Goal: Task Accomplishment & Management: Use online tool/utility

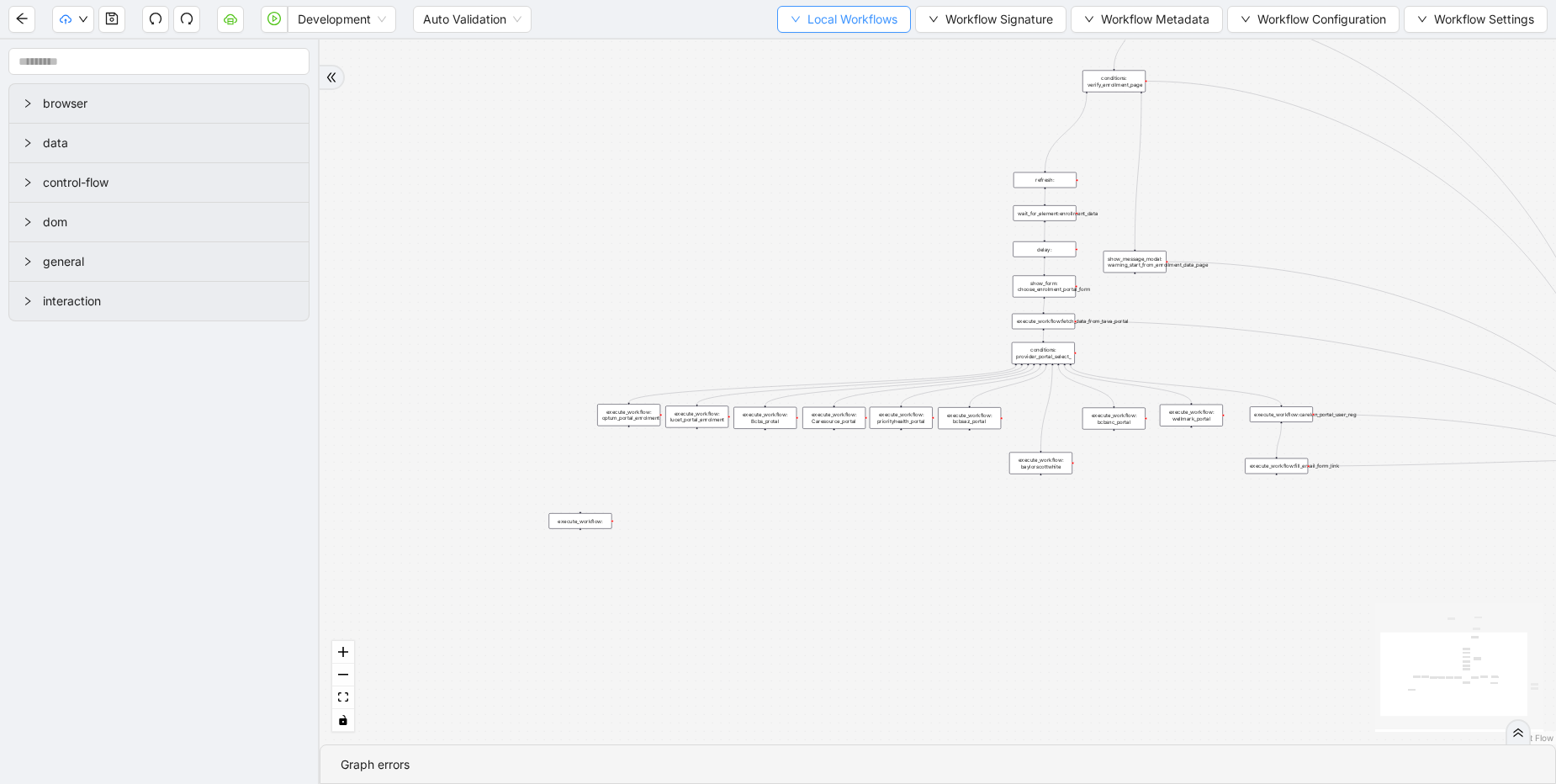
click at [858, 26] on span "Local Workflows" at bounding box center [853, 19] width 90 height 19
click at [851, 51] on span "Select" at bounding box center [836, 52] width 110 height 19
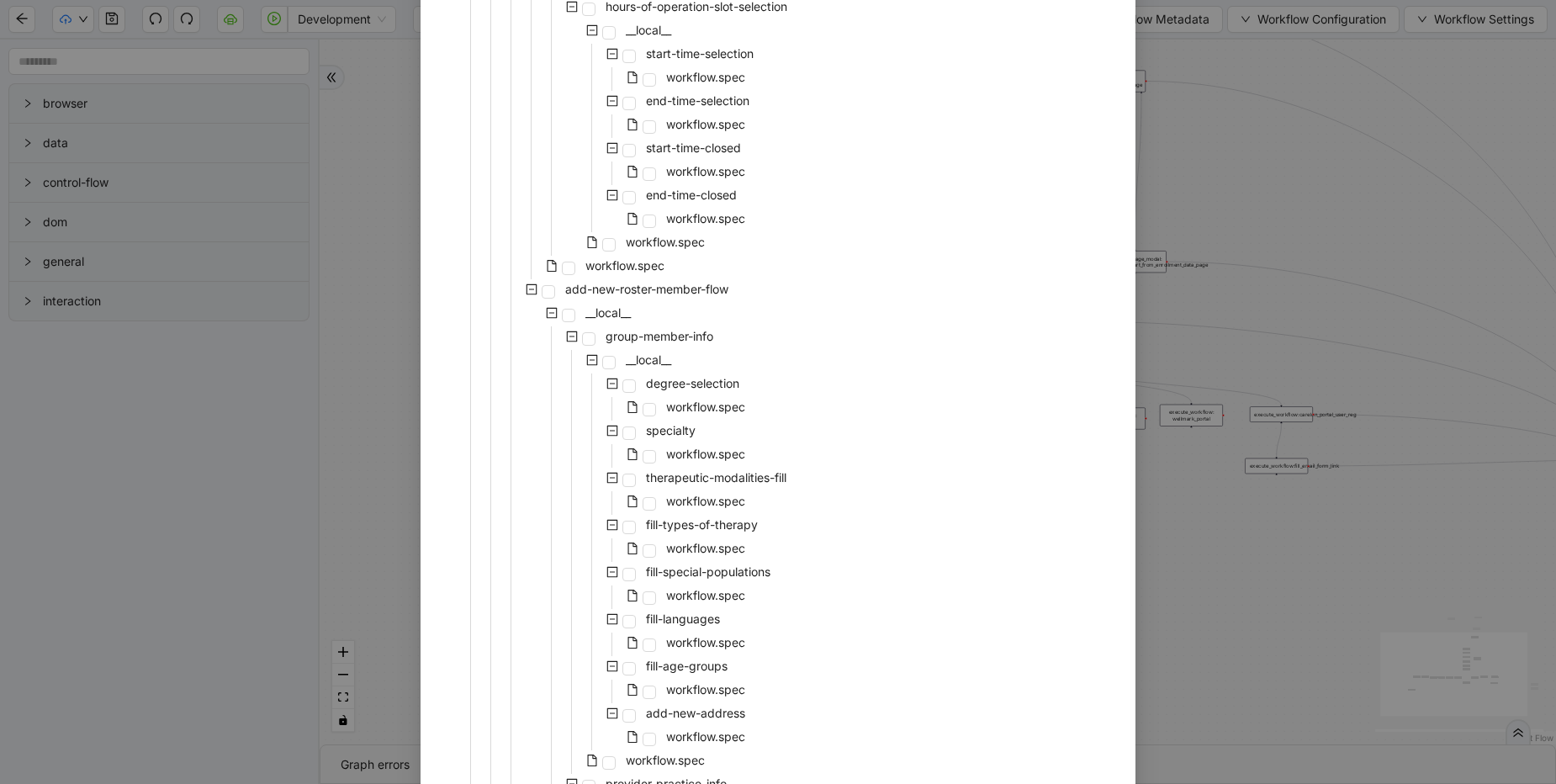
scroll to position [1816, 0]
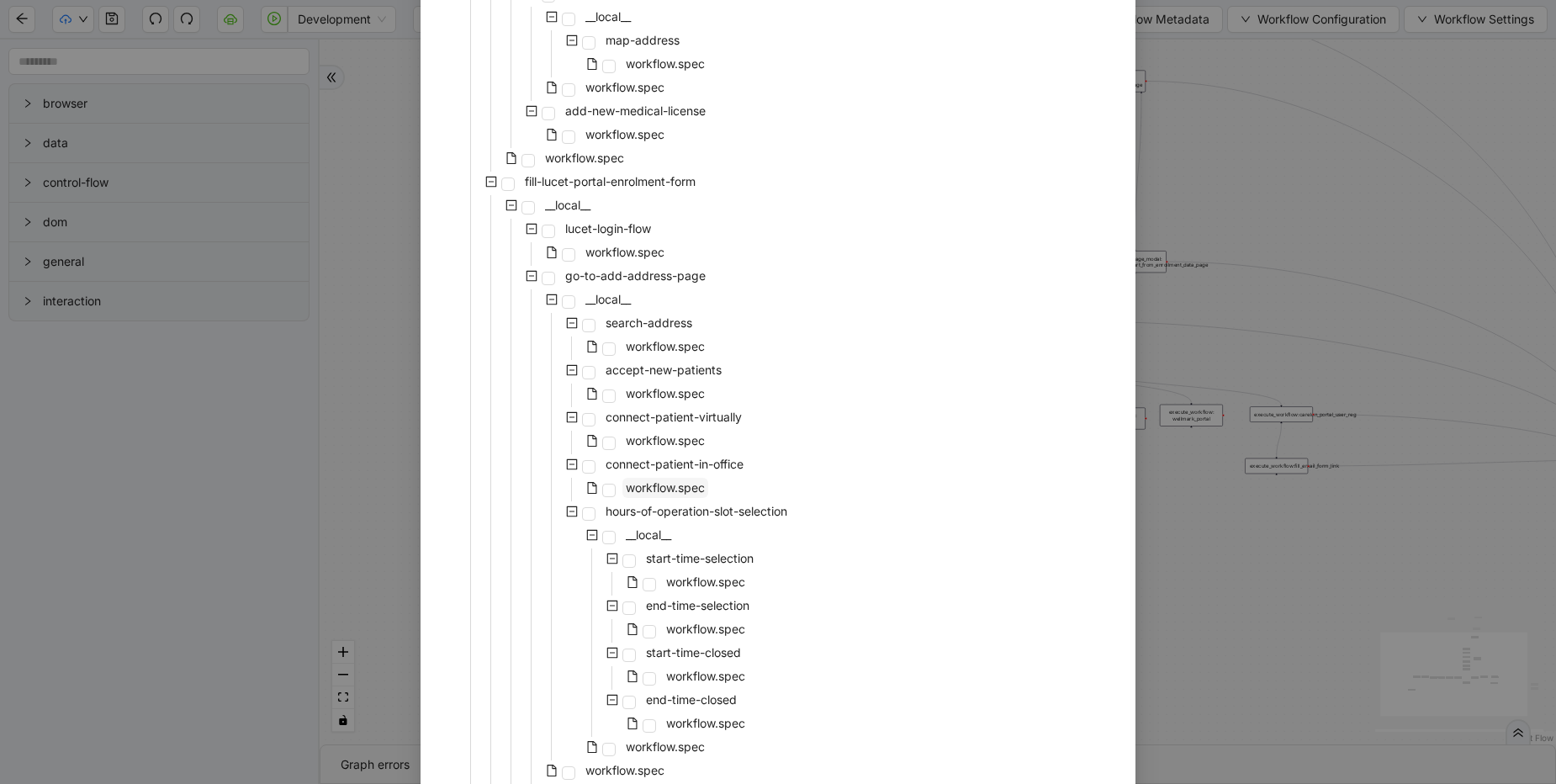
click at [661, 491] on span "workflow.spec" at bounding box center [665, 487] width 79 height 15
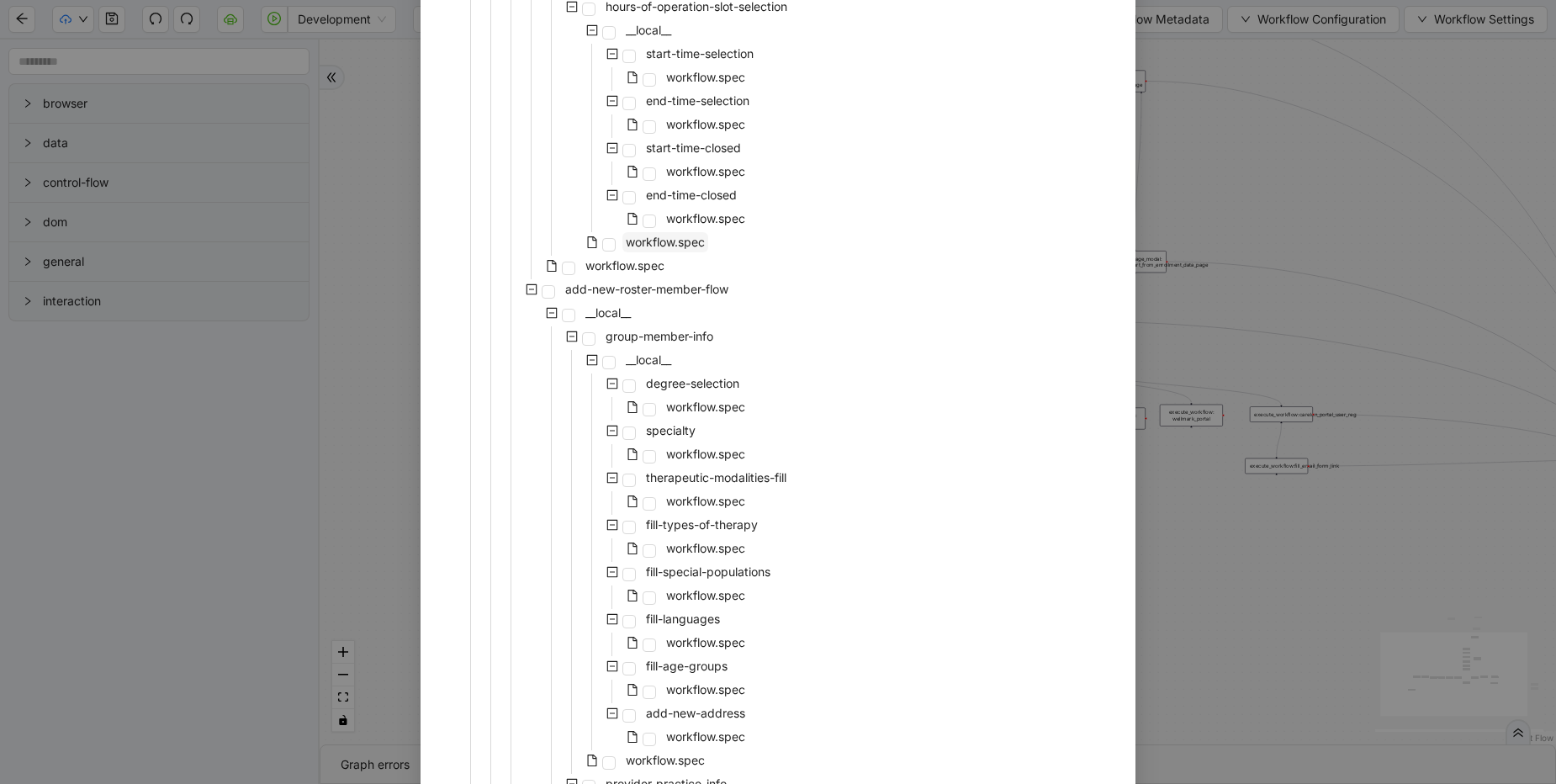
click at [657, 244] on span "workflow.spec" at bounding box center [665, 241] width 79 height 15
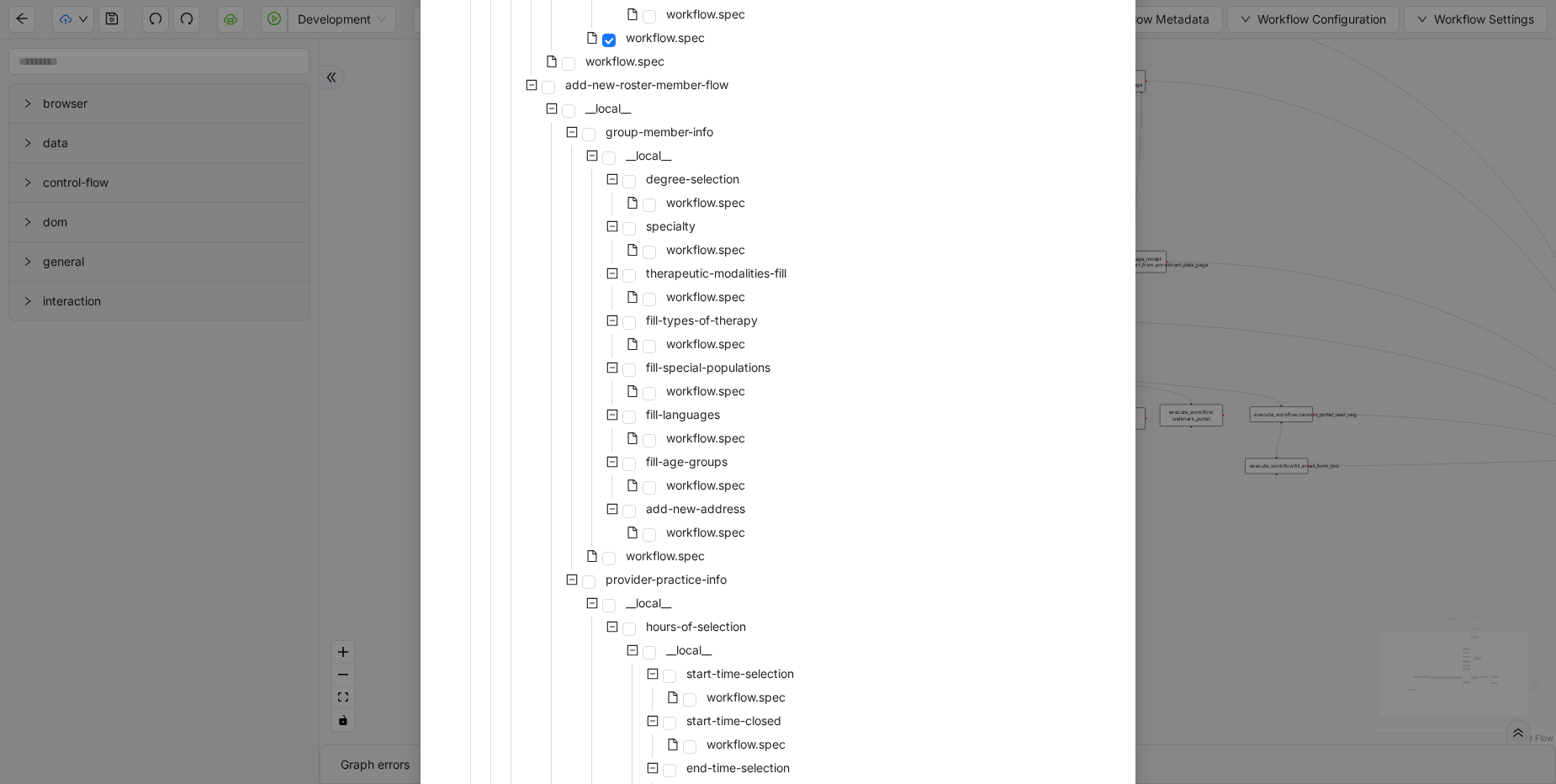
scroll to position [2623, 0]
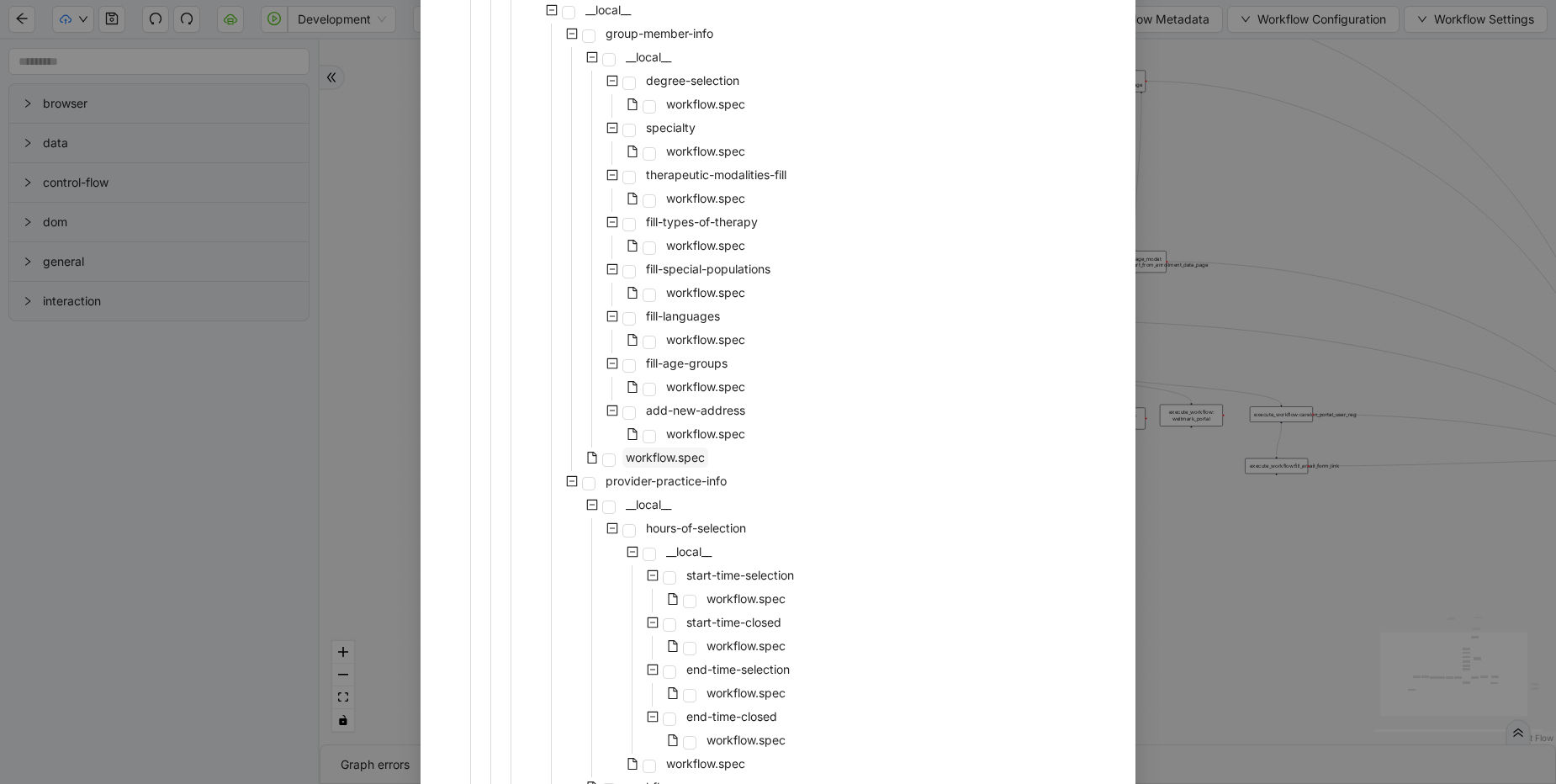
click at [675, 455] on span "workflow.spec" at bounding box center [665, 457] width 79 height 15
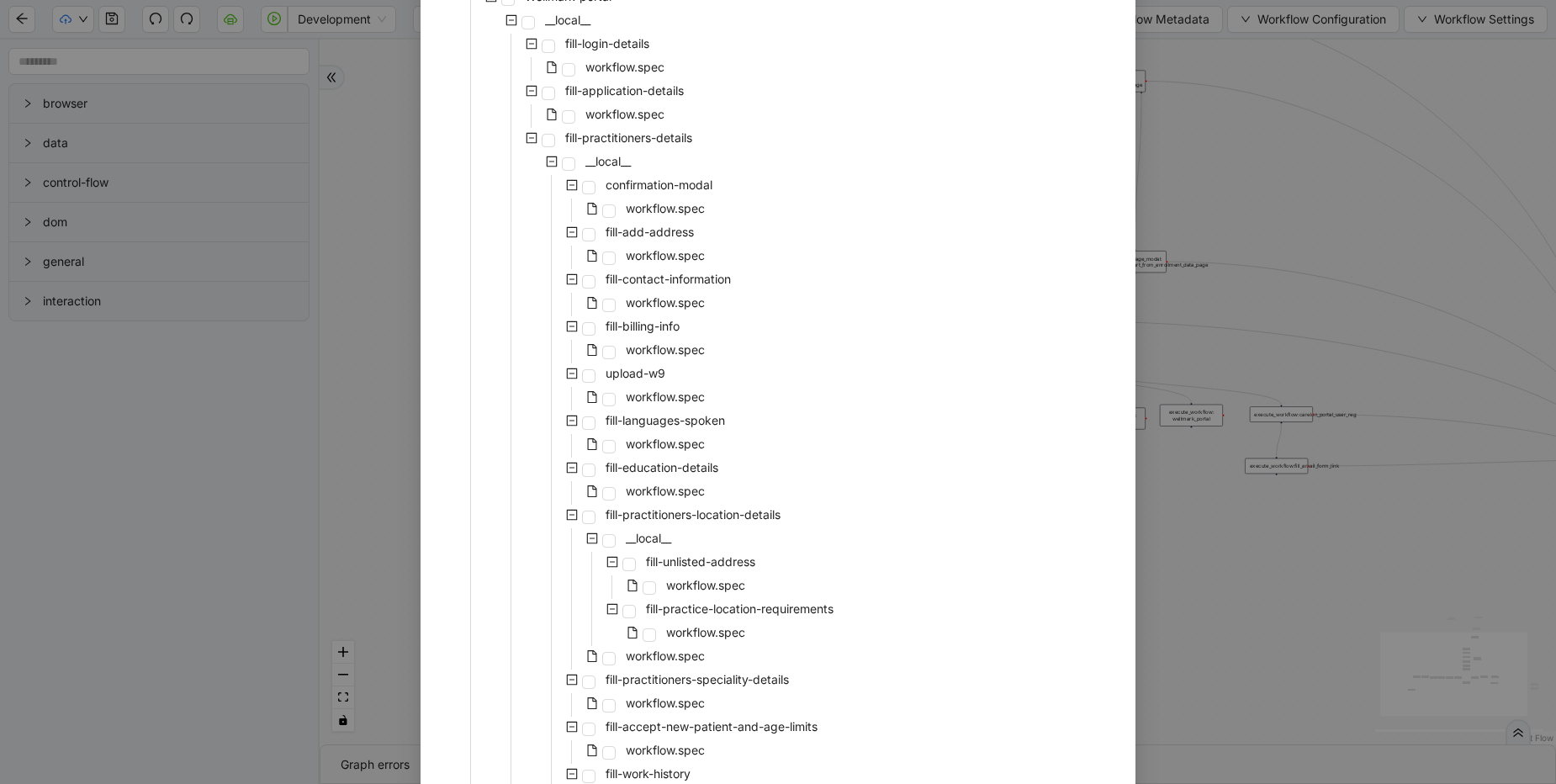
scroll to position [5868, 0]
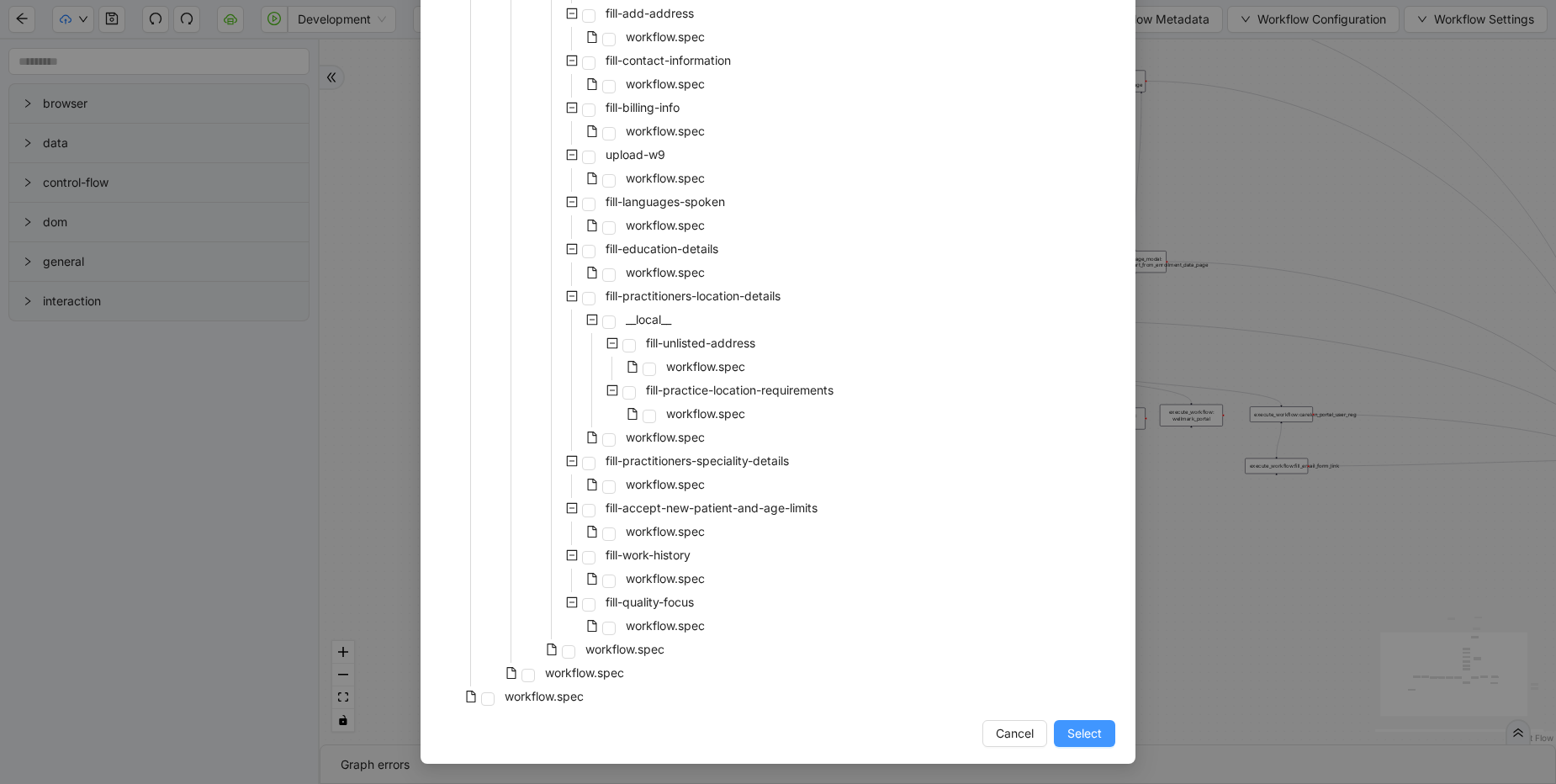
click at [1067, 734] on span "Select" at bounding box center [1084, 732] width 34 height 19
click at [1087, 739] on div "trigger execute_workflow:carelon_portal_user_reg execute_workflow:fetch_data_fr…" at bounding box center [938, 391] width 1236 height 705
click at [1069, 729] on div "trigger execute_workflow:carelon_portal_user_reg execute_workflow:fetch_data_fr…" at bounding box center [938, 391] width 1236 height 705
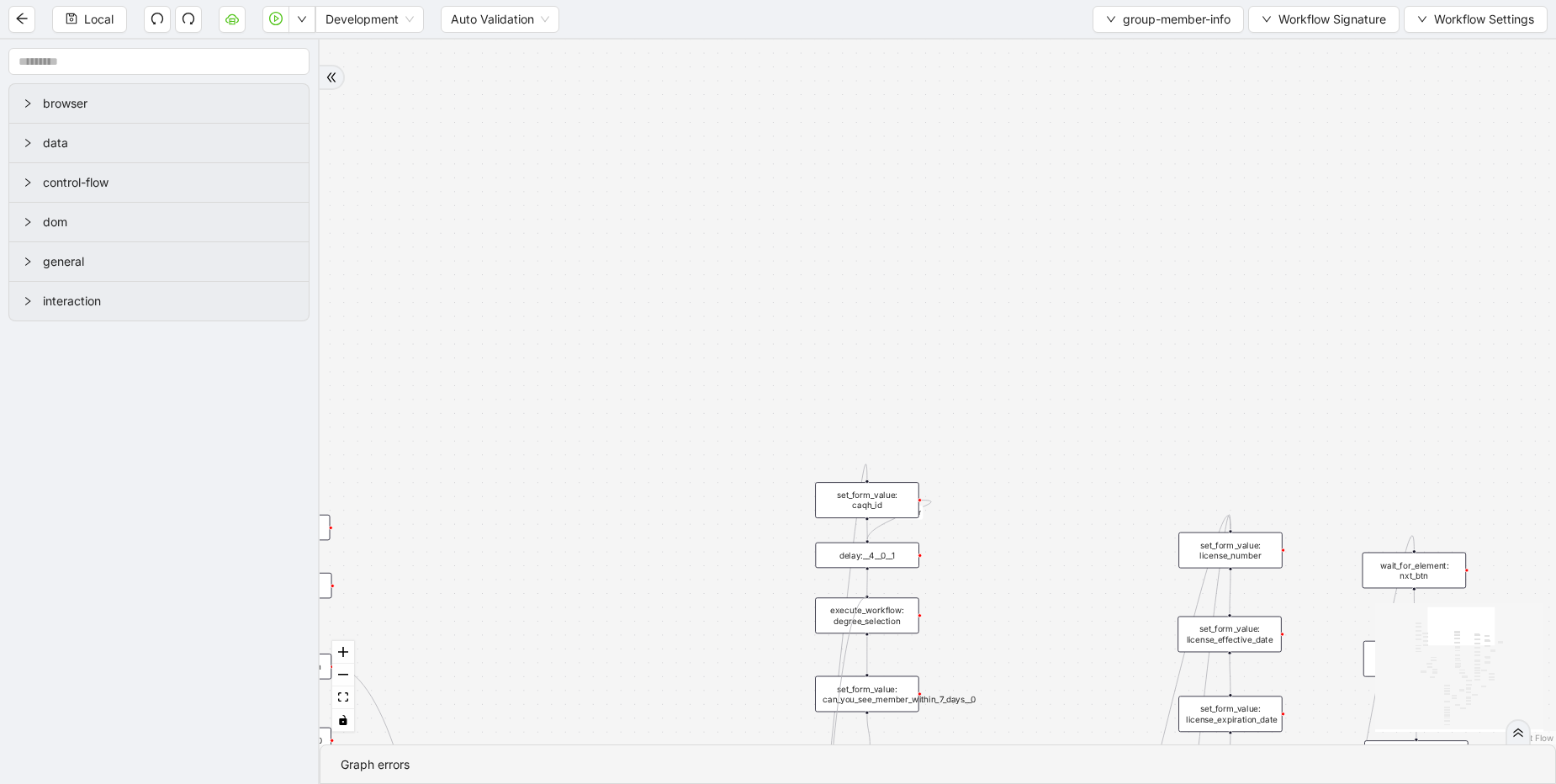
drag, startPoint x: 727, startPoint y: 596, endPoint x: 858, endPoint y: 588, distance: 131.2
click at [858, 588] on div "match_found match_not_found fallback fallback match_found onError onError onErr…" at bounding box center [938, 391] width 1236 height 705
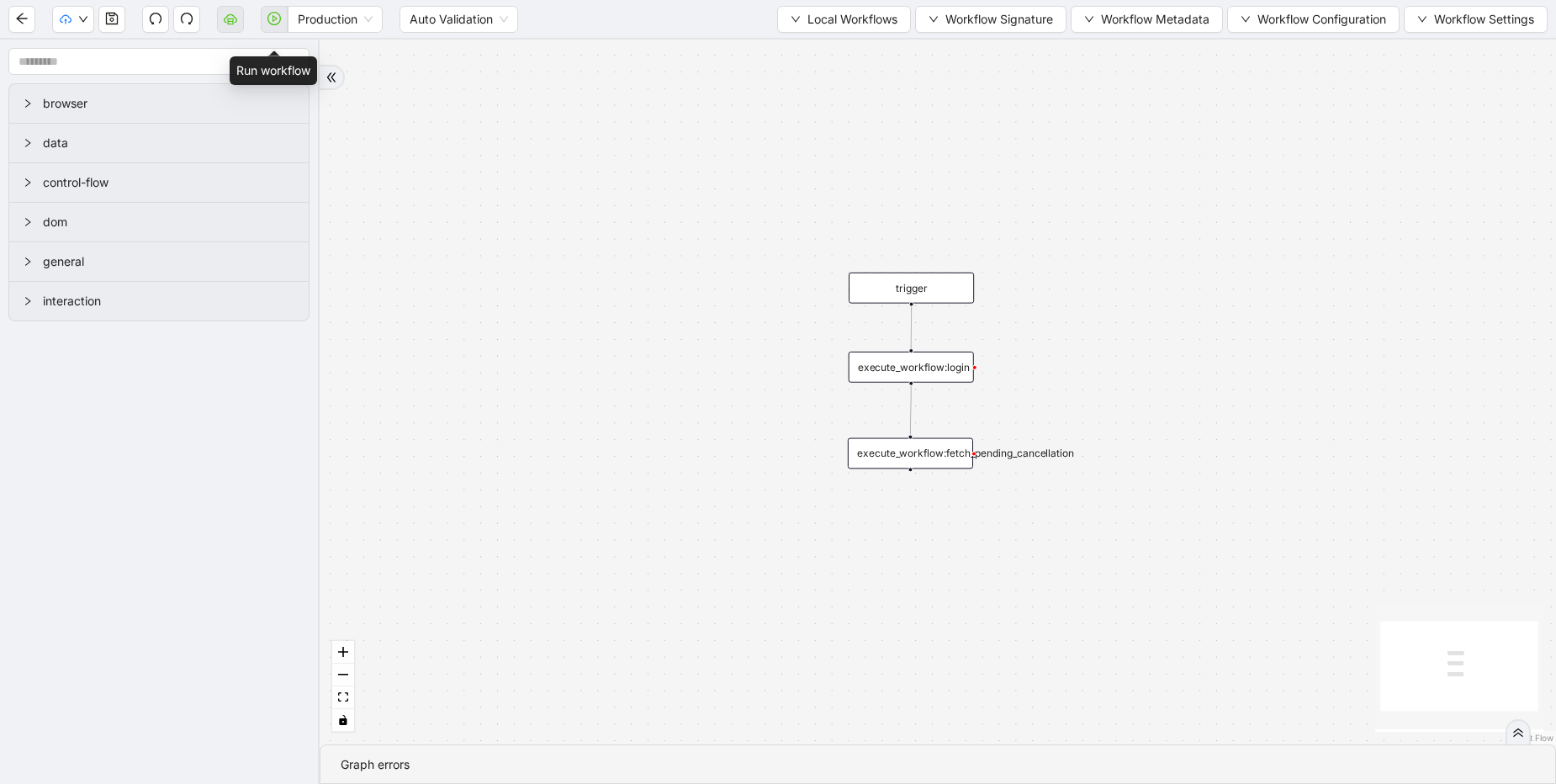
click at [277, 27] on span at bounding box center [275, 19] width 27 height 54
click at [122, 24] on button "button" at bounding box center [112, 20] width 27 height 27
click at [275, 20] on span at bounding box center [275, 19] width 27 height 54
click at [280, 23] on icon "play-circle" at bounding box center [274, 19] width 14 height 14
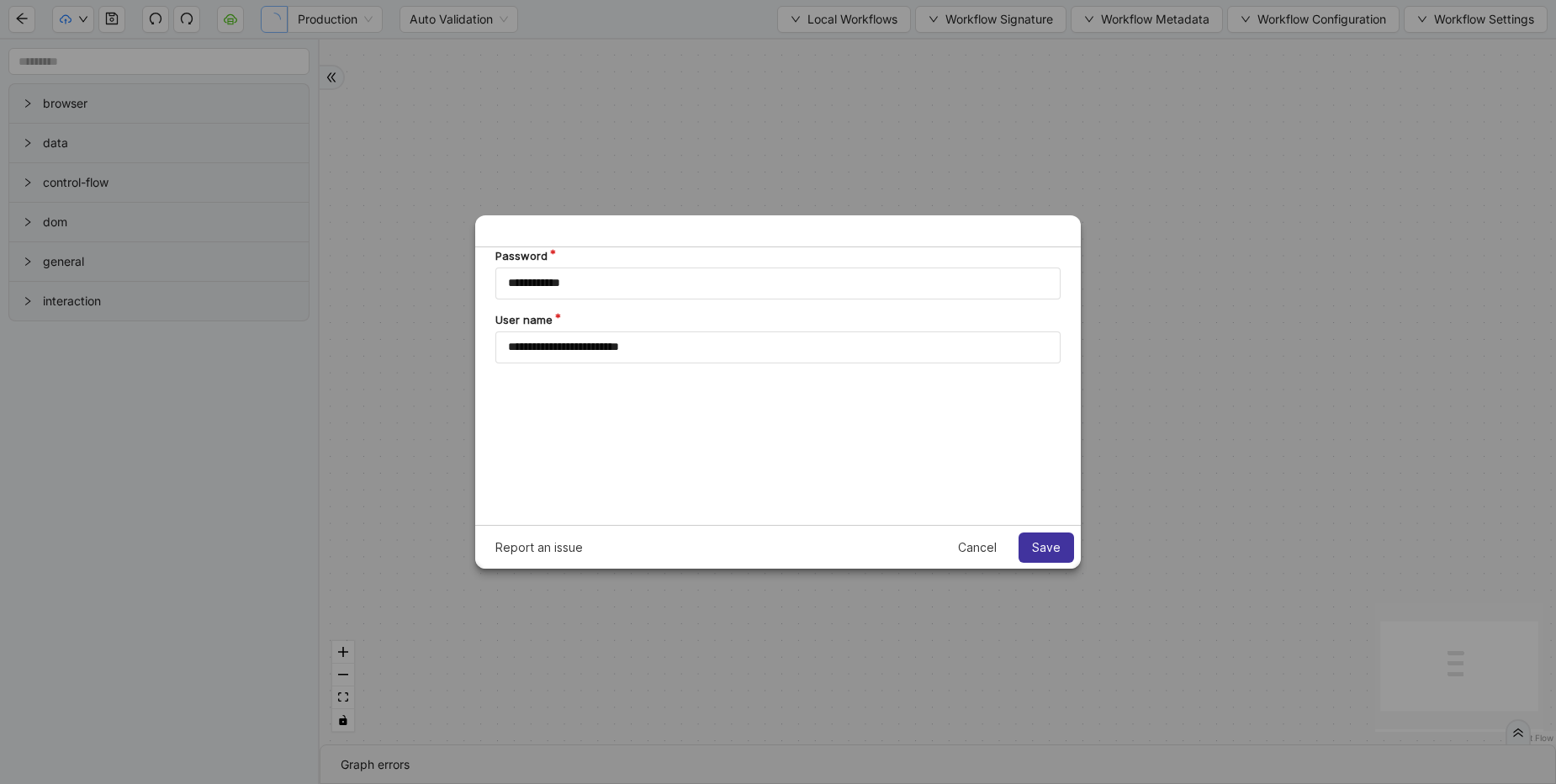
click at [1043, 544] on span "Save" at bounding box center [1045, 547] width 28 height 14
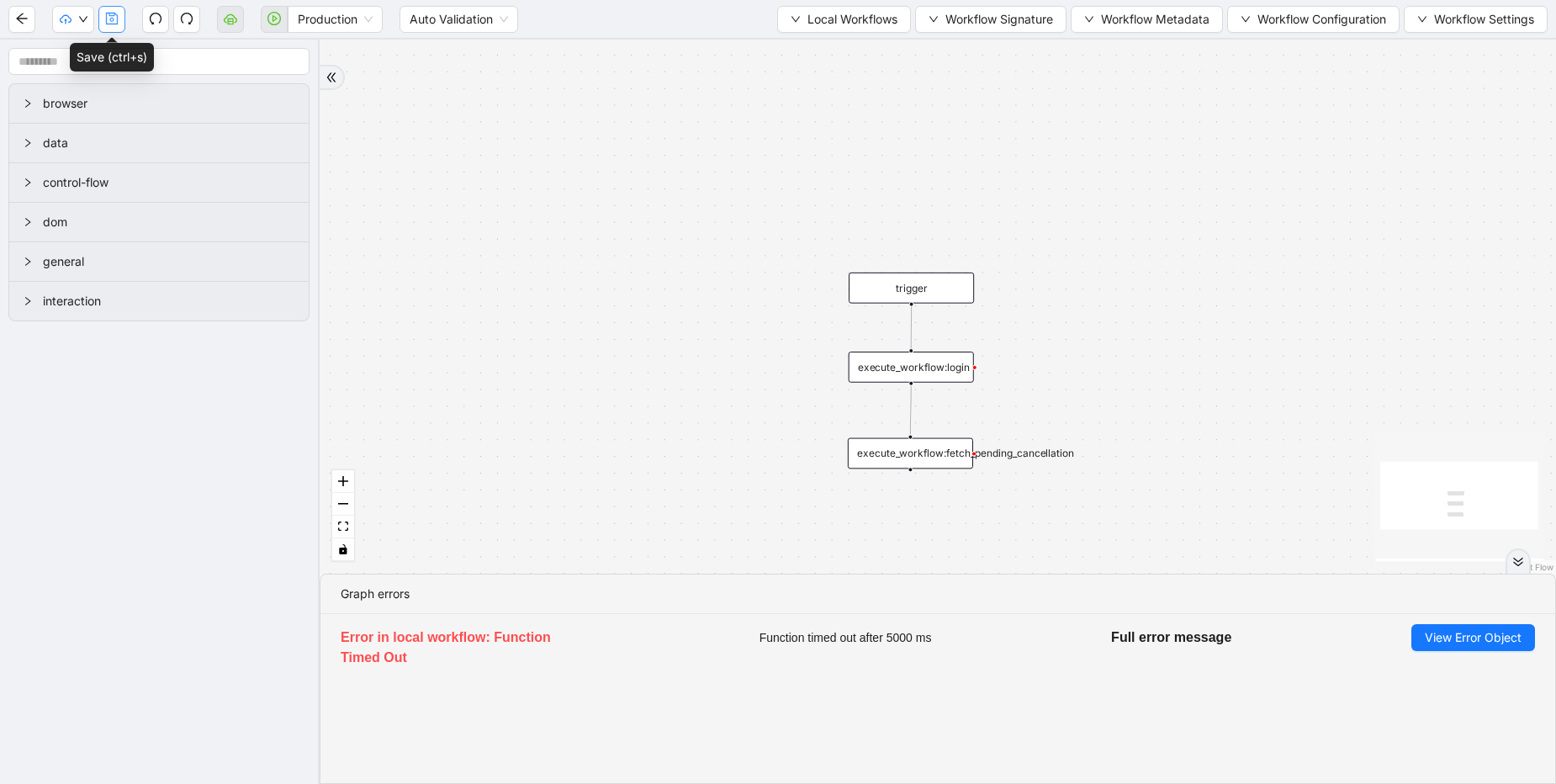
click at [110, 15] on icon "save" at bounding box center [111, 19] width 12 height 12
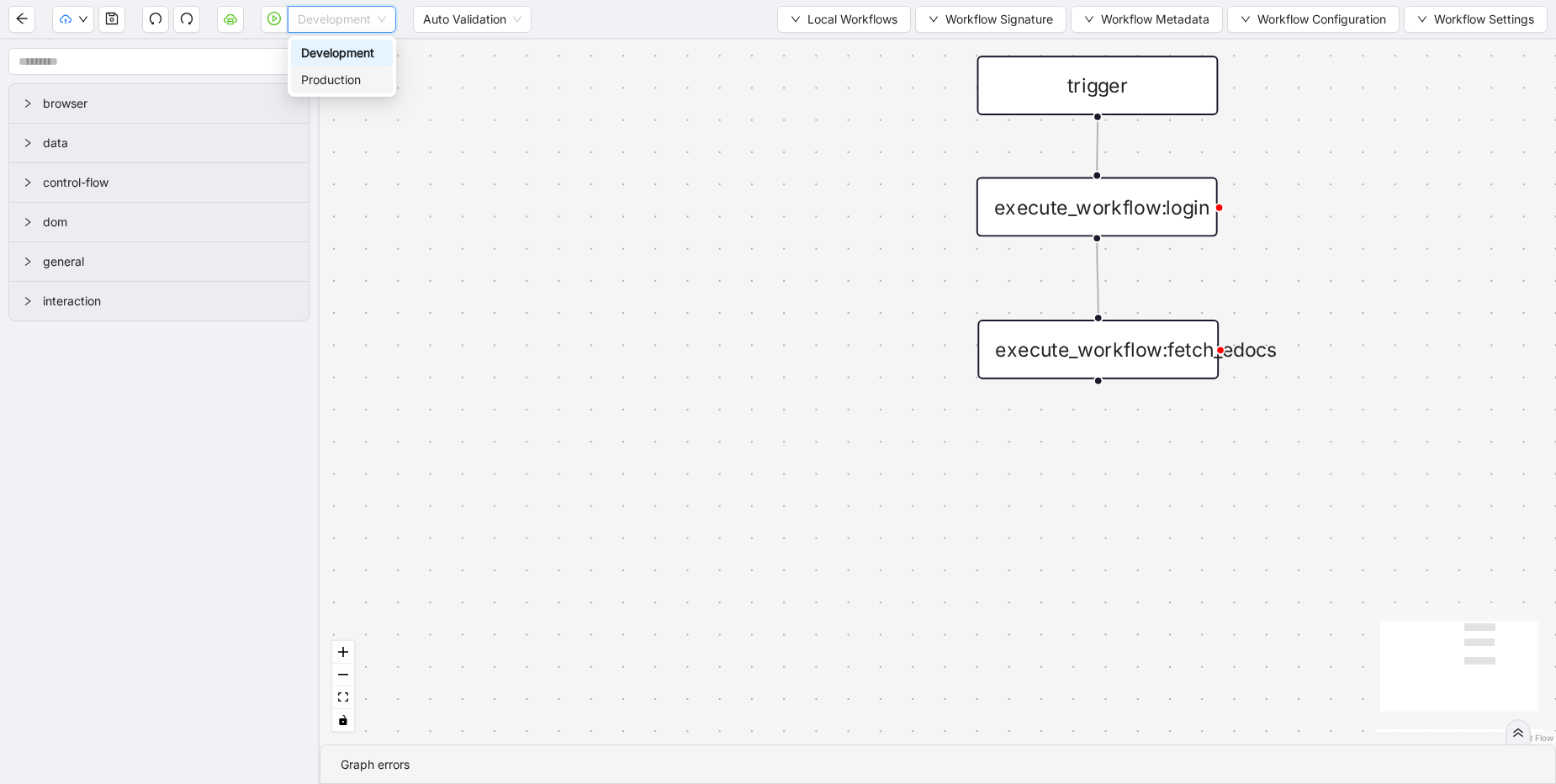
click at [345, 81] on div "Production" at bounding box center [341, 79] width 81 height 19
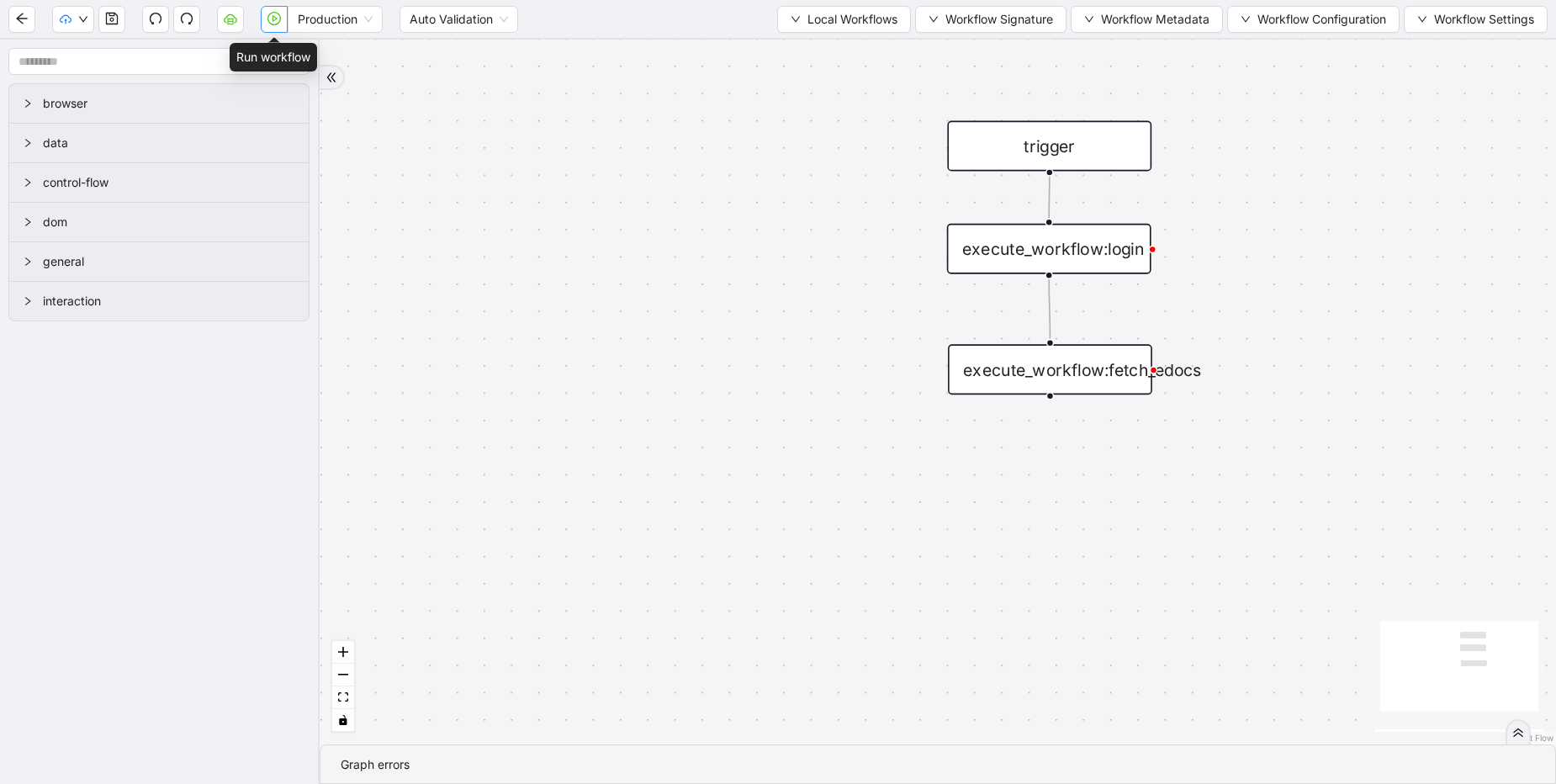
click at [264, 22] on button "button" at bounding box center [275, 20] width 27 height 27
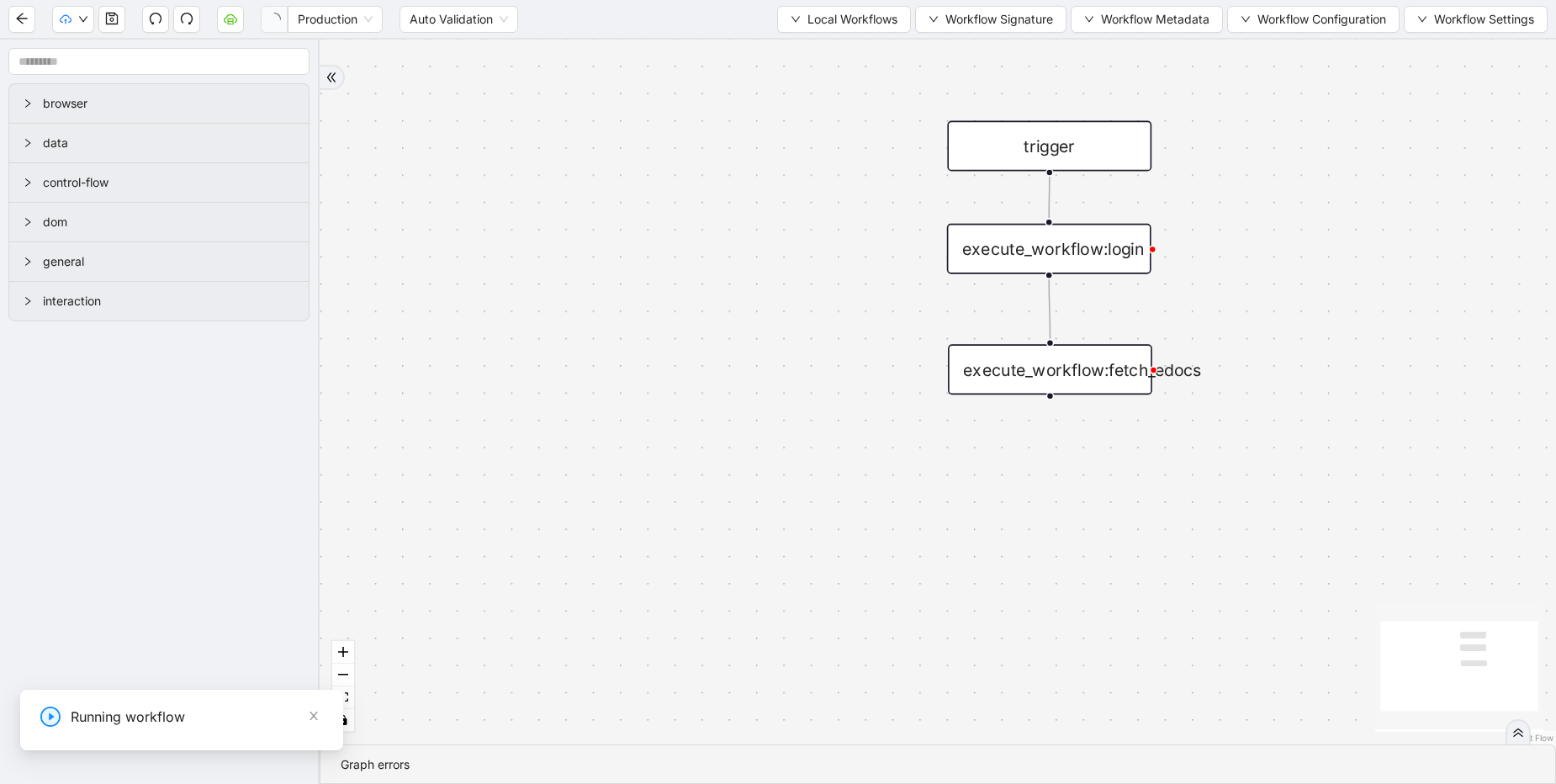
drag, startPoint x: 59, startPoint y: 796, endPoint x: -326, endPoint y: 797, distance: 385.0
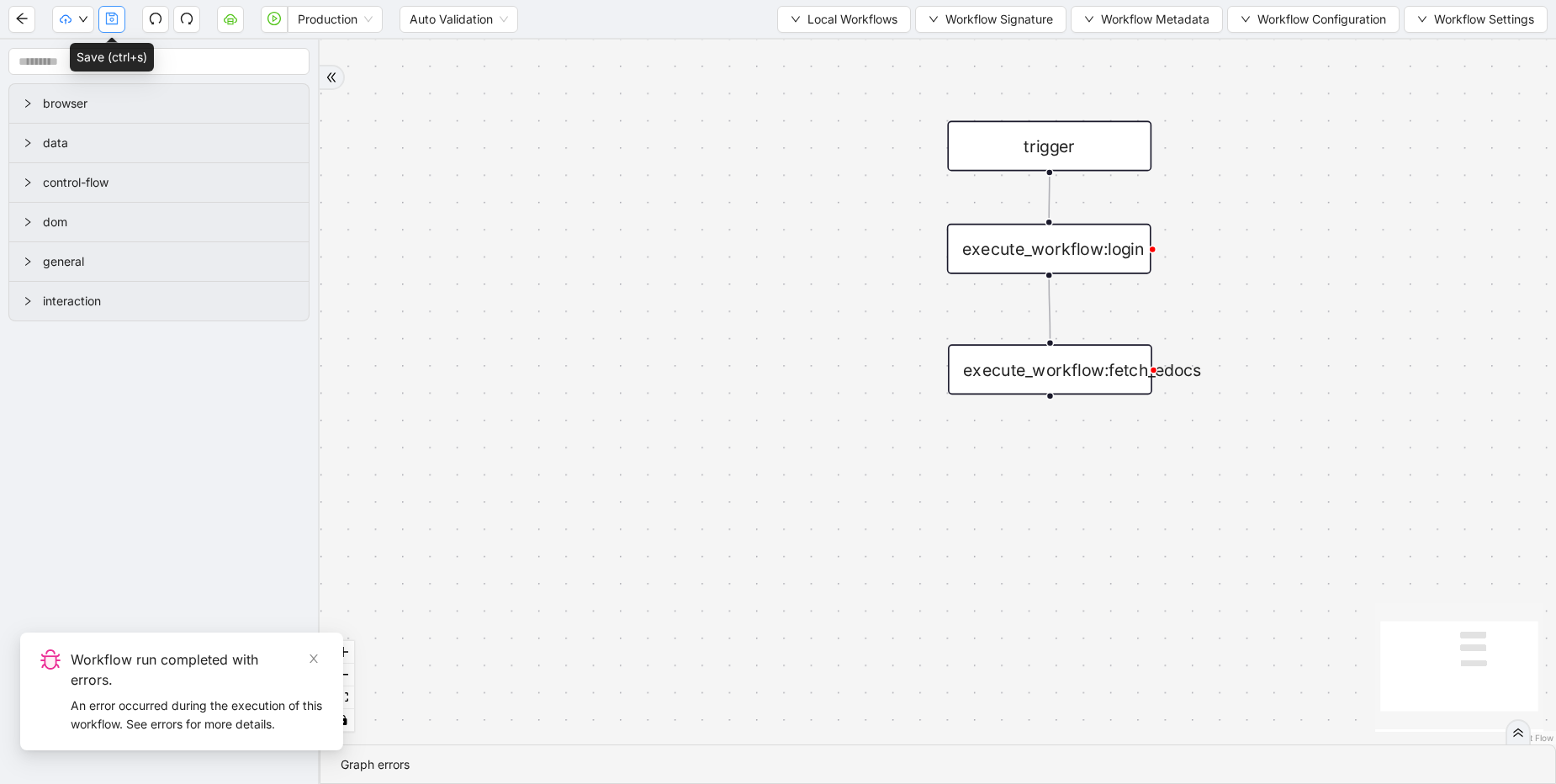
click at [111, 23] on icon "save" at bounding box center [111, 19] width 12 height 12
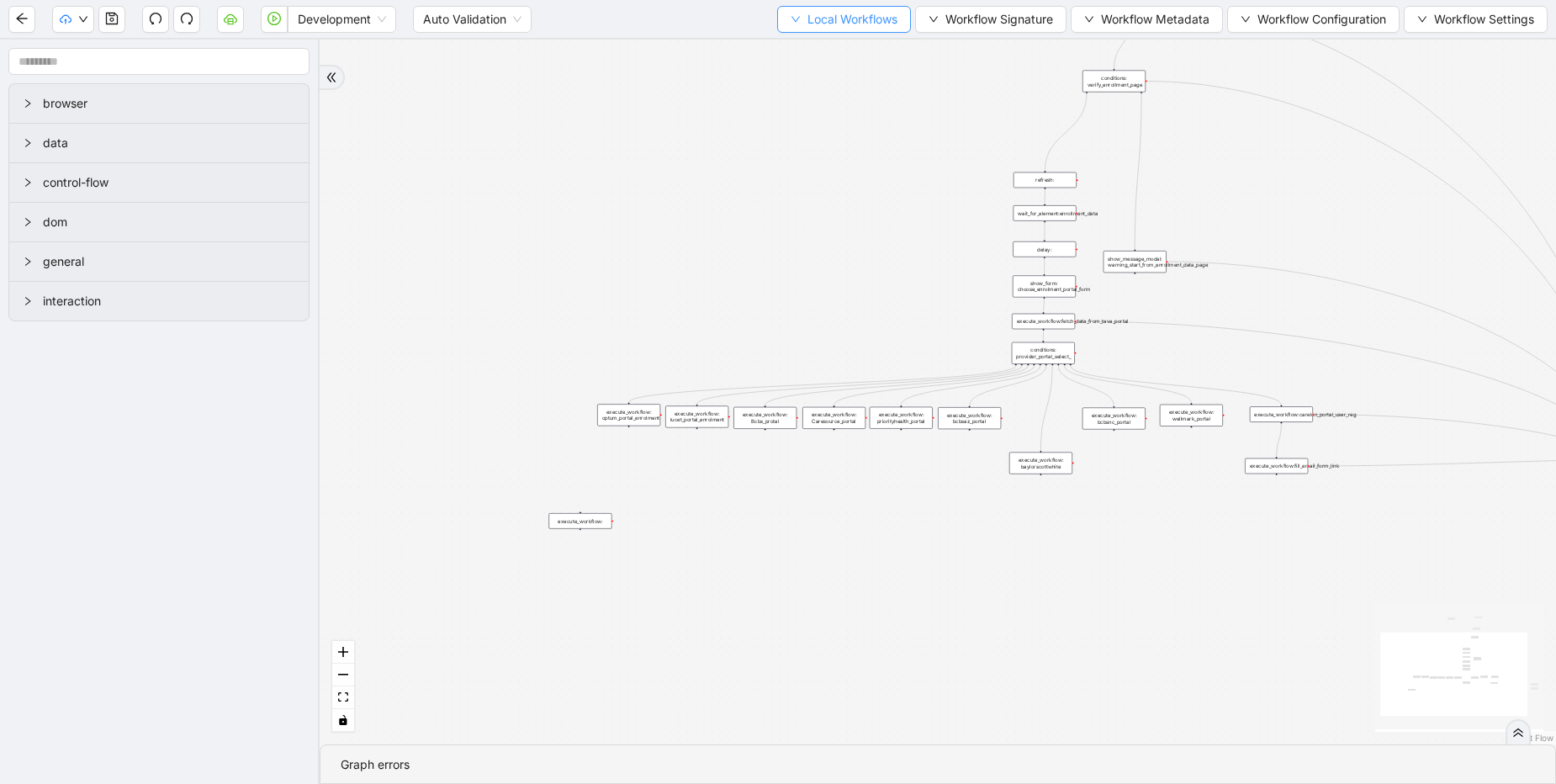
click at [858, 22] on span "Local Workflows" at bounding box center [853, 19] width 90 height 19
click at [845, 52] on span "Select" at bounding box center [836, 52] width 110 height 19
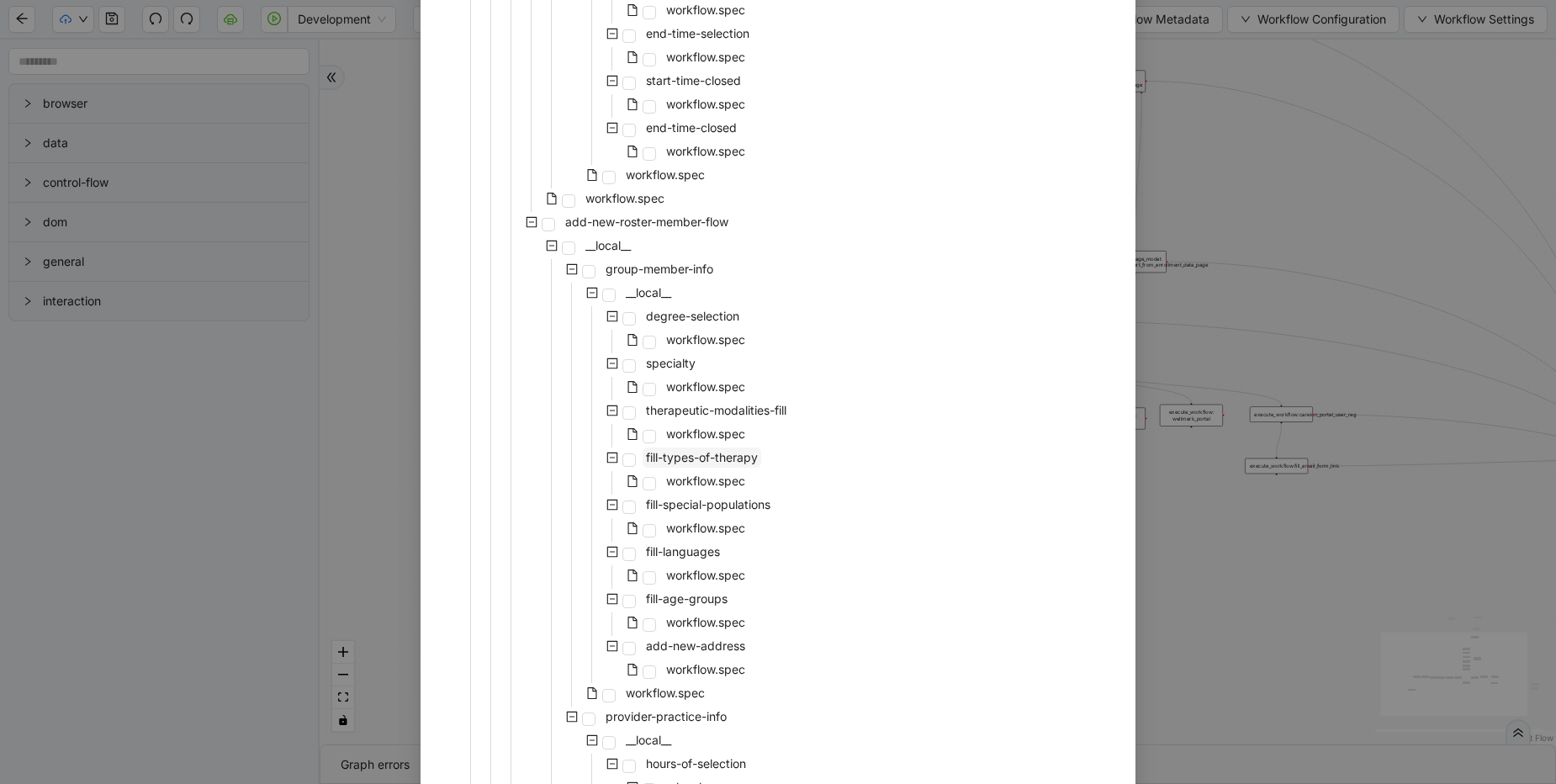
scroll to position [2522, 0]
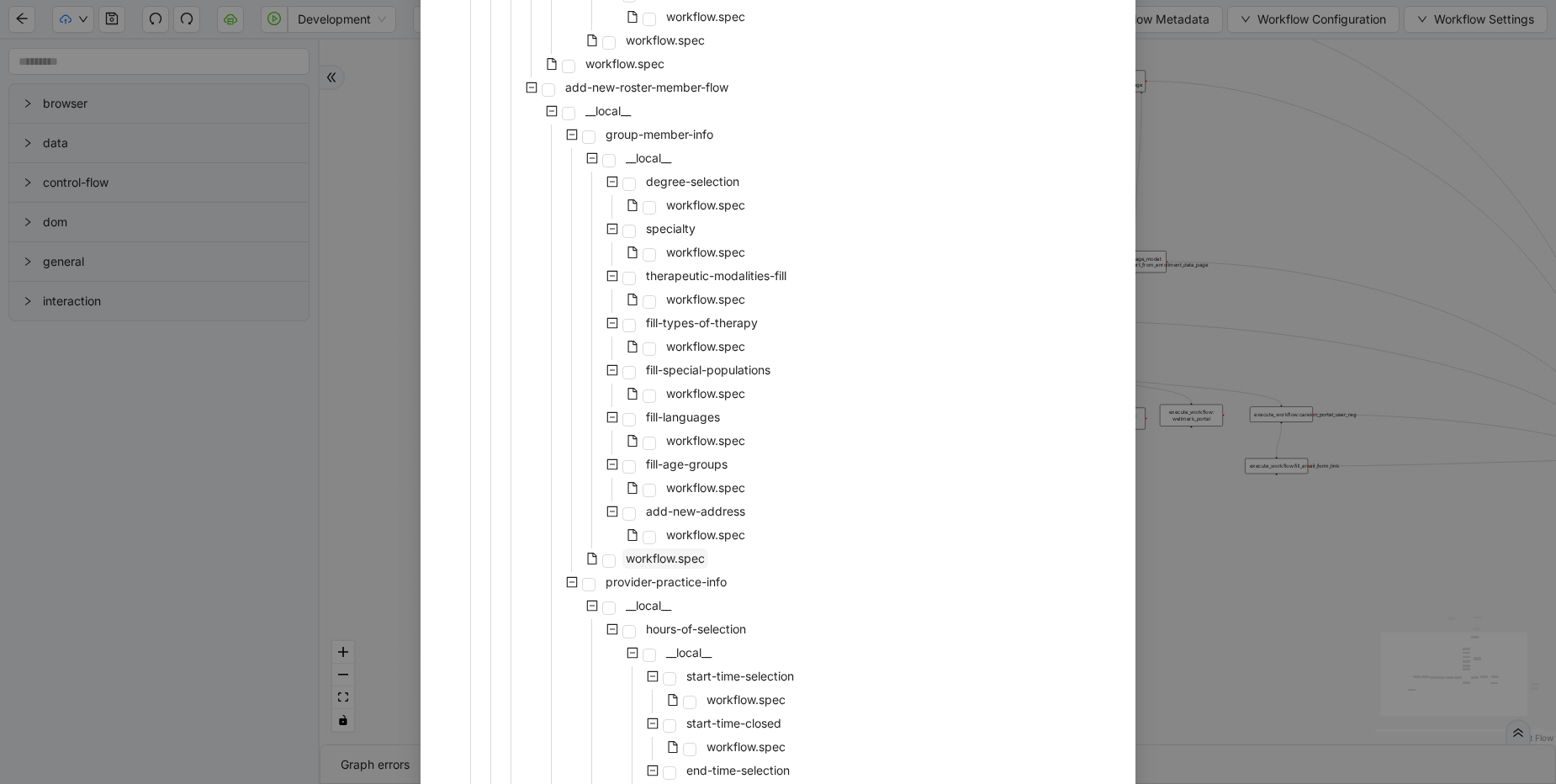
click at [670, 555] on span "workflow.spec" at bounding box center [665, 557] width 79 height 15
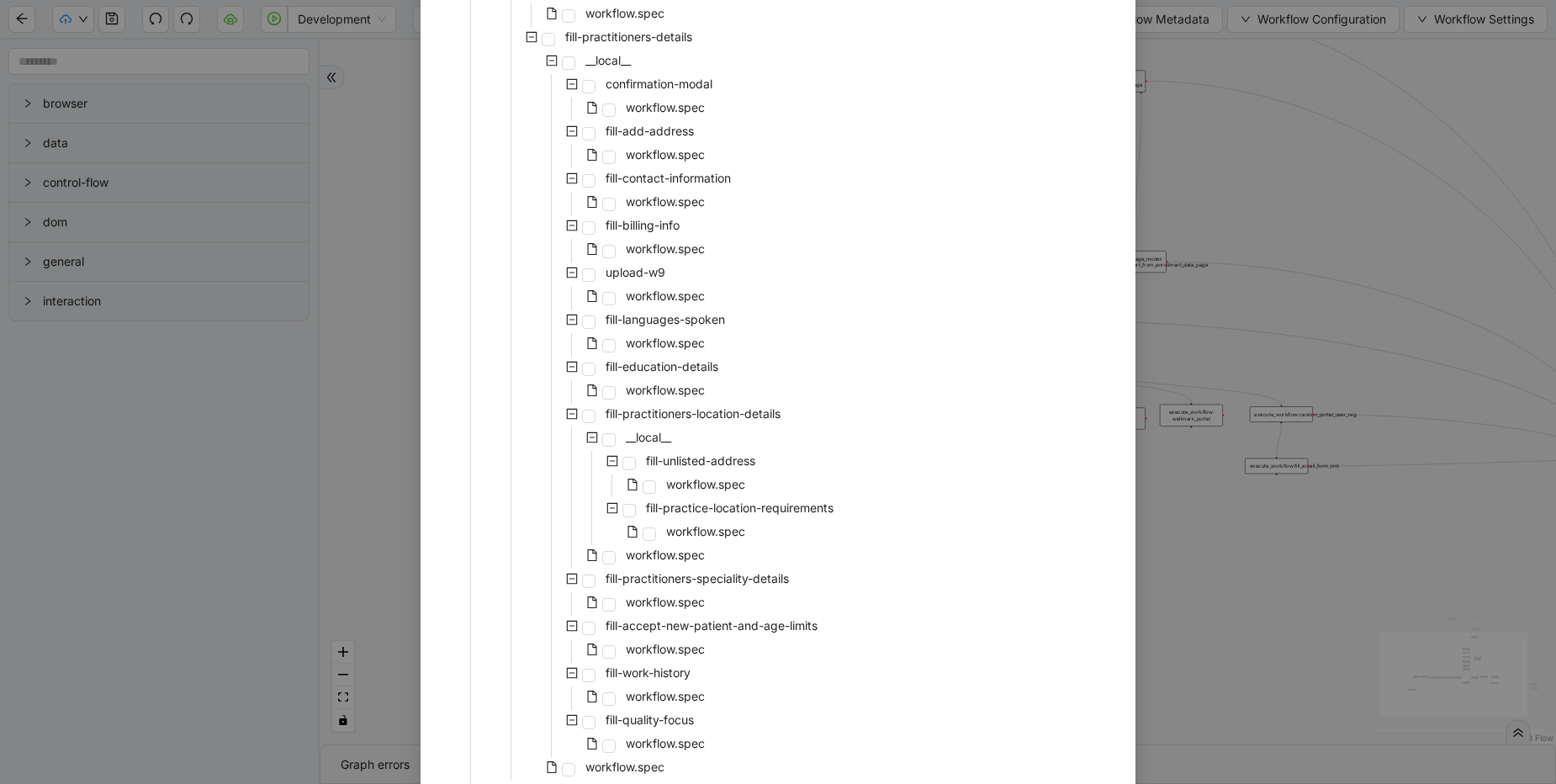
scroll to position [5868, 0]
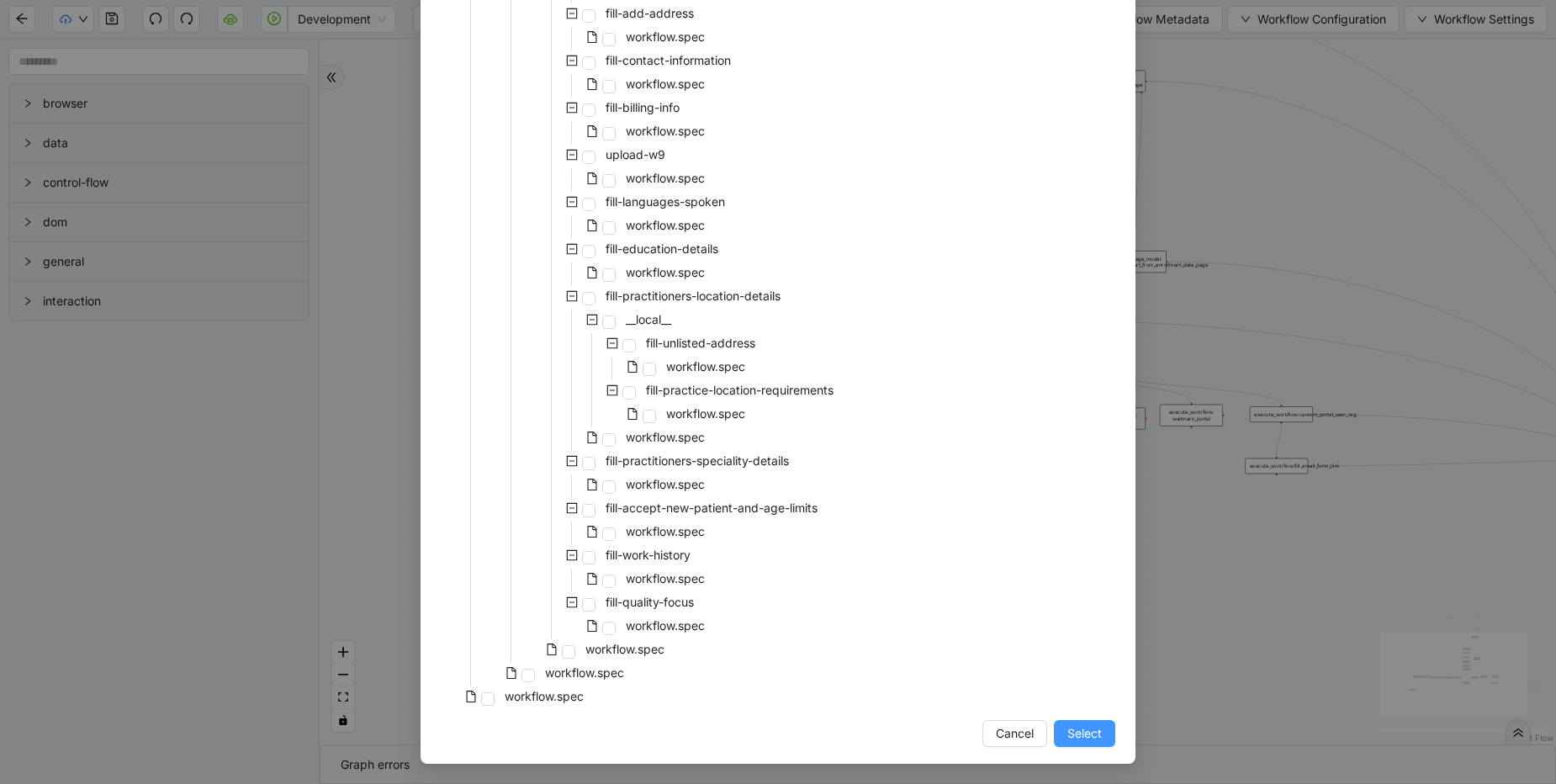
click at [1084, 728] on span "Select" at bounding box center [1084, 732] width 34 height 19
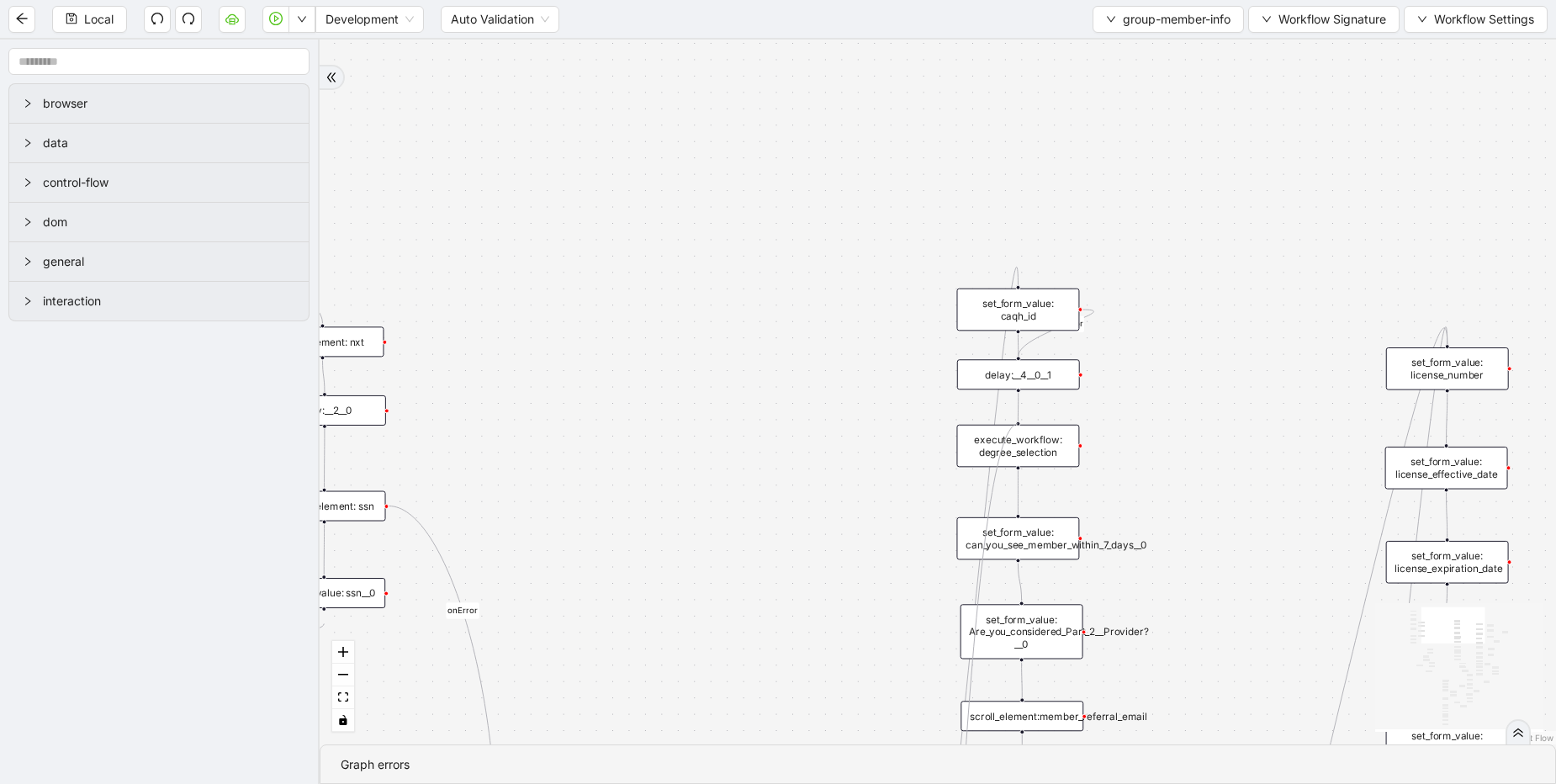
drag, startPoint x: 1084, startPoint y: 616, endPoint x: 1018, endPoint y: 420, distance: 206.8
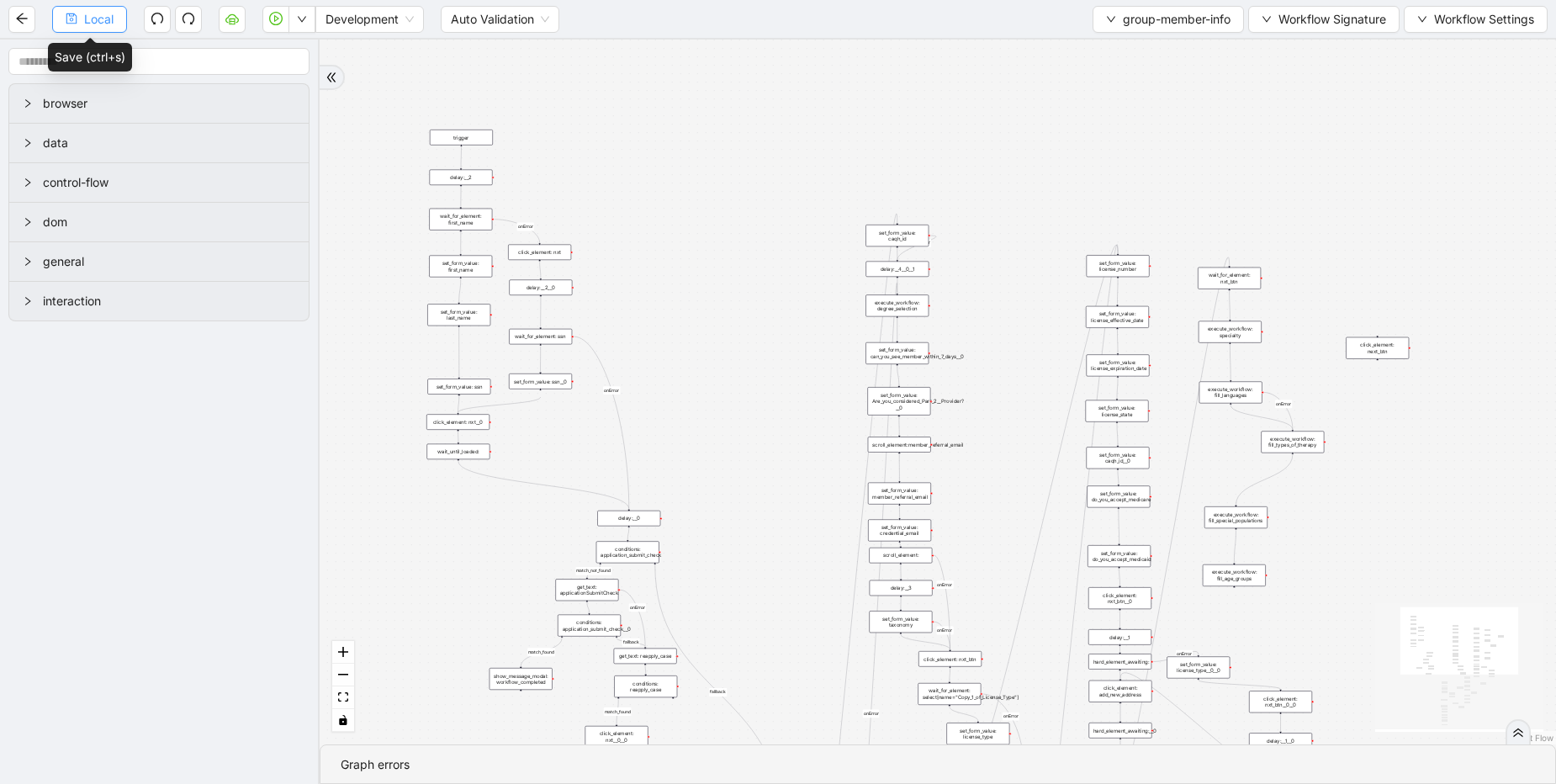
click at [106, 25] on span "Local" at bounding box center [99, 19] width 29 height 19
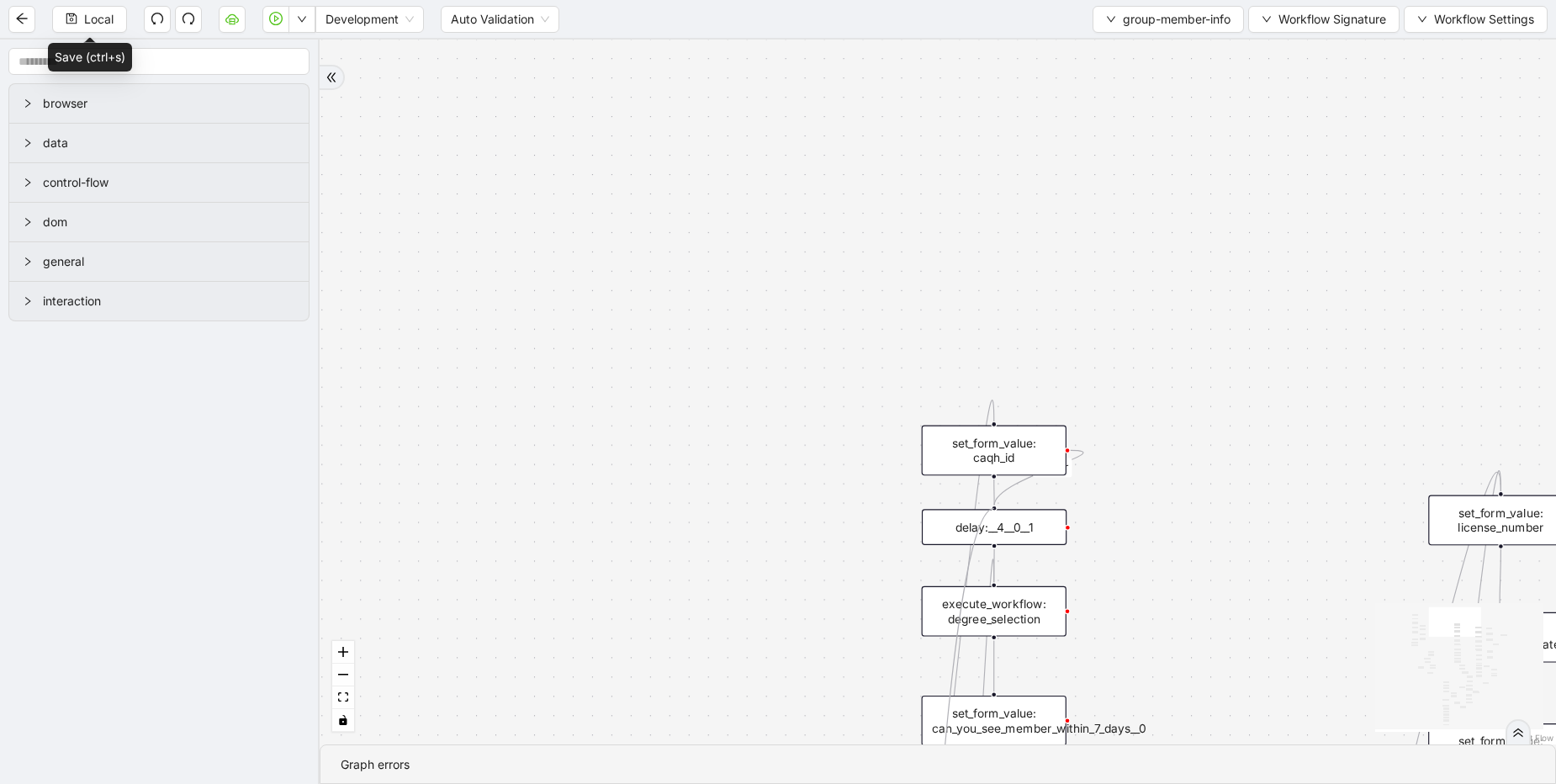
drag, startPoint x: 796, startPoint y: 377, endPoint x: 996, endPoint y: 505, distance: 237.5
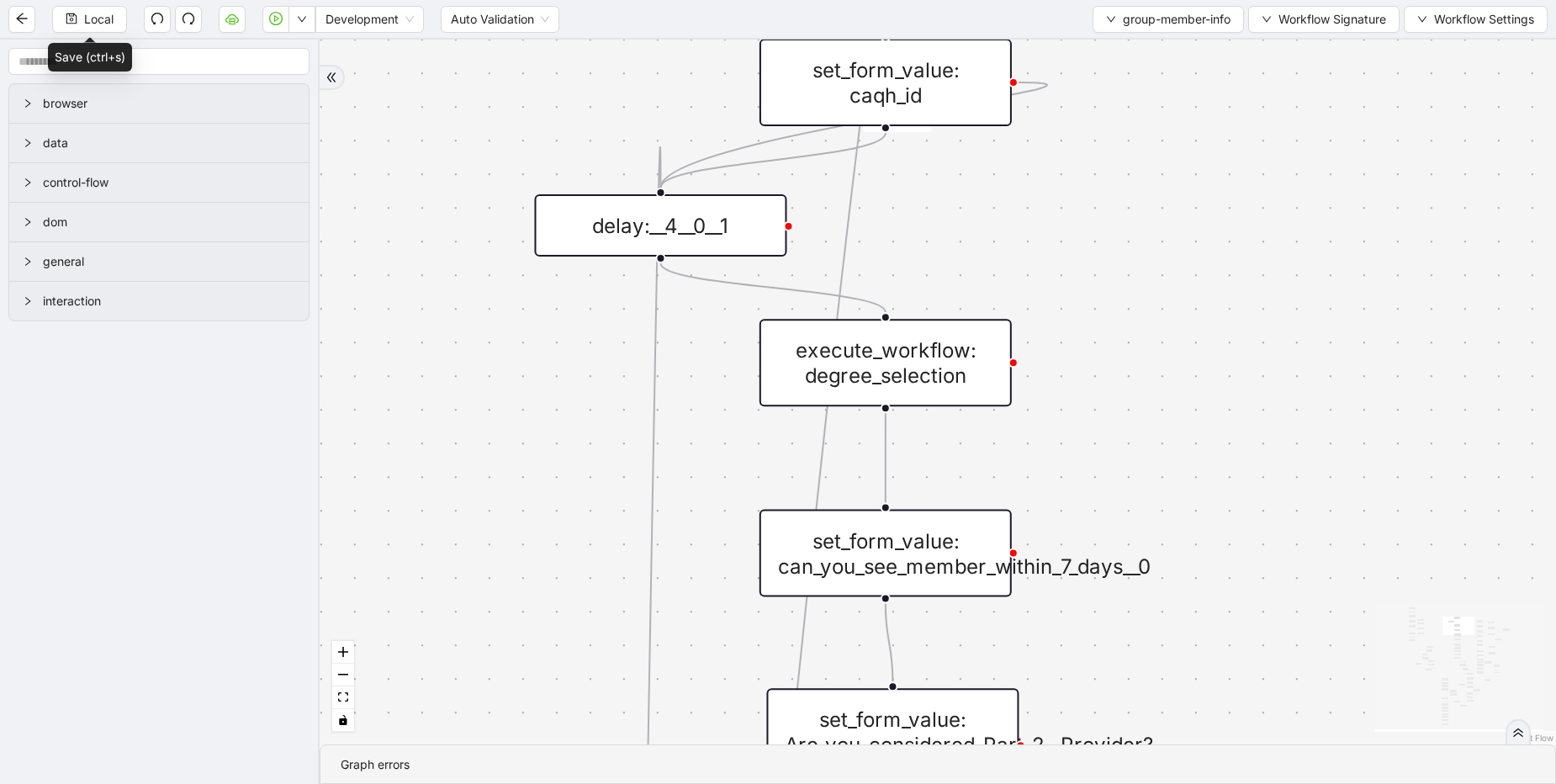
drag, startPoint x: 961, startPoint y: 206, endPoint x: 694, endPoint y: 211, distance: 267.0
click at [694, 211] on div "delay:__4__0__1" at bounding box center [660, 226] width 252 height 63
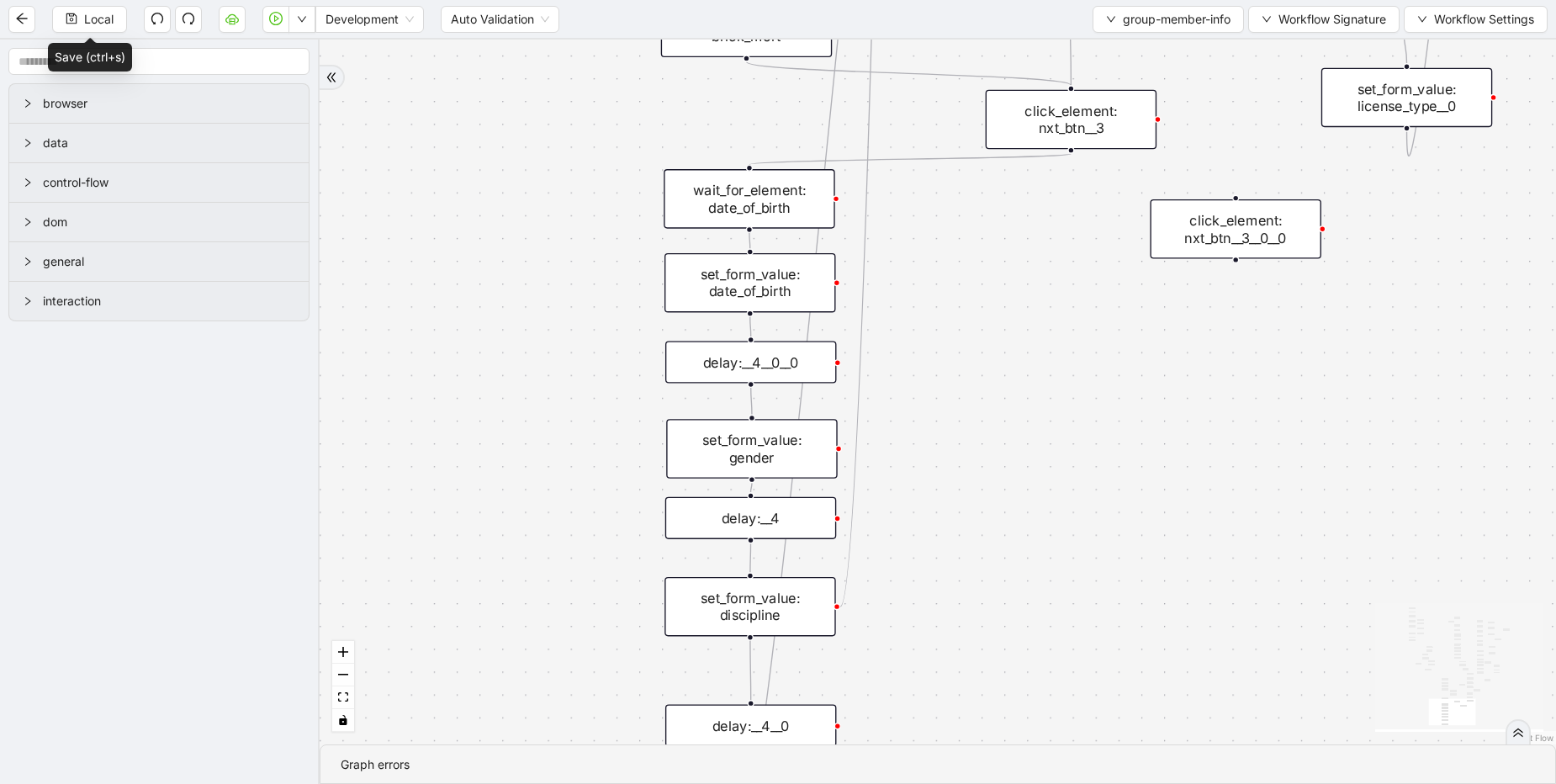
drag, startPoint x: 111, startPoint y: 26, endPoint x: 613, endPoint y: 0, distance: 502.7
click at [110, 26] on span "Local" at bounding box center [99, 19] width 29 height 19
click at [81, 33] on div "Local Development Auto Validation group-member-info Workflow Signature Workflow…" at bounding box center [778, 19] width 1556 height 38
click at [89, 19] on span "Local" at bounding box center [99, 19] width 29 height 19
click at [87, 27] on span "Local" at bounding box center [99, 19] width 29 height 19
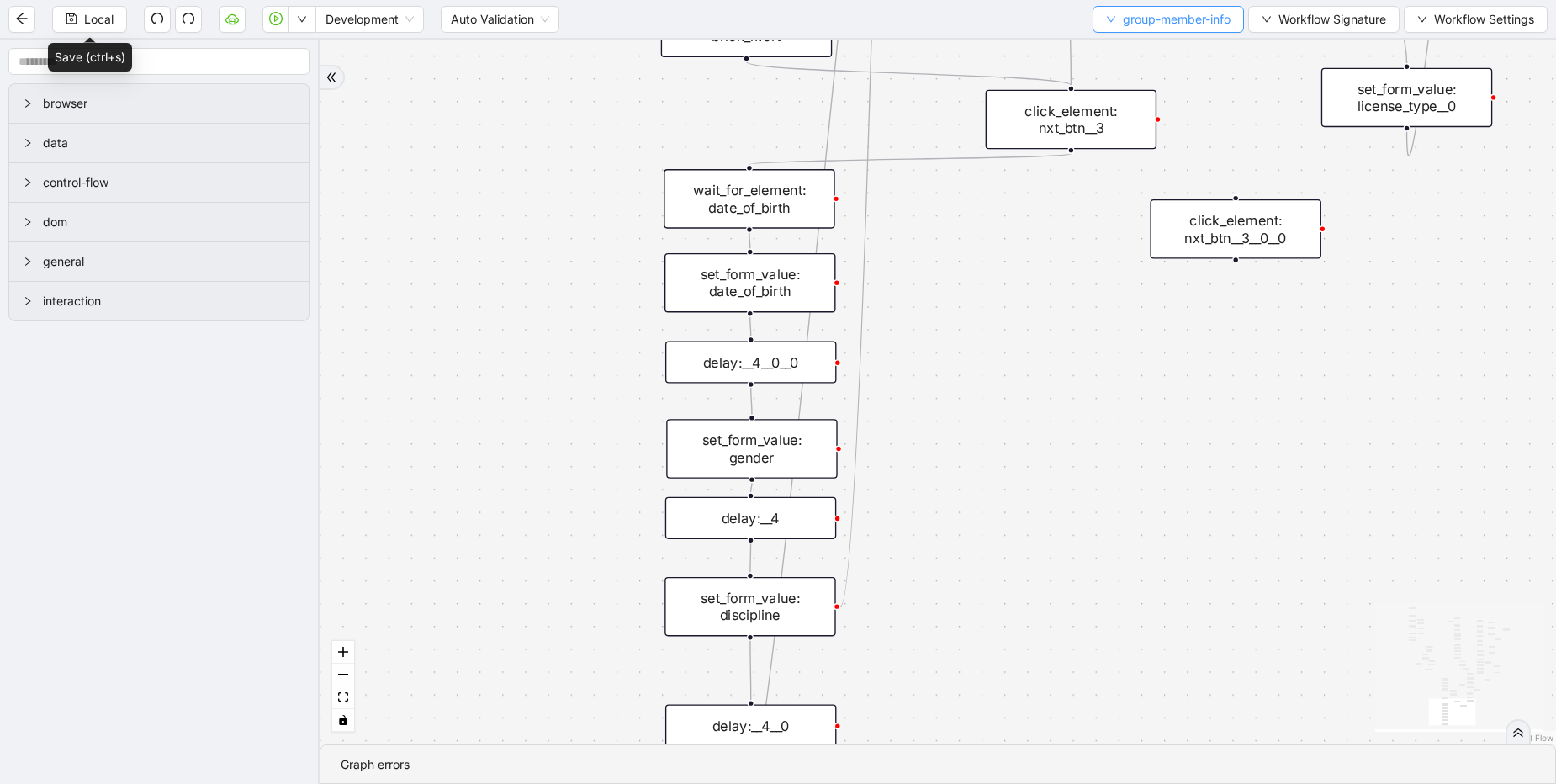
click at [1167, 20] on span "group-member-info" at bounding box center [1177, 19] width 108 height 19
click at [1133, 50] on span "Select" at bounding box center [1164, 52] width 127 height 19
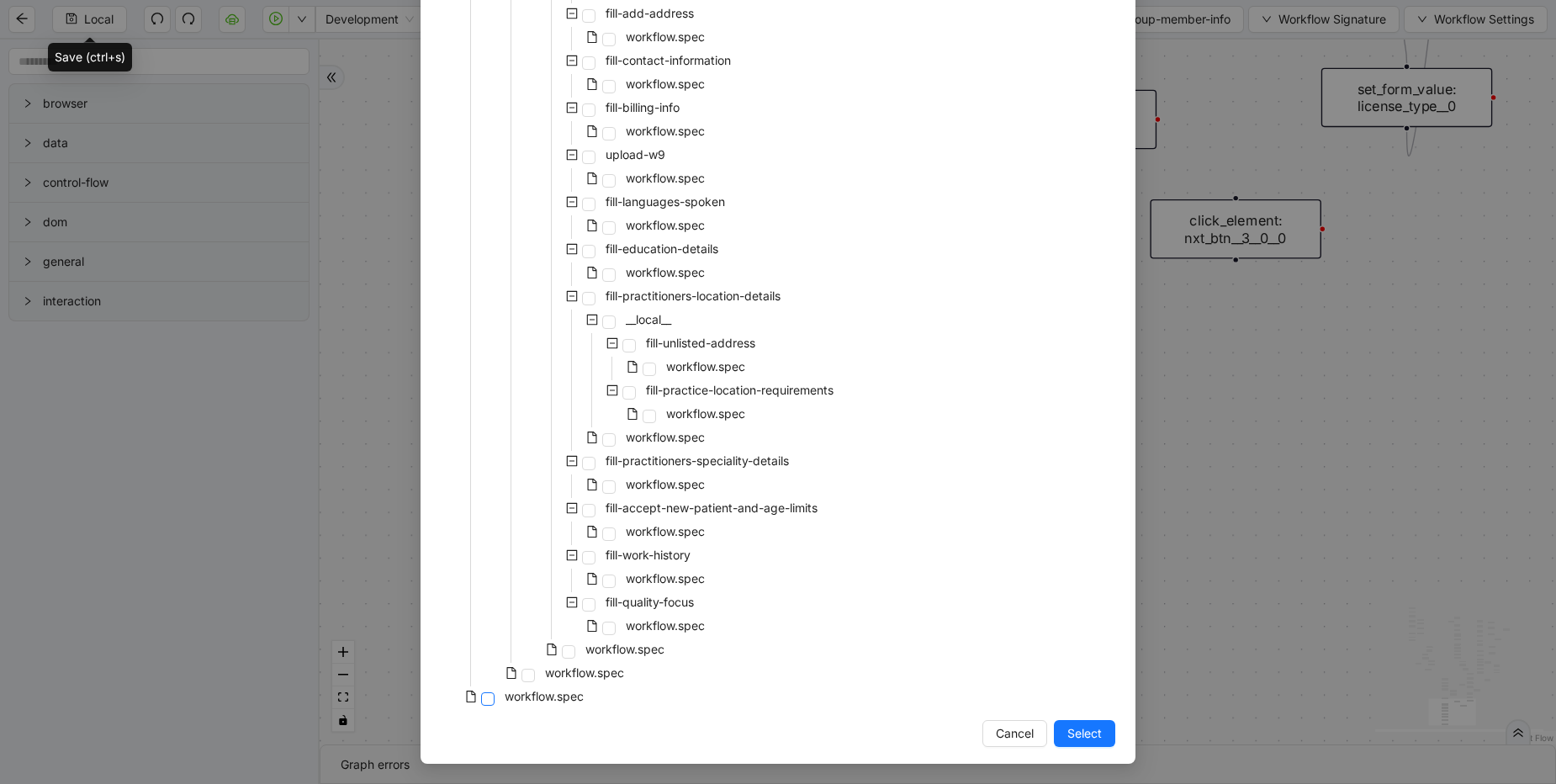
click at [488, 695] on span at bounding box center [488, 699] width 14 height 14
click at [1073, 733] on span "Select" at bounding box center [1084, 732] width 34 height 19
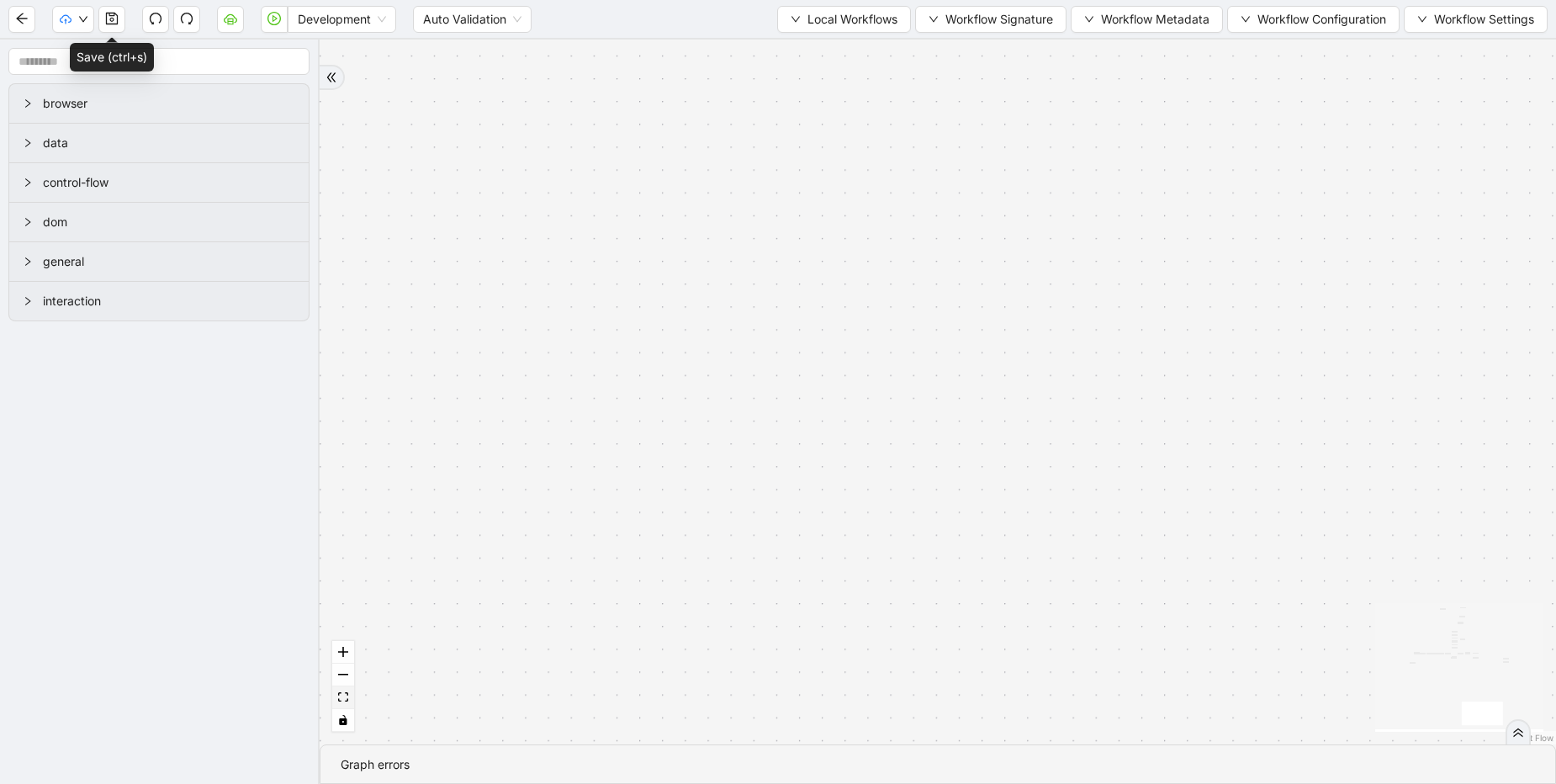
click at [339, 699] on icon "fit view" at bounding box center [343, 696] width 10 height 9
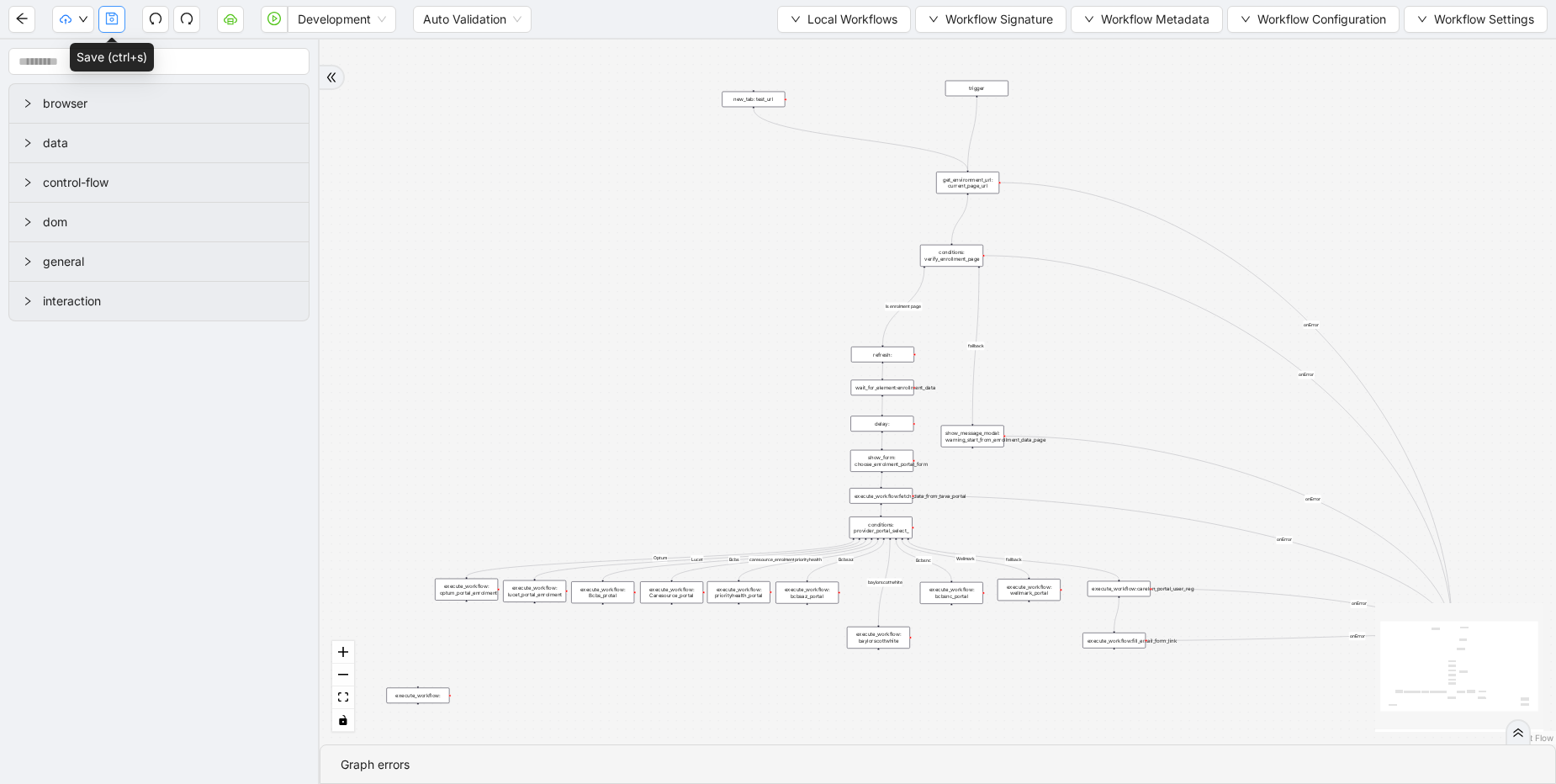
click at [122, 22] on button "button" at bounding box center [112, 20] width 27 height 27
click at [123, 77] on span "Prod: Update Needed" at bounding box center [126, 78] width 122 height 19
click at [113, 74] on span "Prod: Update Needed" at bounding box center [126, 78] width 122 height 19
click at [166, 47] on span "Dev: Update Needed" at bounding box center [142, 52] width 153 height 19
click at [65, 20] on icon "cloud-upload" at bounding box center [65, 21] width 3 height 5
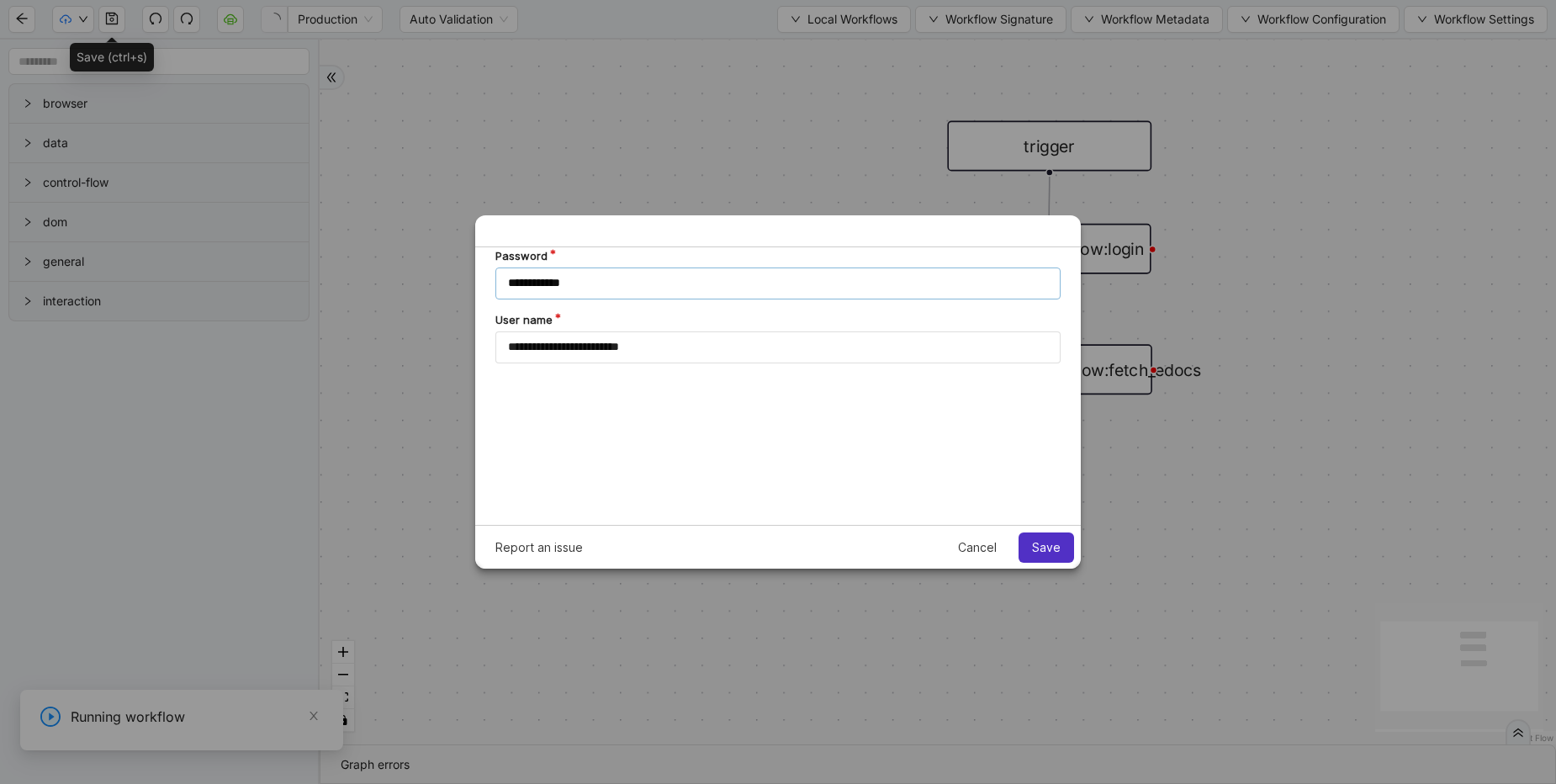
drag, startPoint x: 623, startPoint y: 285, endPoint x: 407, endPoint y: 266, distance: 216.8
click at [475, 266] on html "**********" at bounding box center [778, 385] width 605 height 278
paste input "*"
type input "**********"
click at [1048, 551] on span "Save" at bounding box center [1045, 547] width 28 height 14
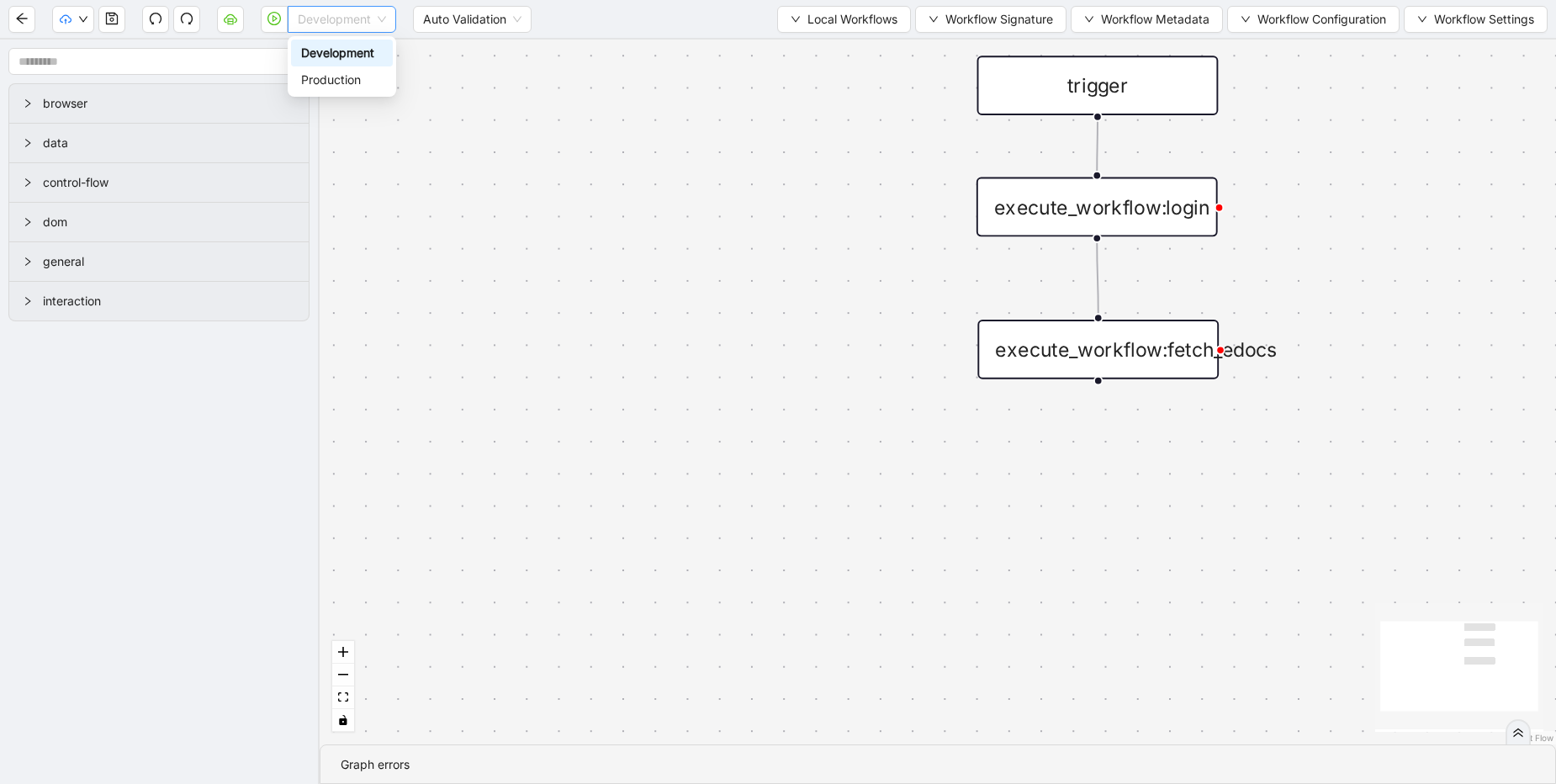
click at [346, 26] on span "Development" at bounding box center [341, 20] width 88 height 25
click at [341, 81] on div "Production" at bounding box center [341, 79] width 81 height 19
click at [279, 19] on icon "play-circle" at bounding box center [274, 19] width 14 height 14
drag, startPoint x: -40, startPoint y: 741, endPoint x: -111, endPoint y: 724, distance: 73.0
click at [0, 724] on input "**********" at bounding box center [126, 737] width 565 height 32
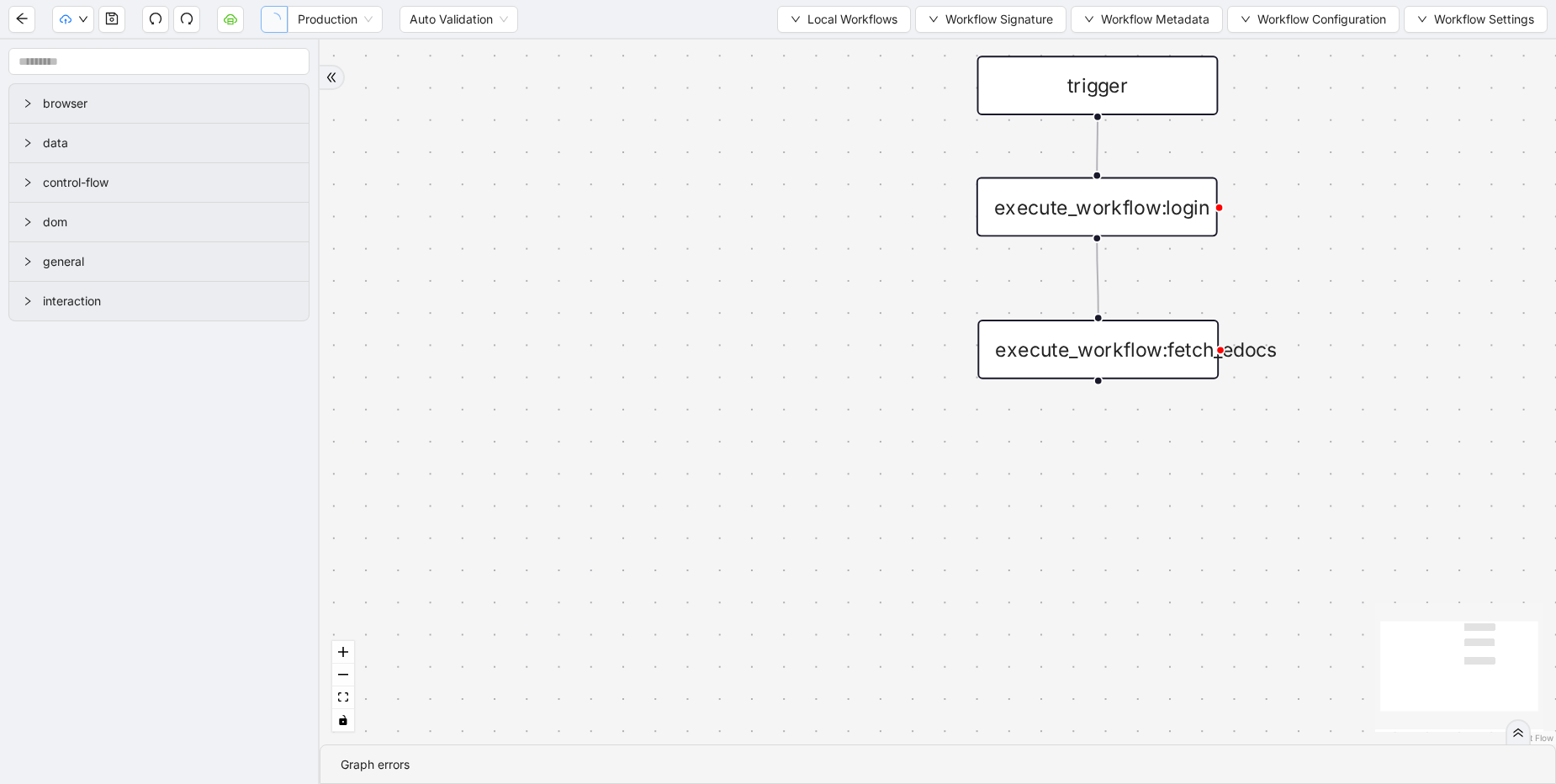
paste input "*"
drag, startPoint x: -39, startPoint y: 741, endPoint x: -183, endPoint y: 735, distance: 144.1
paste input "text"
type input "**********"
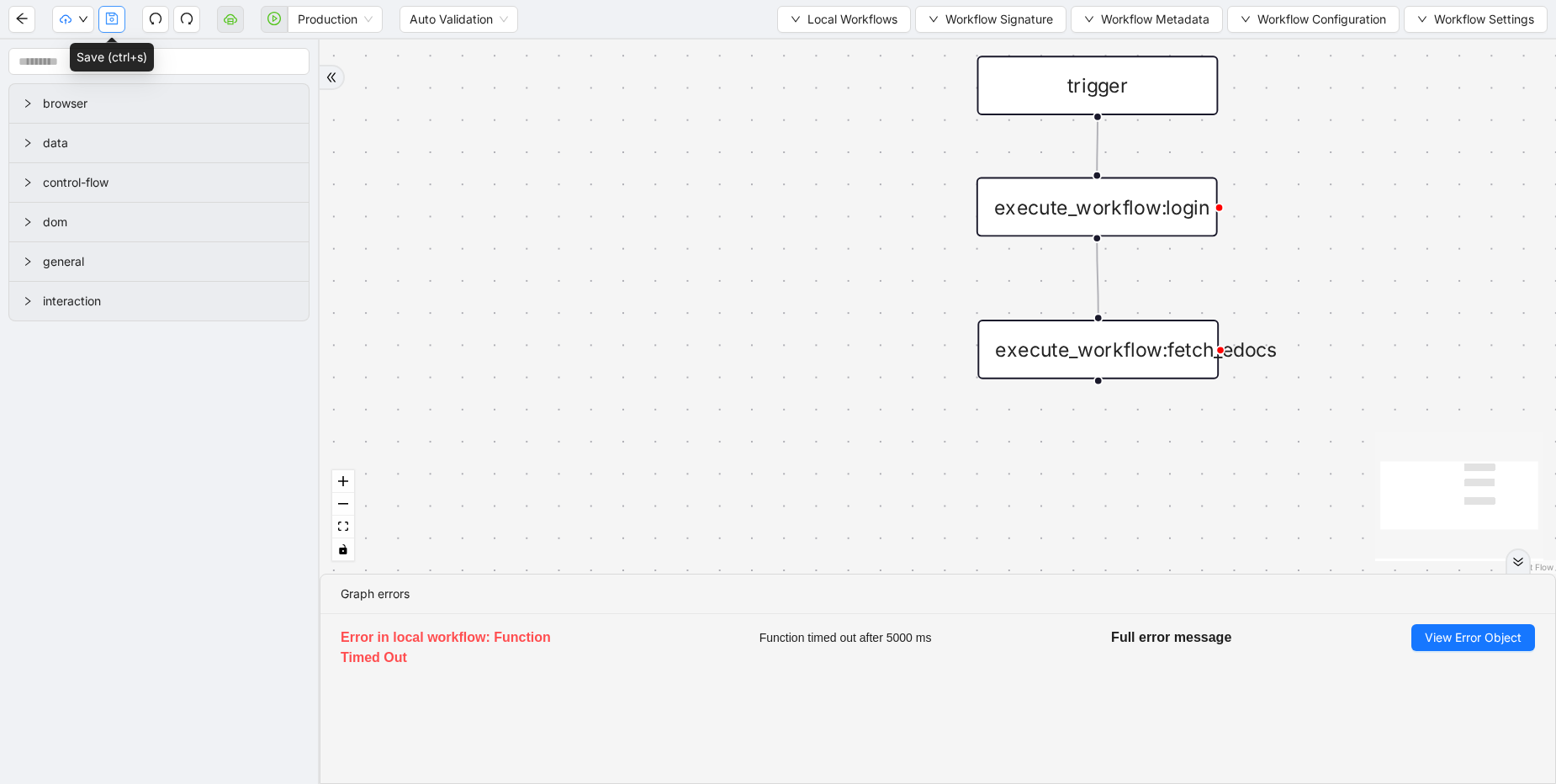
click at [115, 25] on icon "save" at bounding box center [112, 19] width 14 height 14
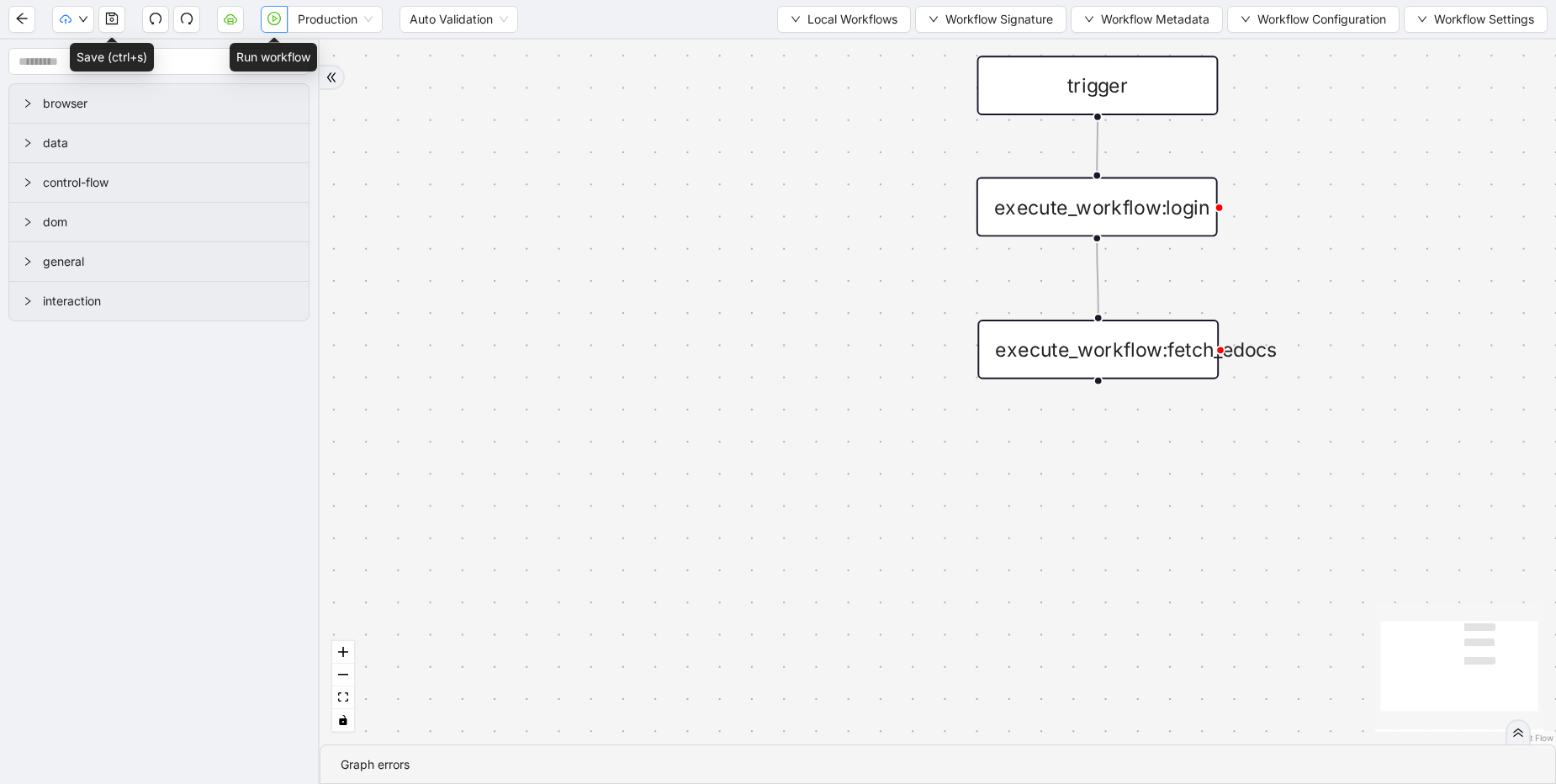
click at [273, 19] on icon "play-circle" at bounding box center [275, 18] width 5 height 7
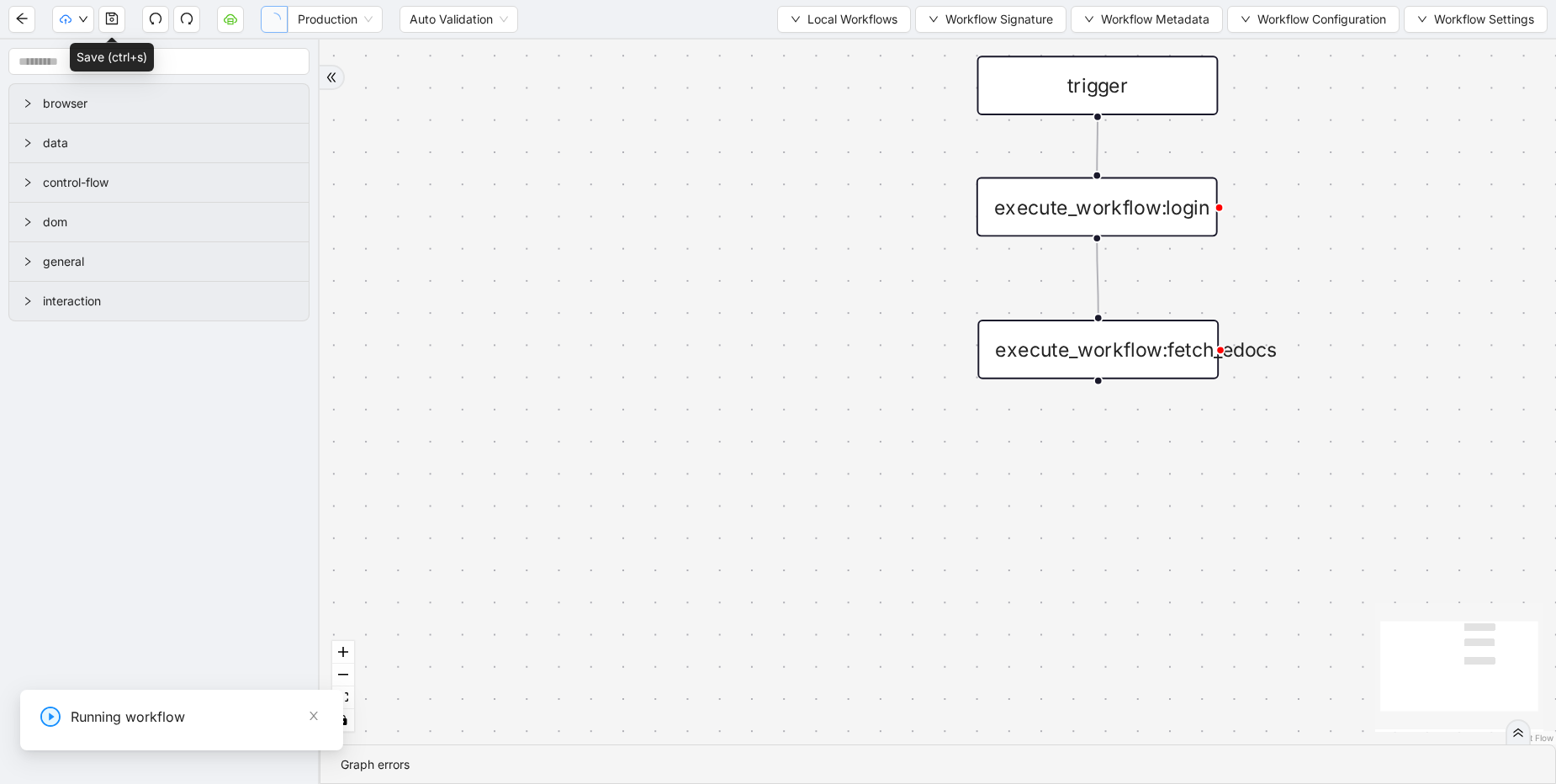
drag, startPoint x: -34, startPoint y: 739, endPoint x: -213, endPoint y: 739, distance: 179.0
paste input "*"
type input "**********"
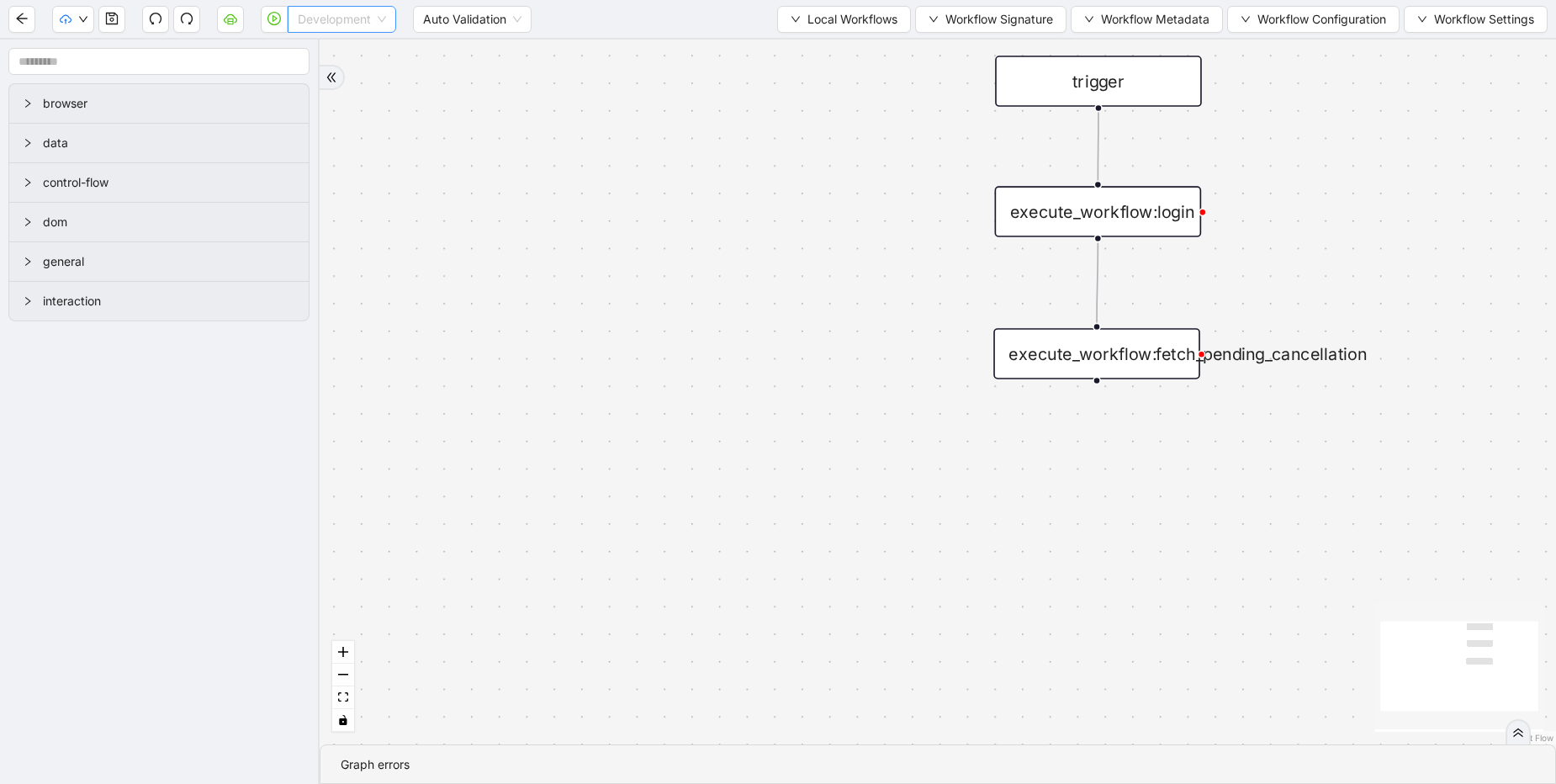
click at [314, 15] on span "Development" at bounding box center [341, 20] width 88 height 25
click at [333, 81] on div "Production" at bounding box center [341, 79] width 81 height 19
click at [280, 23] on icon "play-circle" at bounding box center [274, 19] width 14 height 14
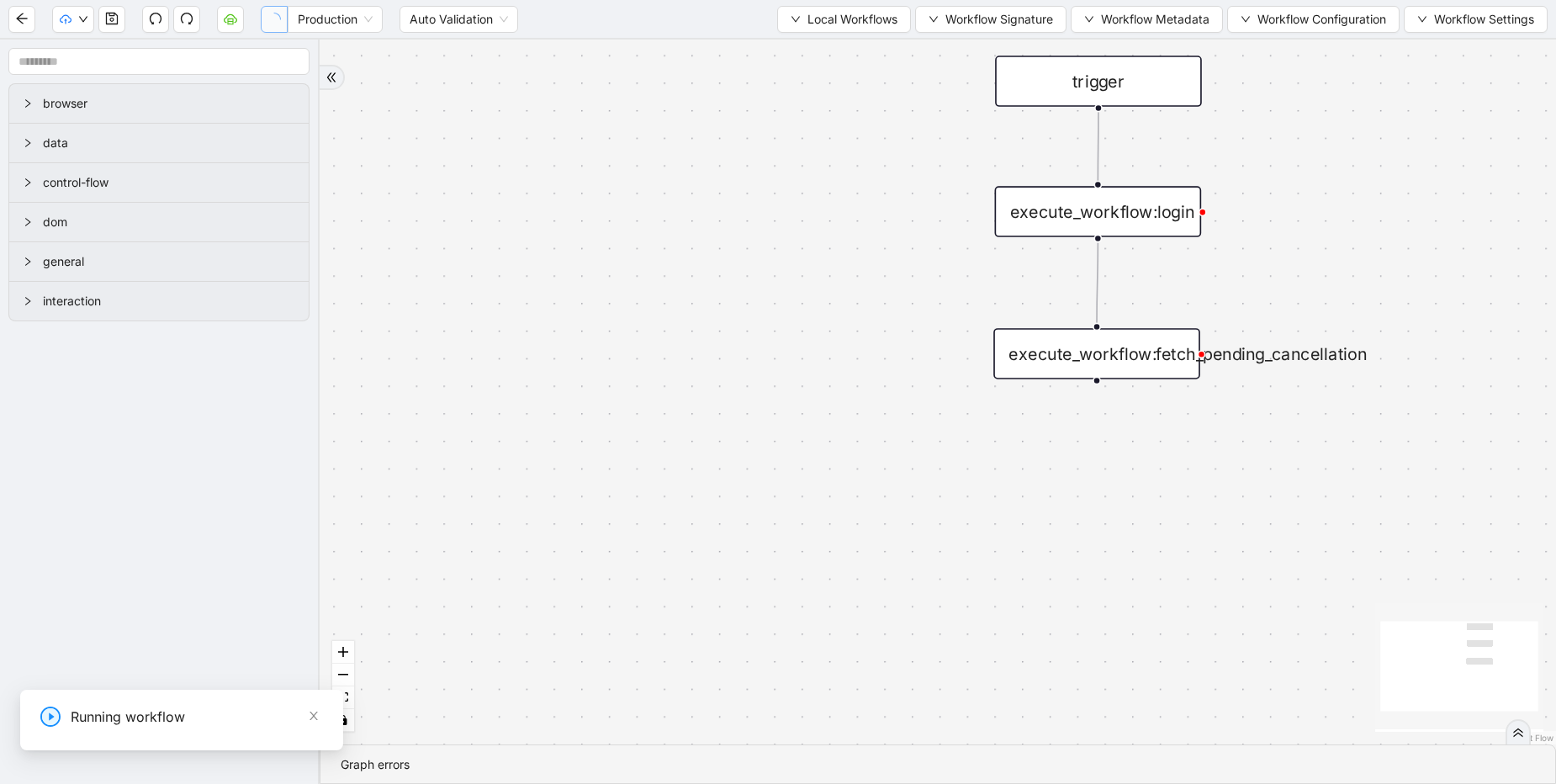
drag, startPoint x: 17, startPoint y: 744, endPoint x: -218, endPoint y: 739, distance: 235.1
paste input "*"
type input "**********"
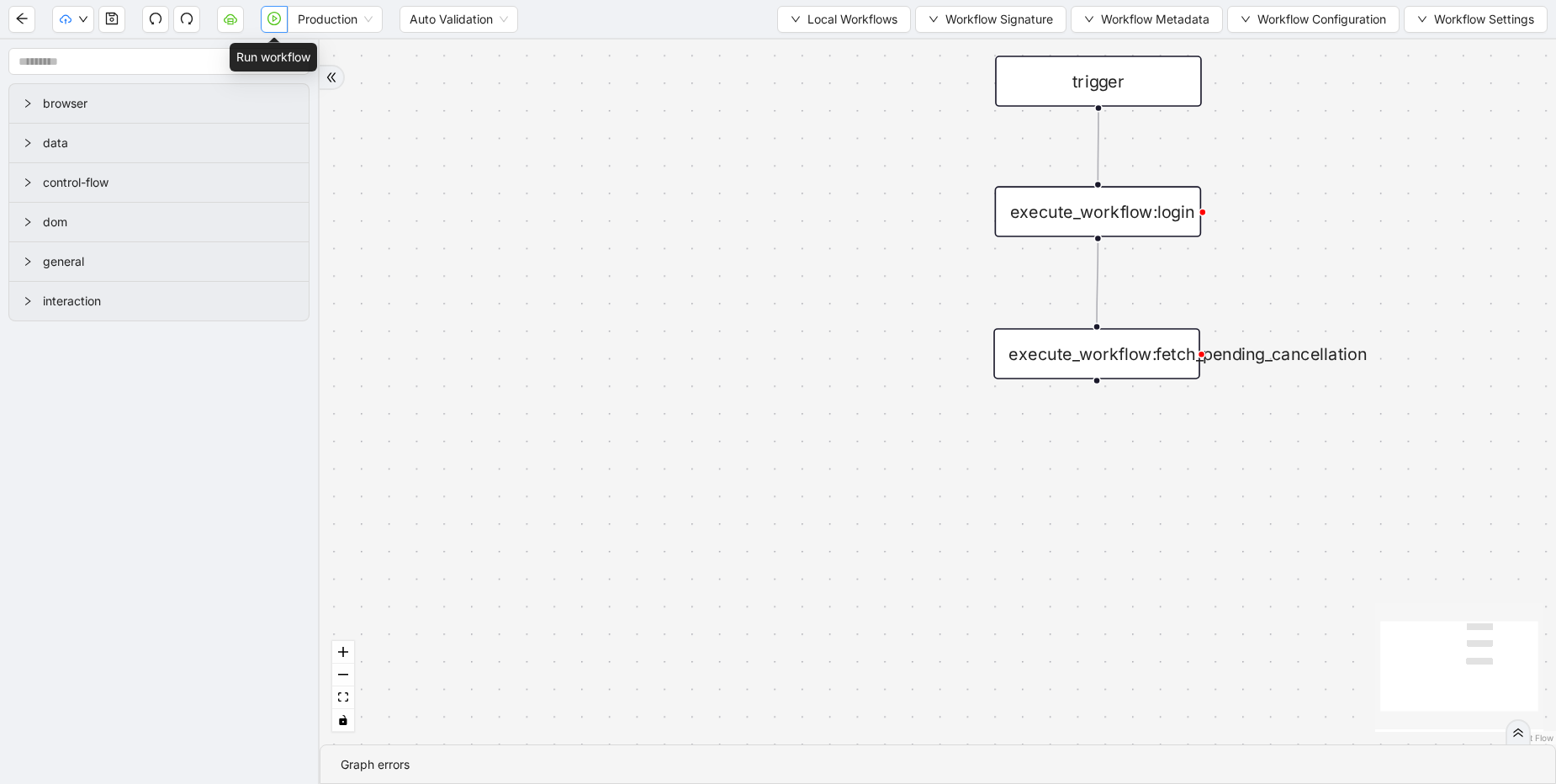
click at [280, 22] on icon "play-circle" at bounding box center [274, 19] width 14 height 14
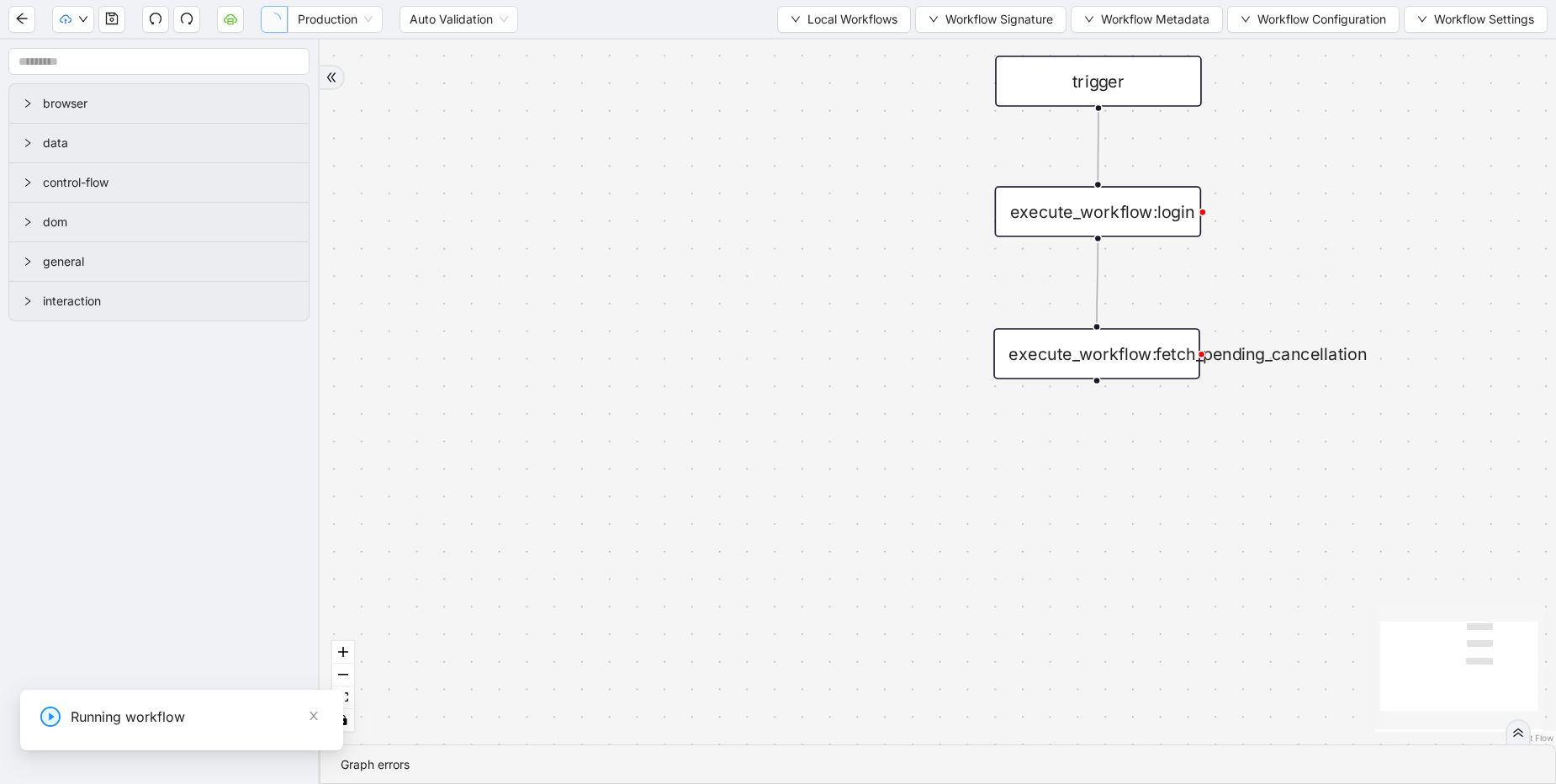
drag, startPoint x: -16, startPoint y: 740, endPoint x: -327, endPoint y: 729, distance: 311.2
paste input "*"
type input "**********"
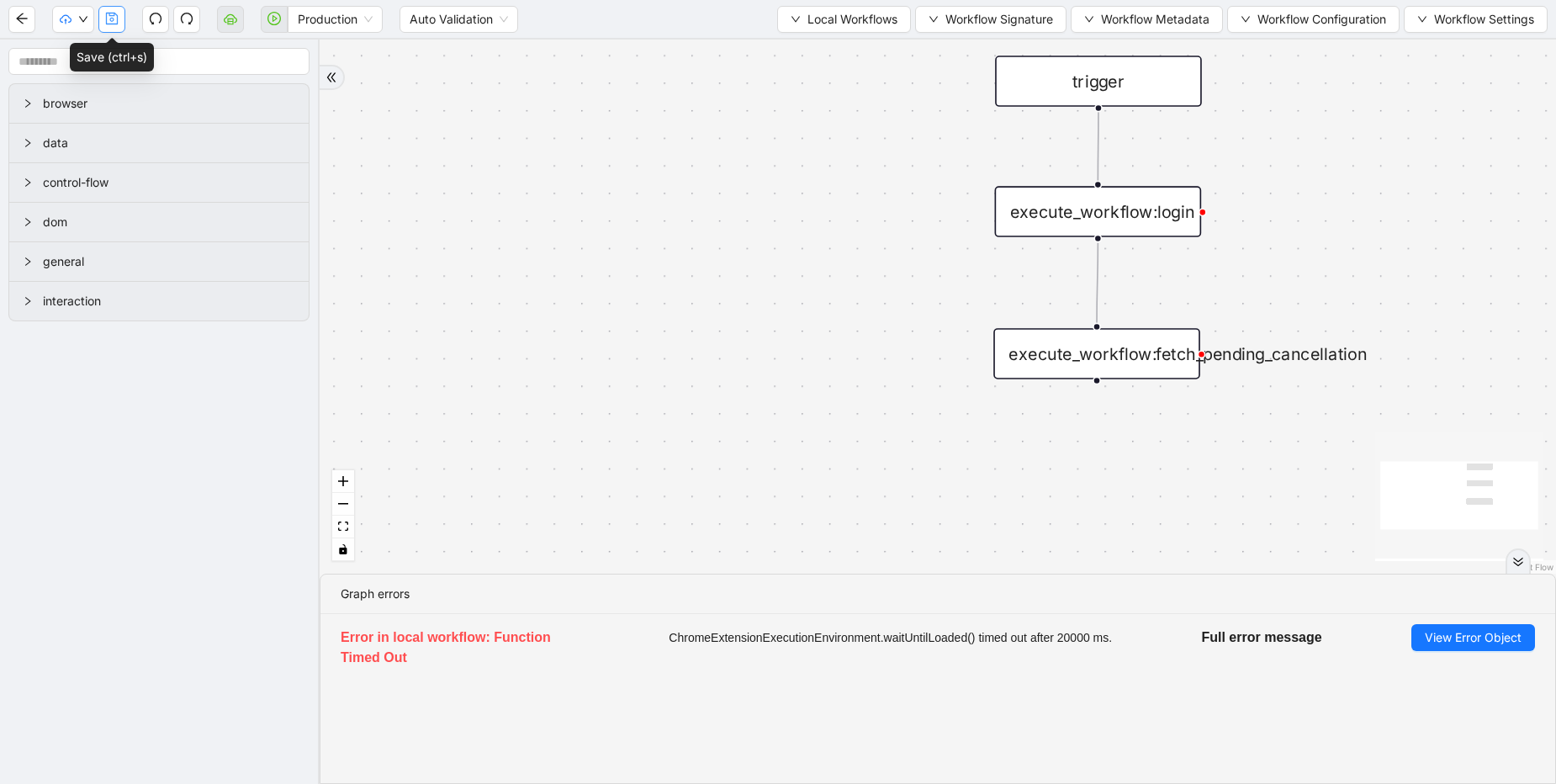
click at [121, 23] on button "button" at bounding box center [112, 20] width 27 height 27
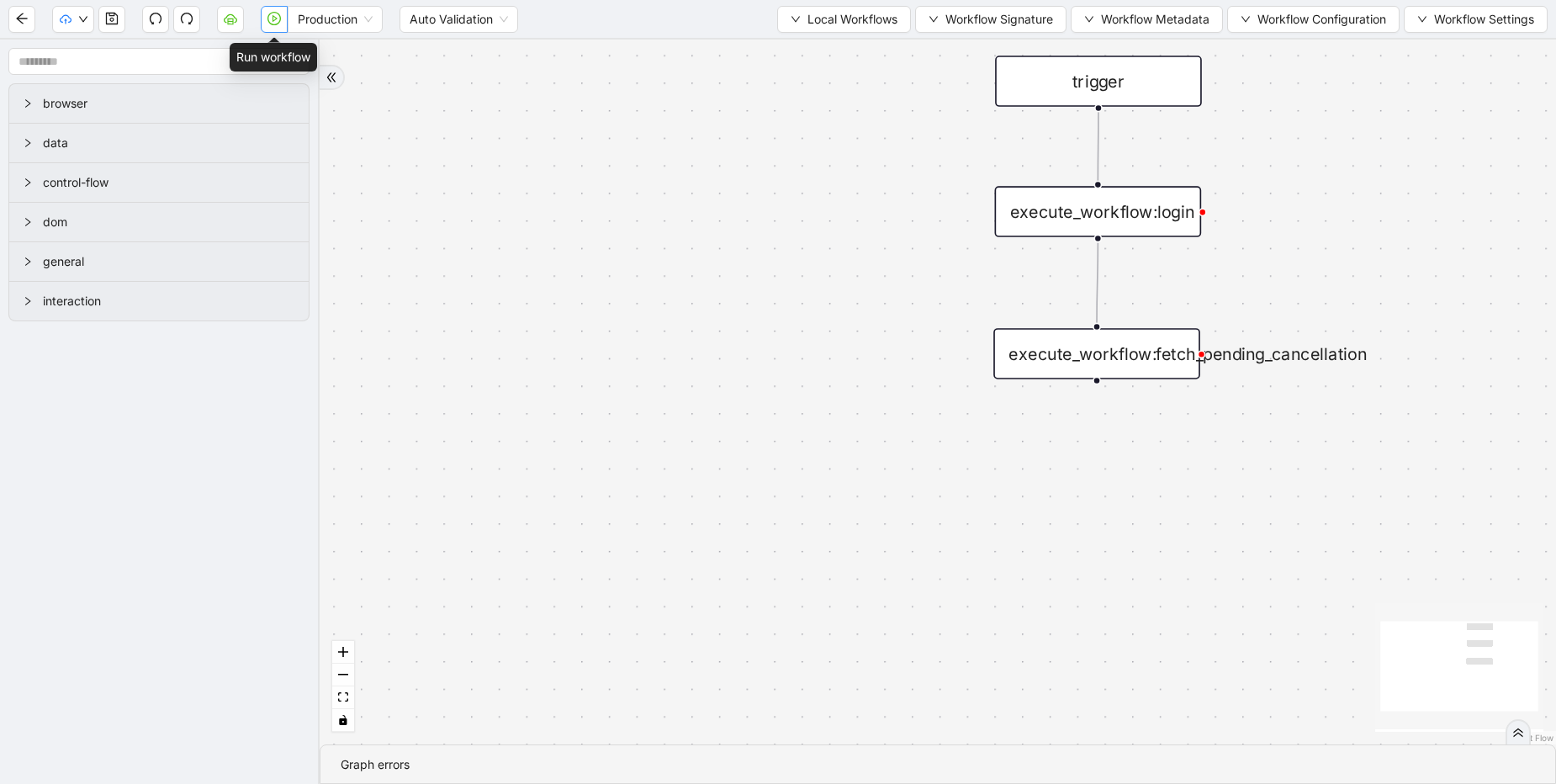
click at [277, 20] on icon "play-circle" at bounding box center [274, 19] width 14 height 14
drag, startPoint x: -50, startPoint y: 736, endPoint x: -183, endPoint y: 717, distance: 134.4
paste input "*"
type input "**********"
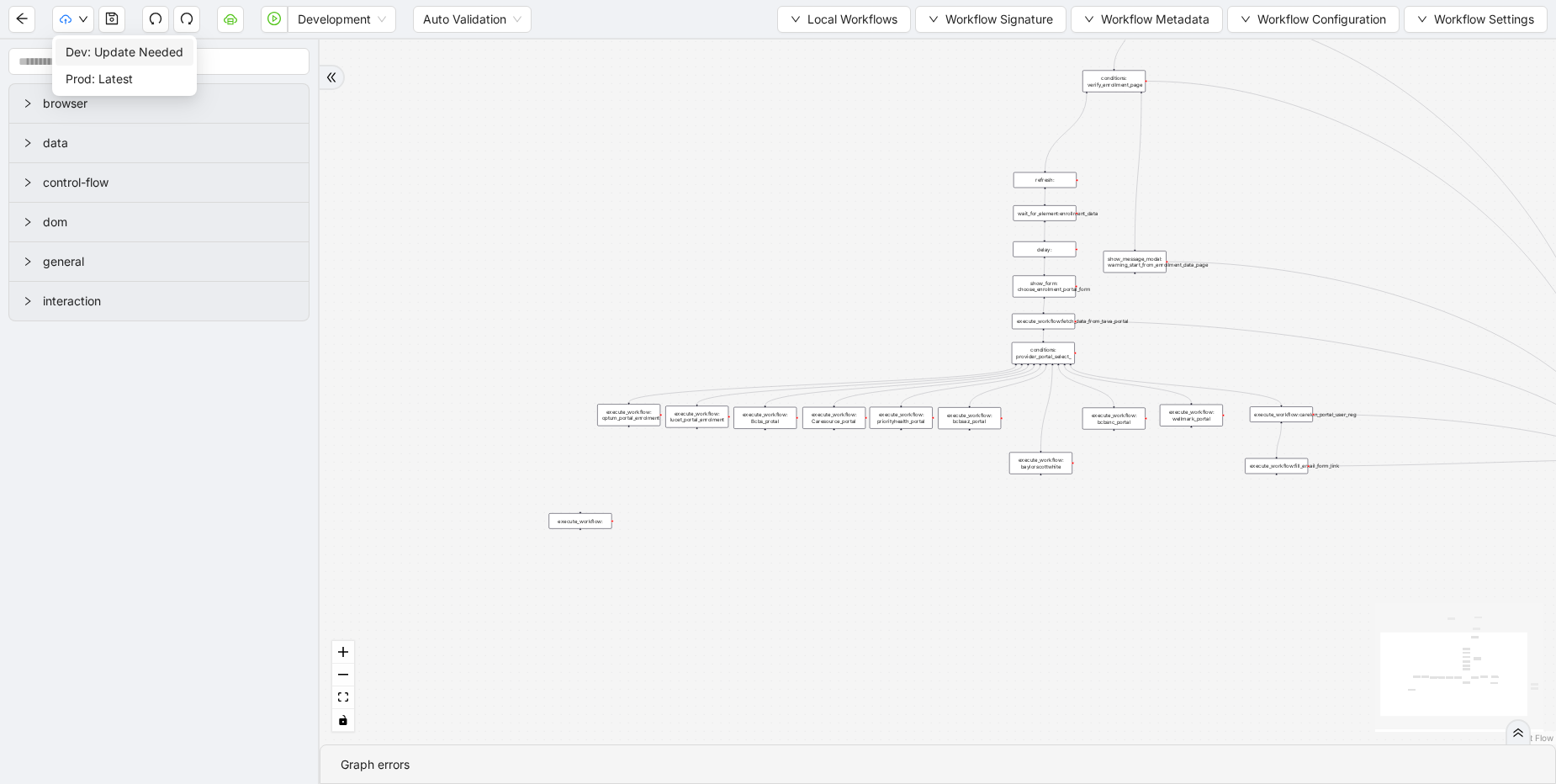
click at [109, 50] on span "Dev: Update Needed" at bounding box center [124, 52] width 117 height 19
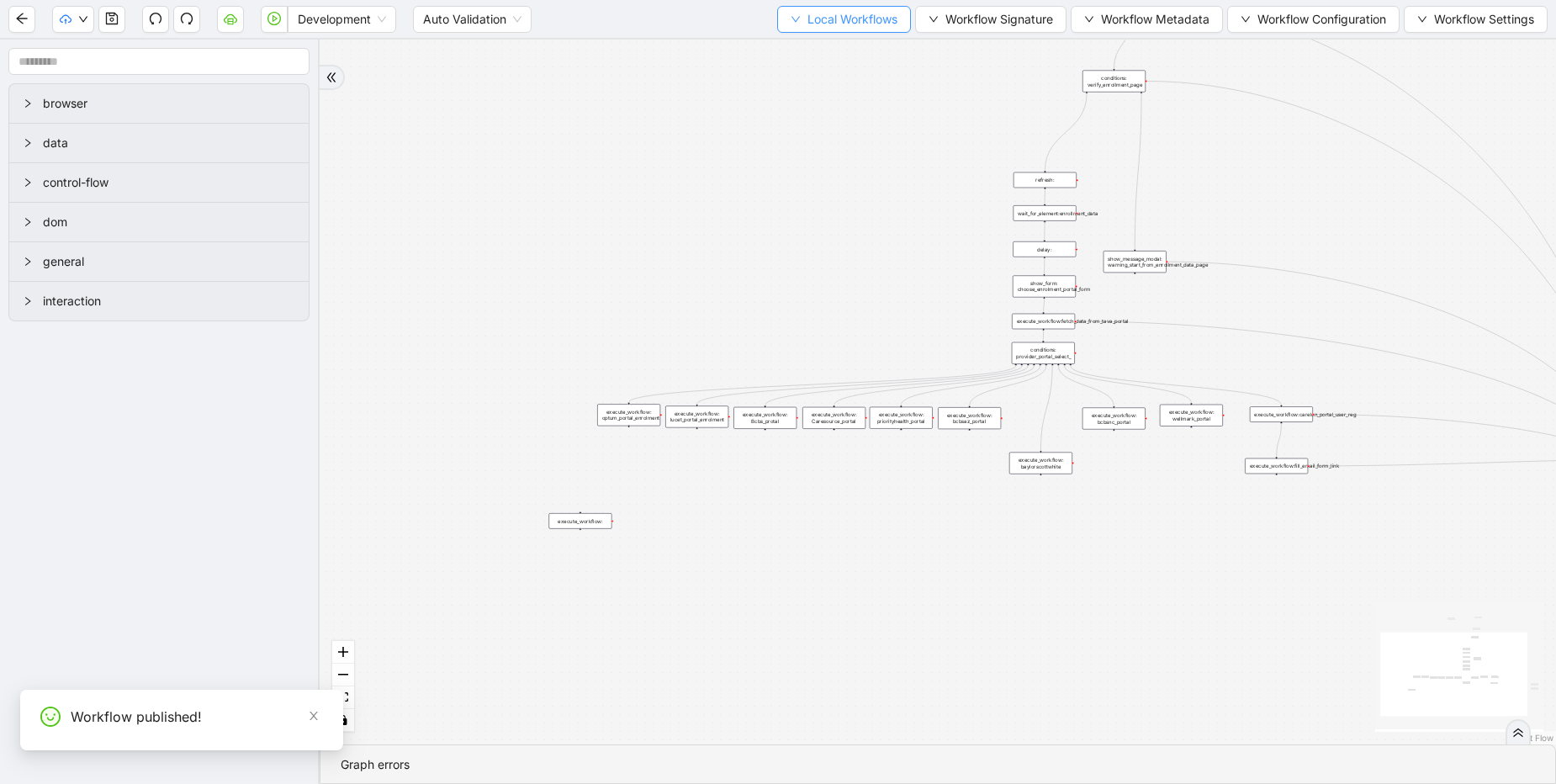
click at [853, 22] on span "Local Workflows" at bounding box center [853, 19] width 90 height 19
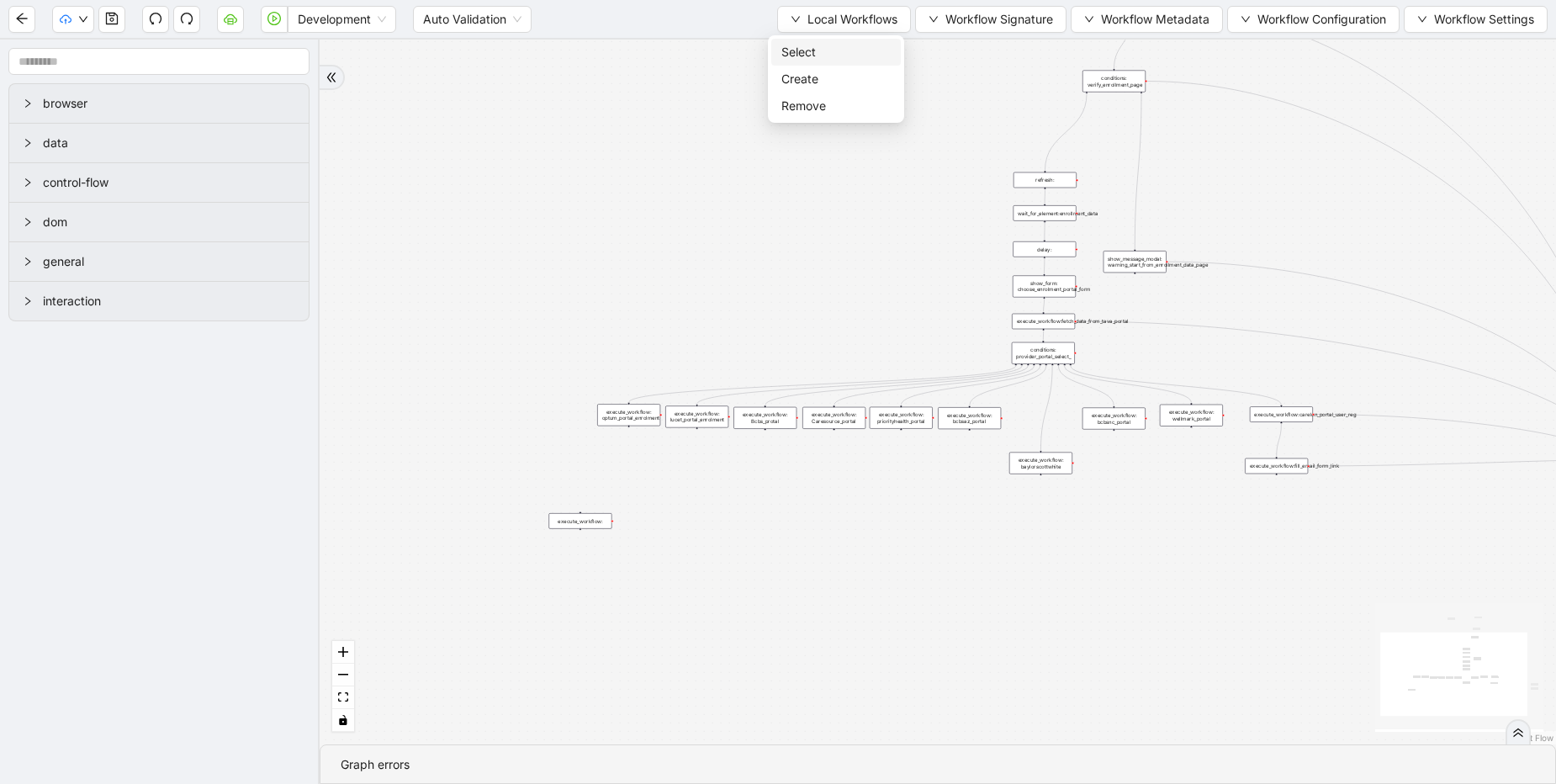
click at [859, 57] on span "Select" at bounding box center [836, 52] width 110 height 19
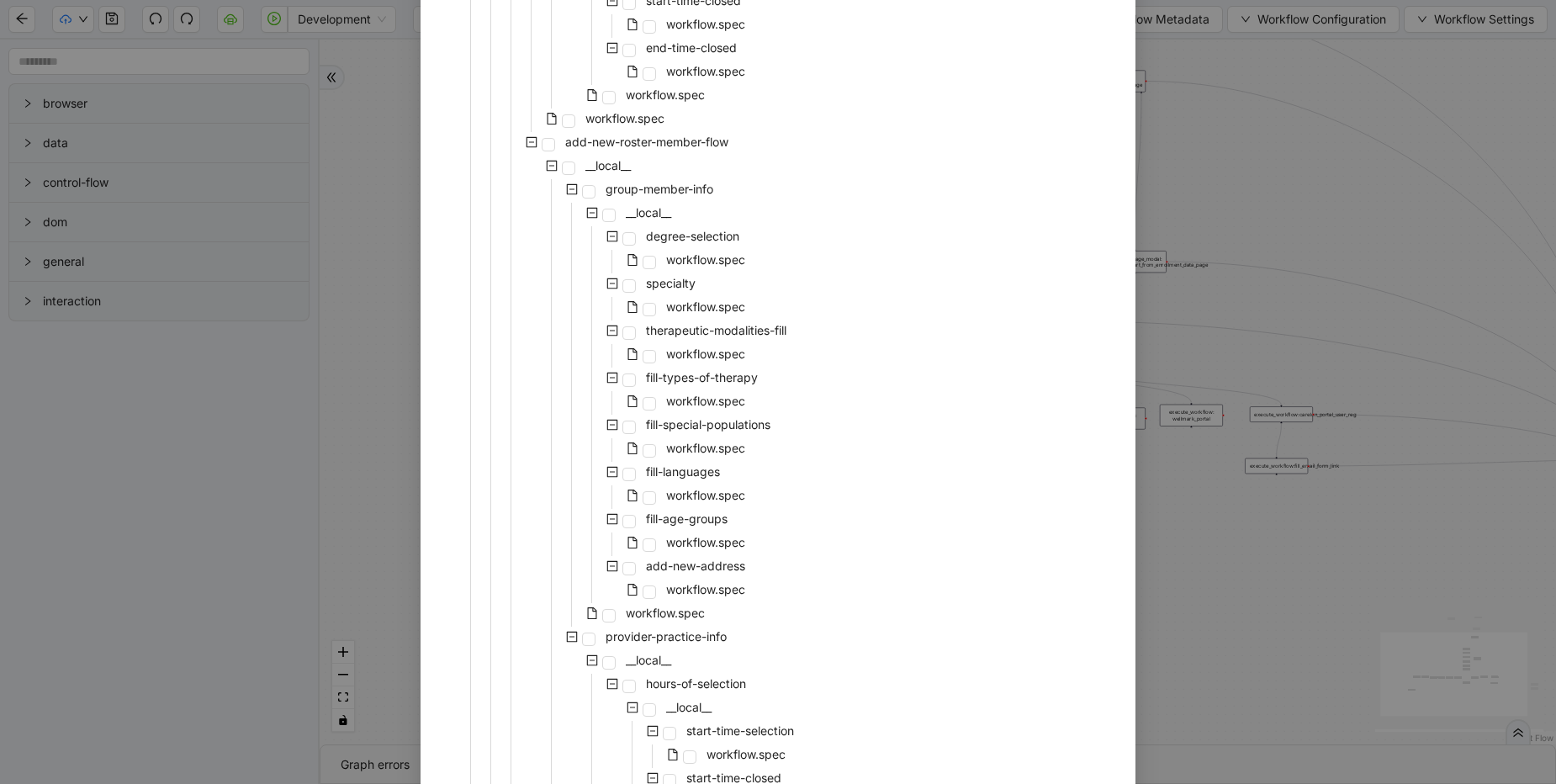
scroll to position [2522, 0]
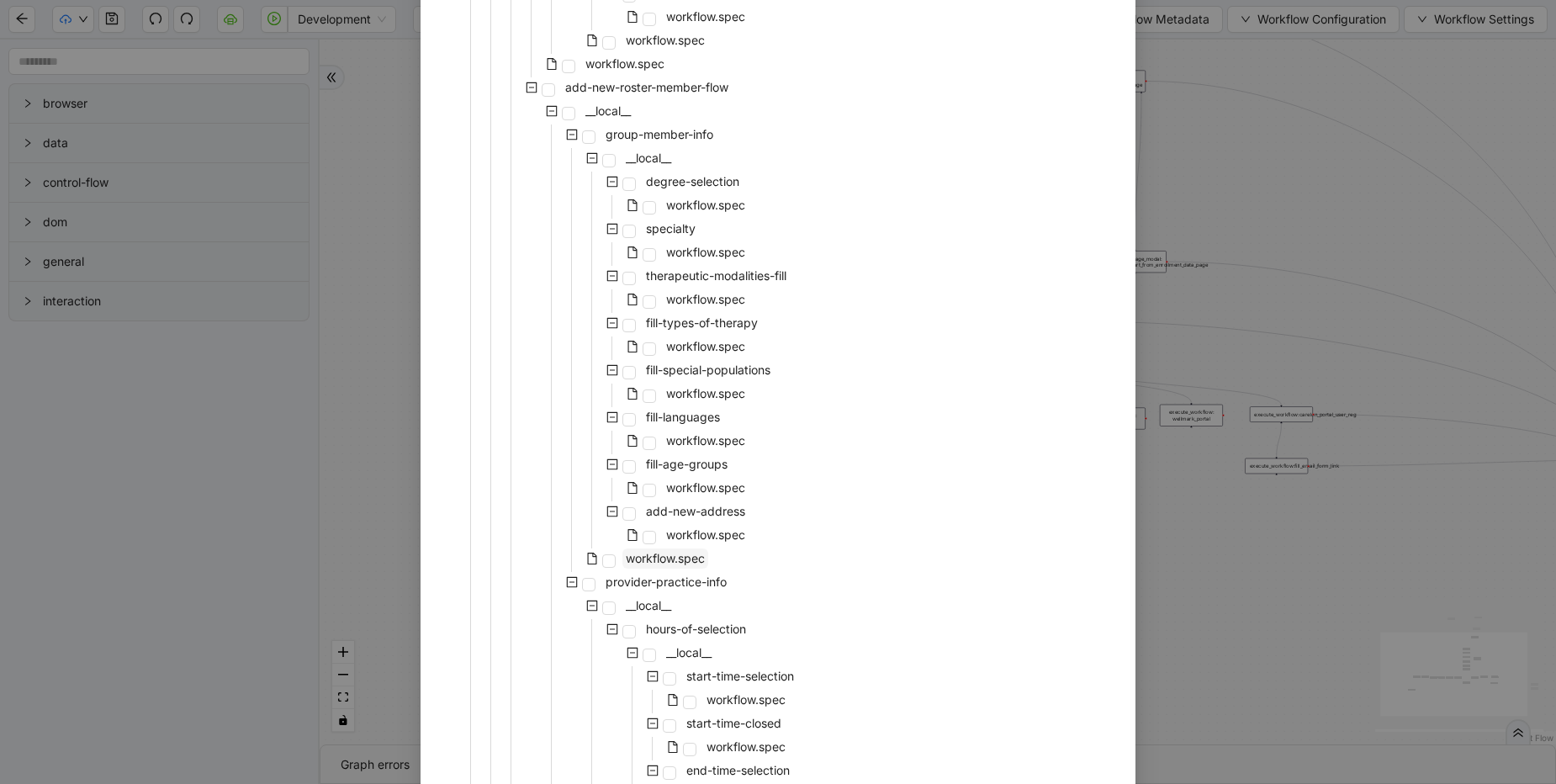
click at [655, 555] on span "workflow.spec" at bounding box center [665, 557] width 79 height 15
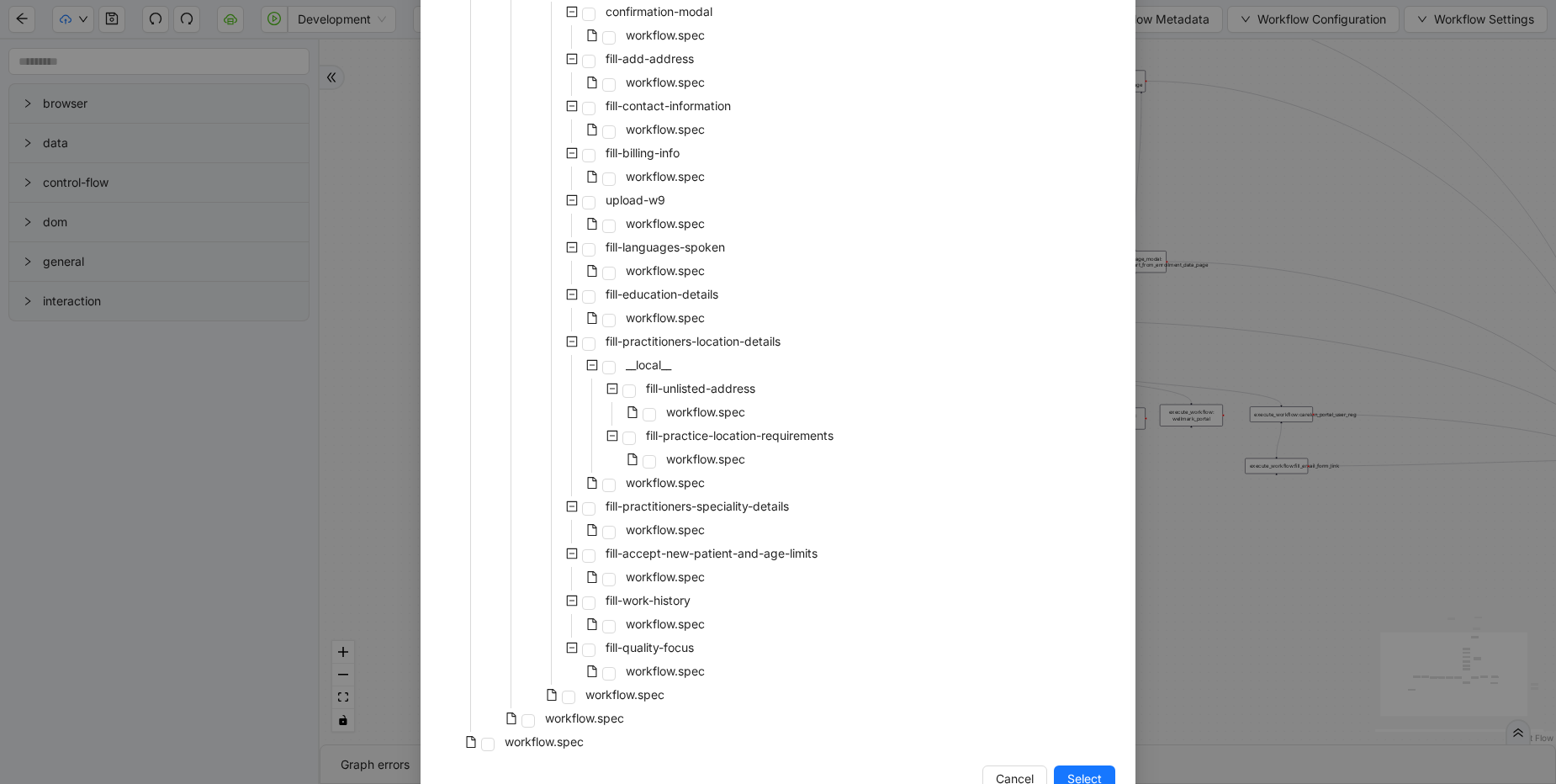
scroll to position [5868, 0]
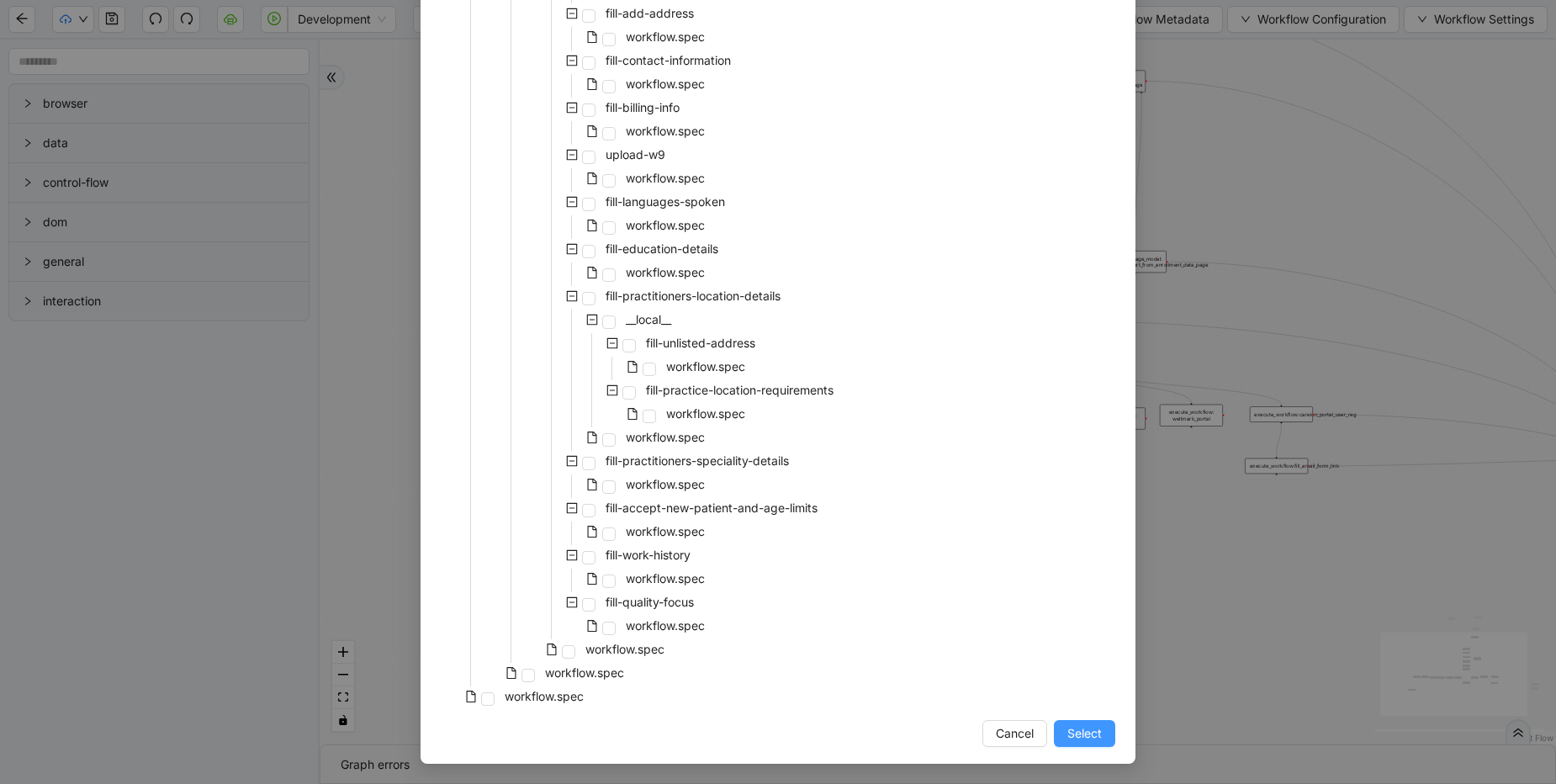
click at [1073, 736] on span "Select" at bounding box center [1084, 732] width 34 height 19
click at [1062, 728] on div "trigger execute_workflow:carelon_portal_user_reg execute_workflow:fetch_data_fr…" at bounding box center [938, 391] width 1236 height 705
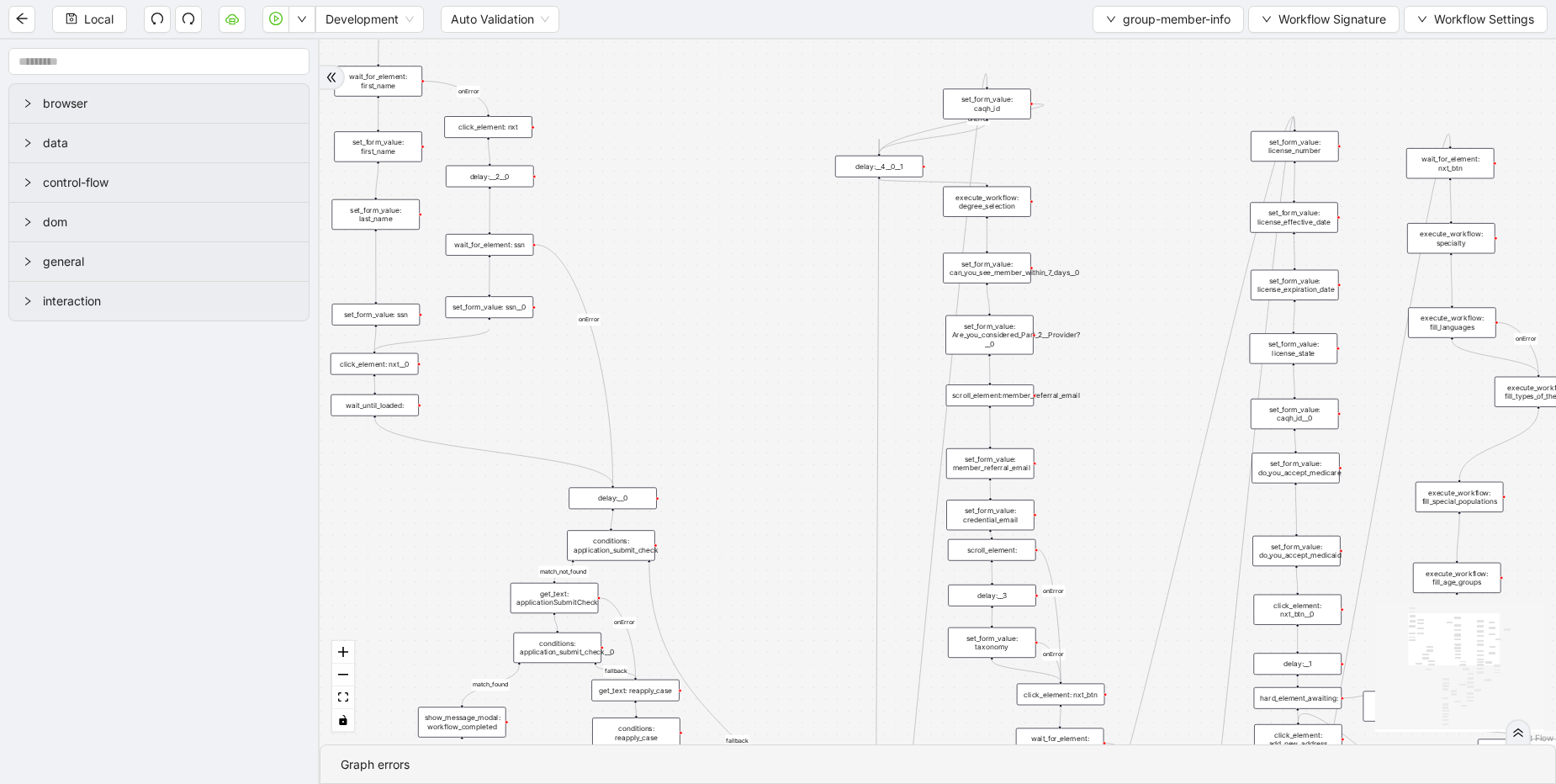
drag, startPoint x: 933, startPoint y: 150, endPoint x: 908, endPoint y: 160, distance: 26.9
click at [908, 160] on div "delay:__4__0__1" at bounding box center [879, 166] width 88 height 22
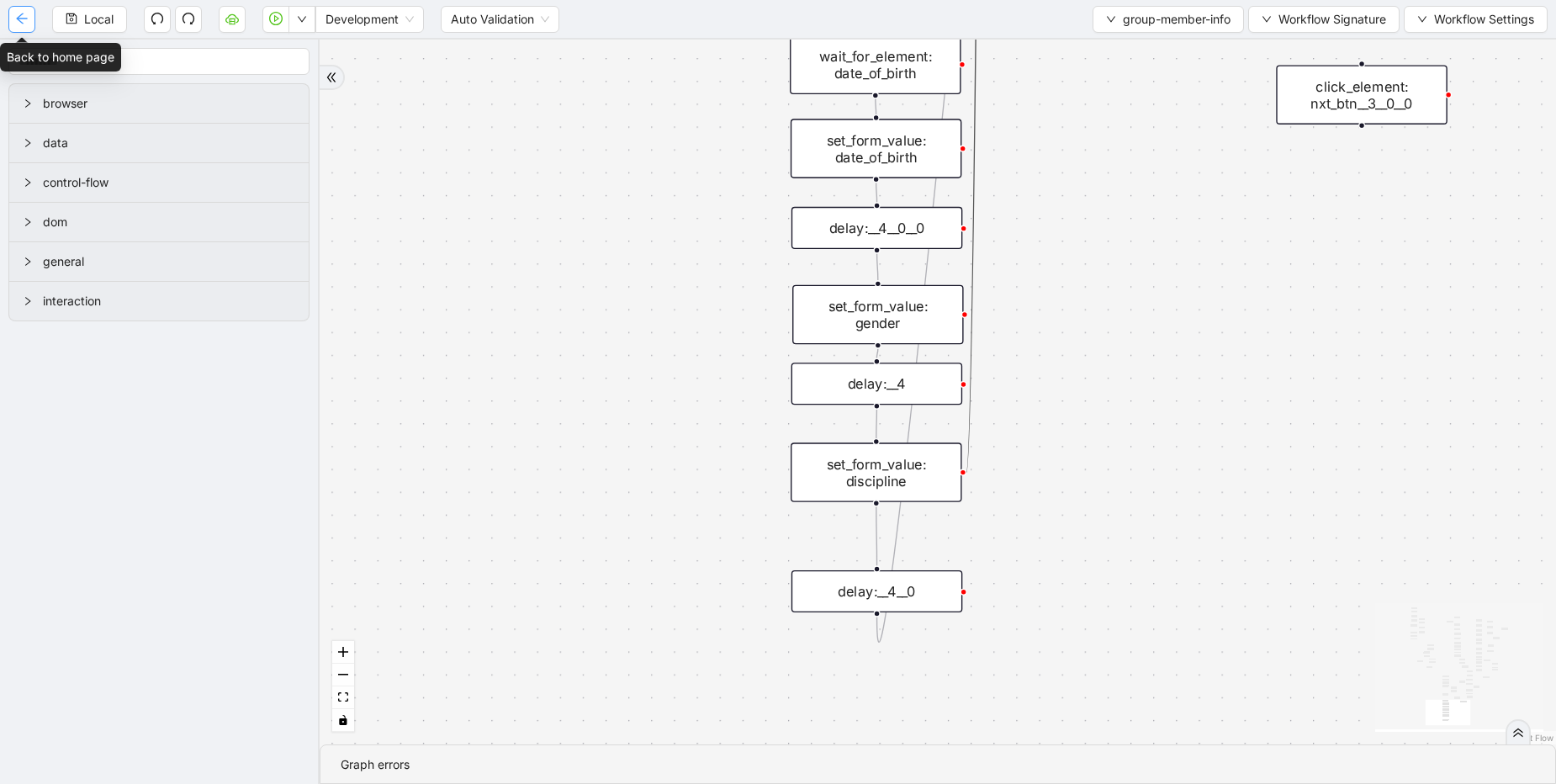
click at [27, 22] on icon "arrow-left" at bounding box center [22, 19] width 14 height 14
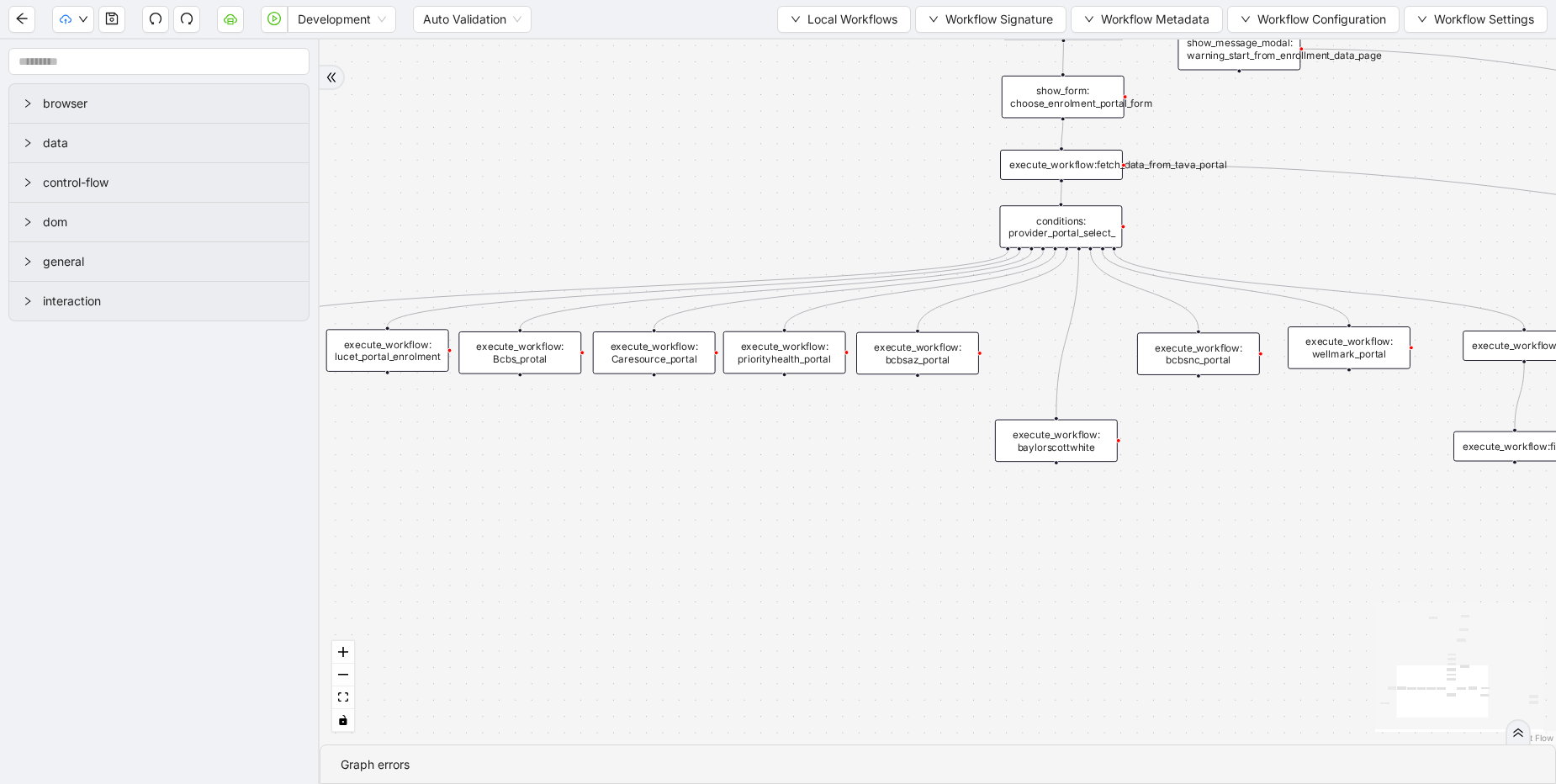
click at [1044, 445] on div "execute_workflow: baylorscottwhite" at bounding box center [1056, 441] width 123 height 43
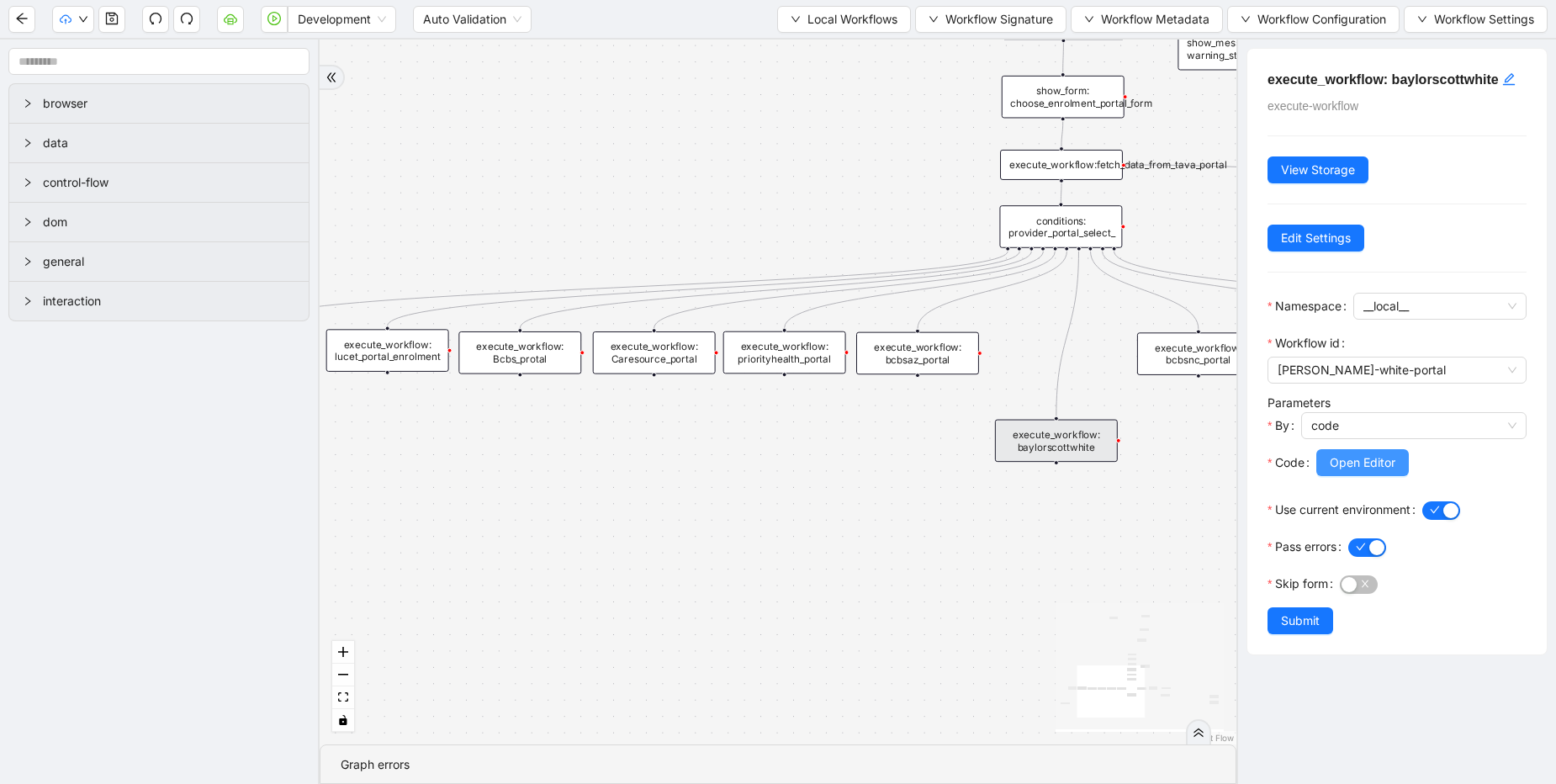
click at [1369, 459] on span "Open Editor" at bounding box center [1362, 462] width 66 height 19
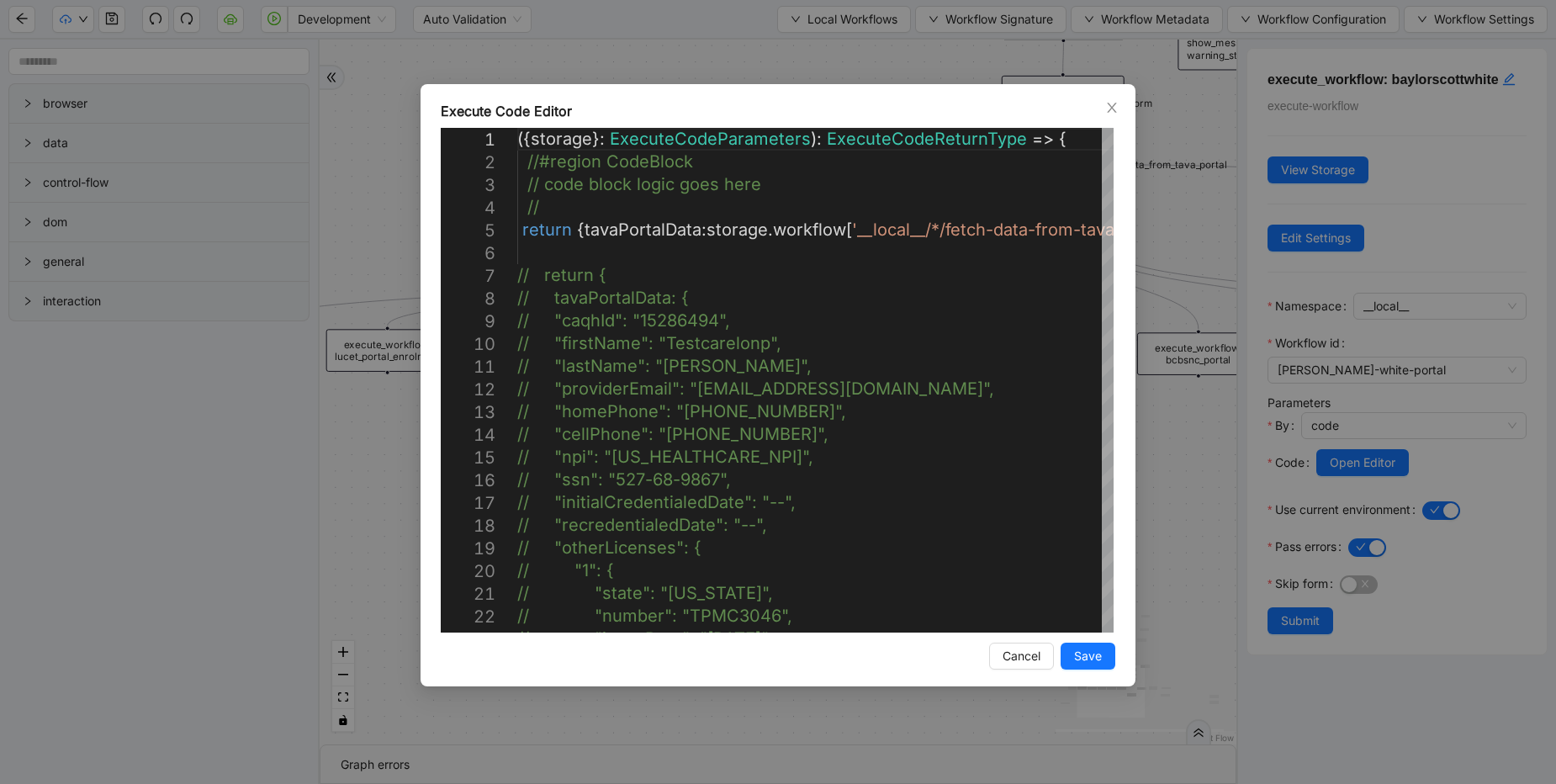
click at [1187, 475] on div "Execute Code Editor 1 2 3 4 5 6 7 8 9 10 11 12 13 14 15 16 17 18 19 20 21 22 23…" at bounding box center [778, 392] width 1556 height 784
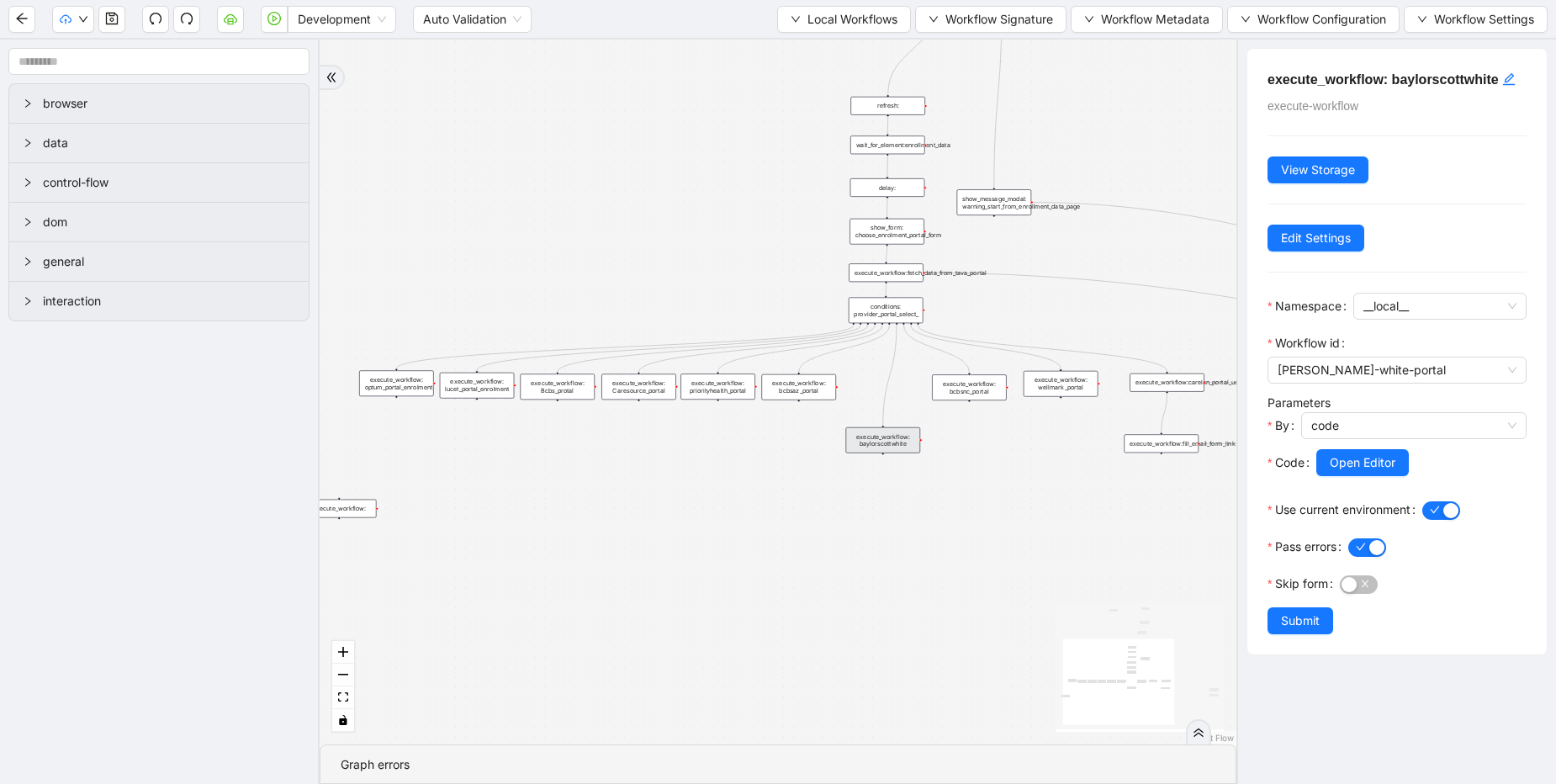
click at [387, 384] on div "execute_workflow: optum_portal_enrolment" at bounding box center [396, 382] width 75 height 26
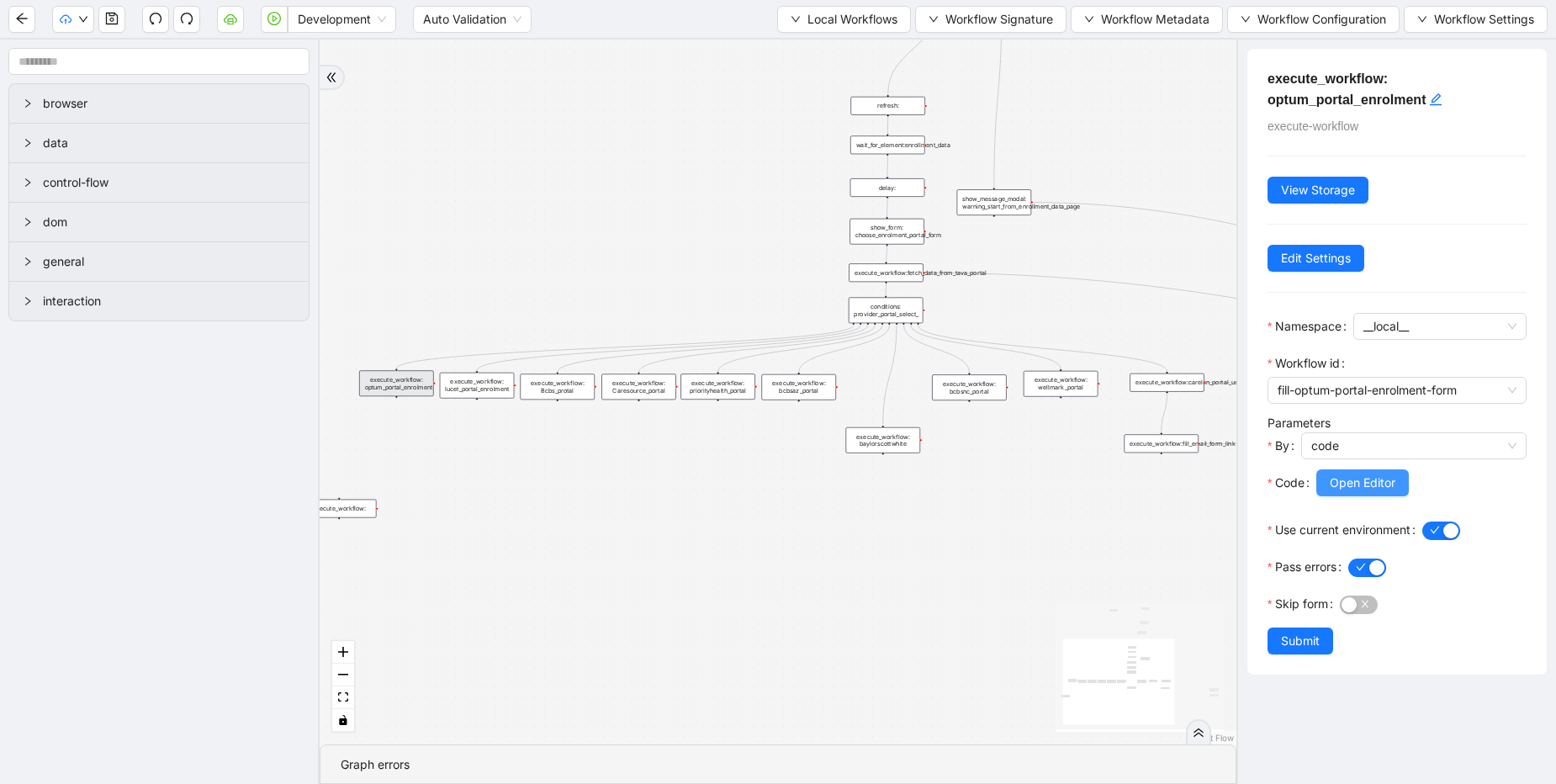
click at [1369, 484] on span "Open Editor" at bounding box center [1362, 482] width 66 height 19
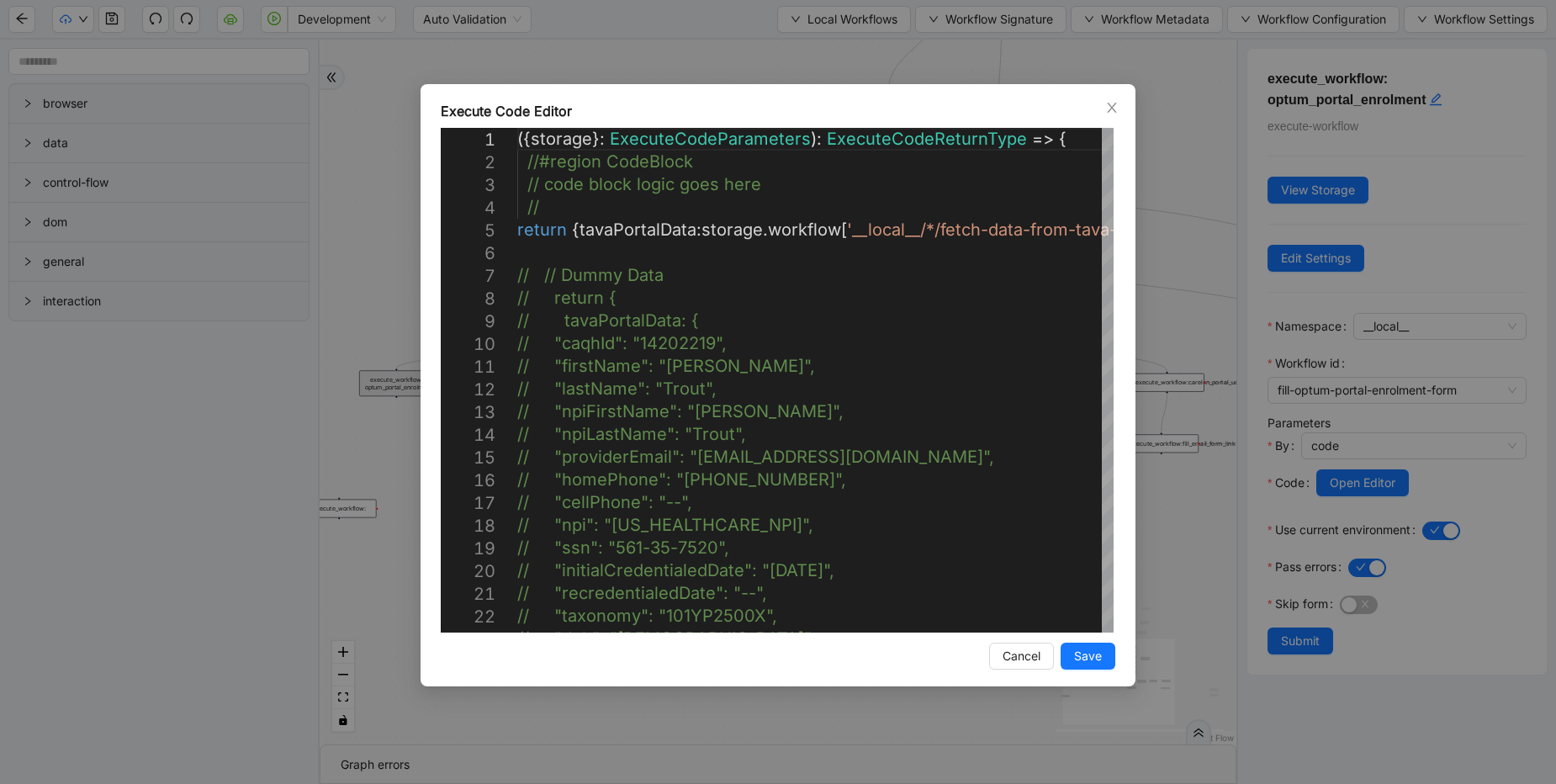
click at [1192, 478] on div "Execute Code Editor 1 2 3 4 5 6 7 8 9 10 11 12 13 14 15 16 17 18 19 20 21 22 23…" at bounding box center [778, 392] width 1556 height 784
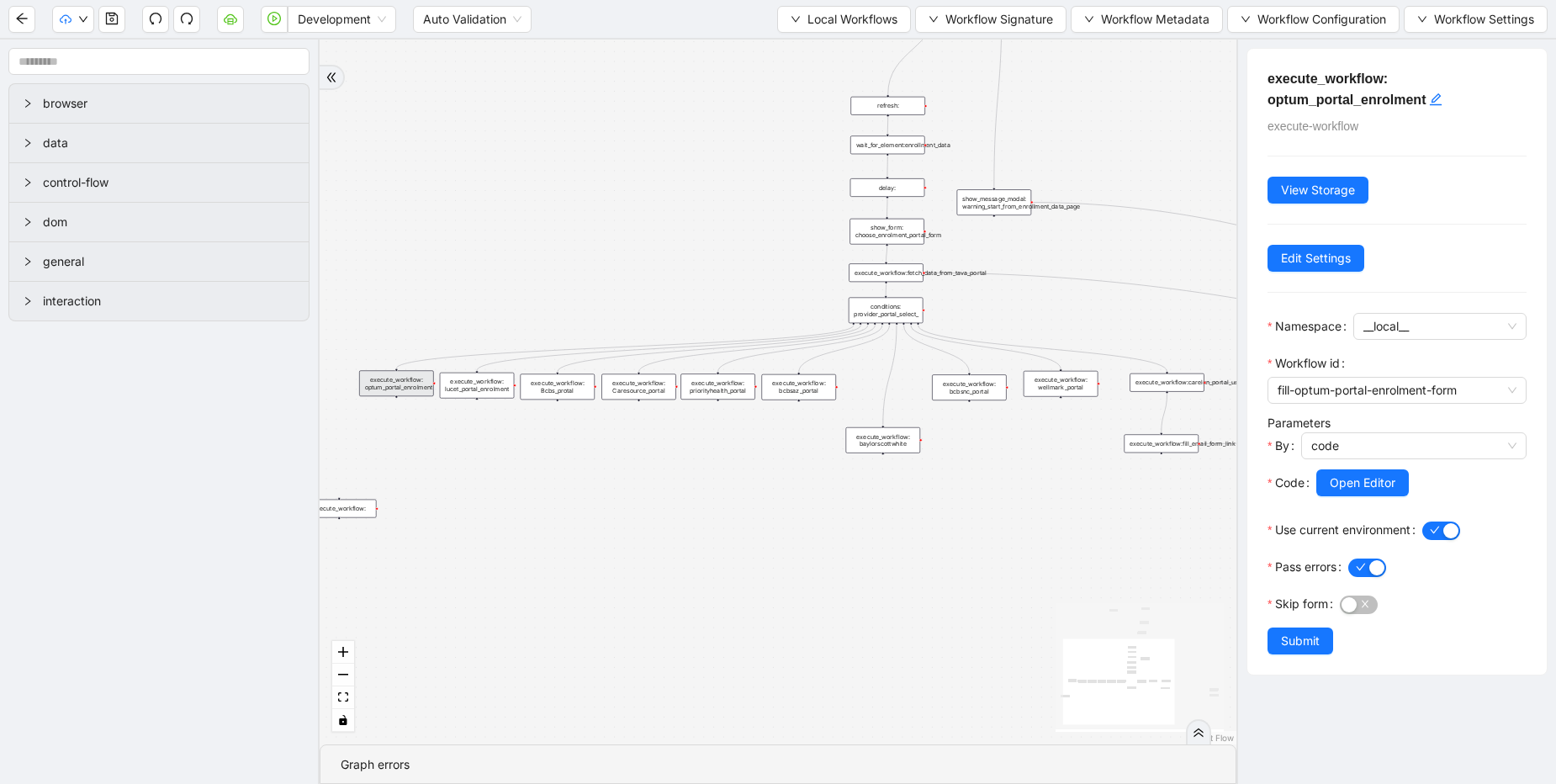
click at [511, 383] on div "execute_workflow: lucet_portal_enrolment" at bounding box center [477, 385] width 75 height 26
click at [1399, 476] on button "Open Editor" at bounding box center [1362, 483] width 93 height 27
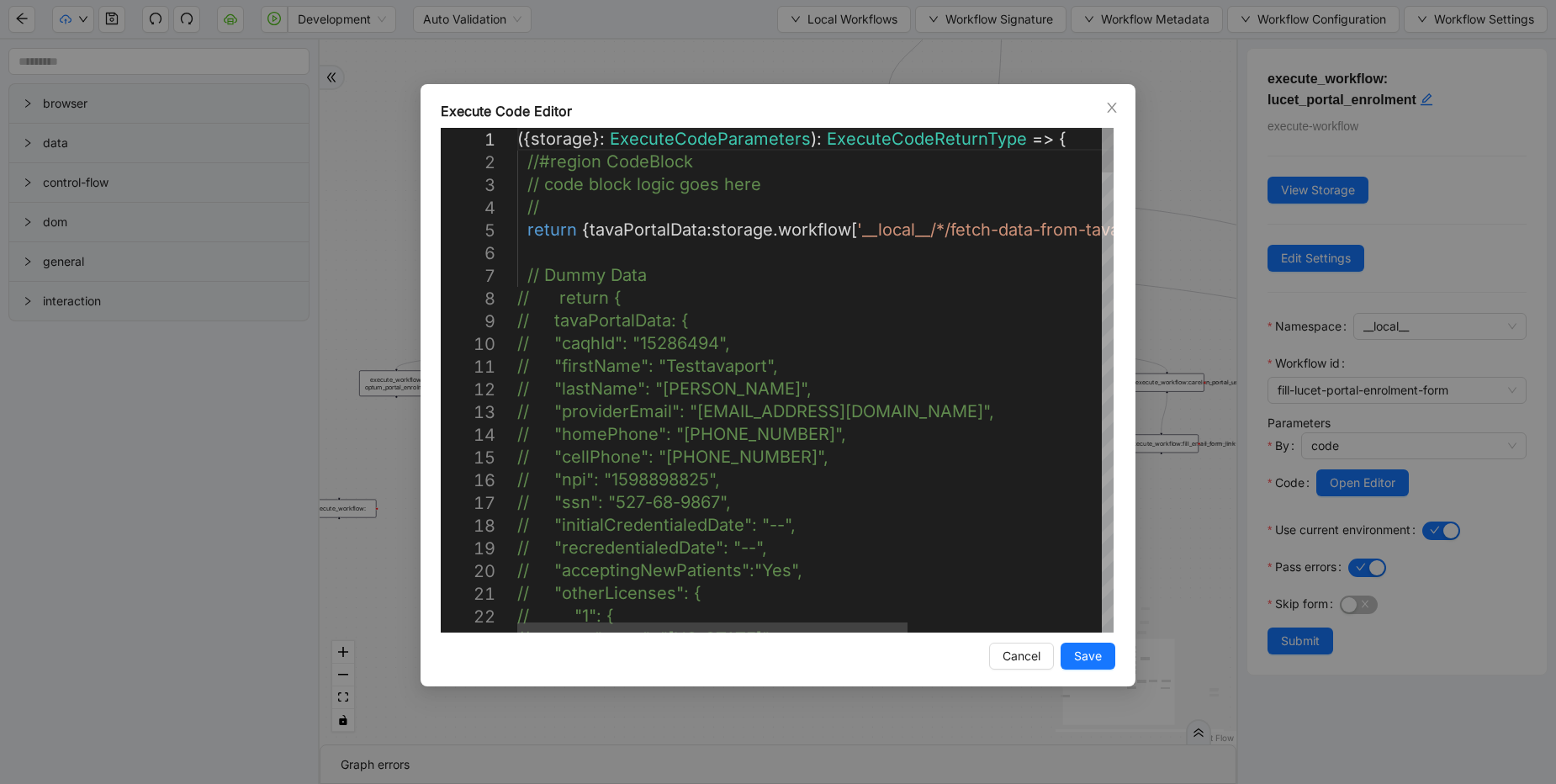
click at [1175, 477] on div "Execute Code Editor 1 2 3 4 5 6 7 8 9 10 11 12 13 14 15 16 17 18 19 20 21 22 23…" at bounding box center [778, 392] width 1556 height 784
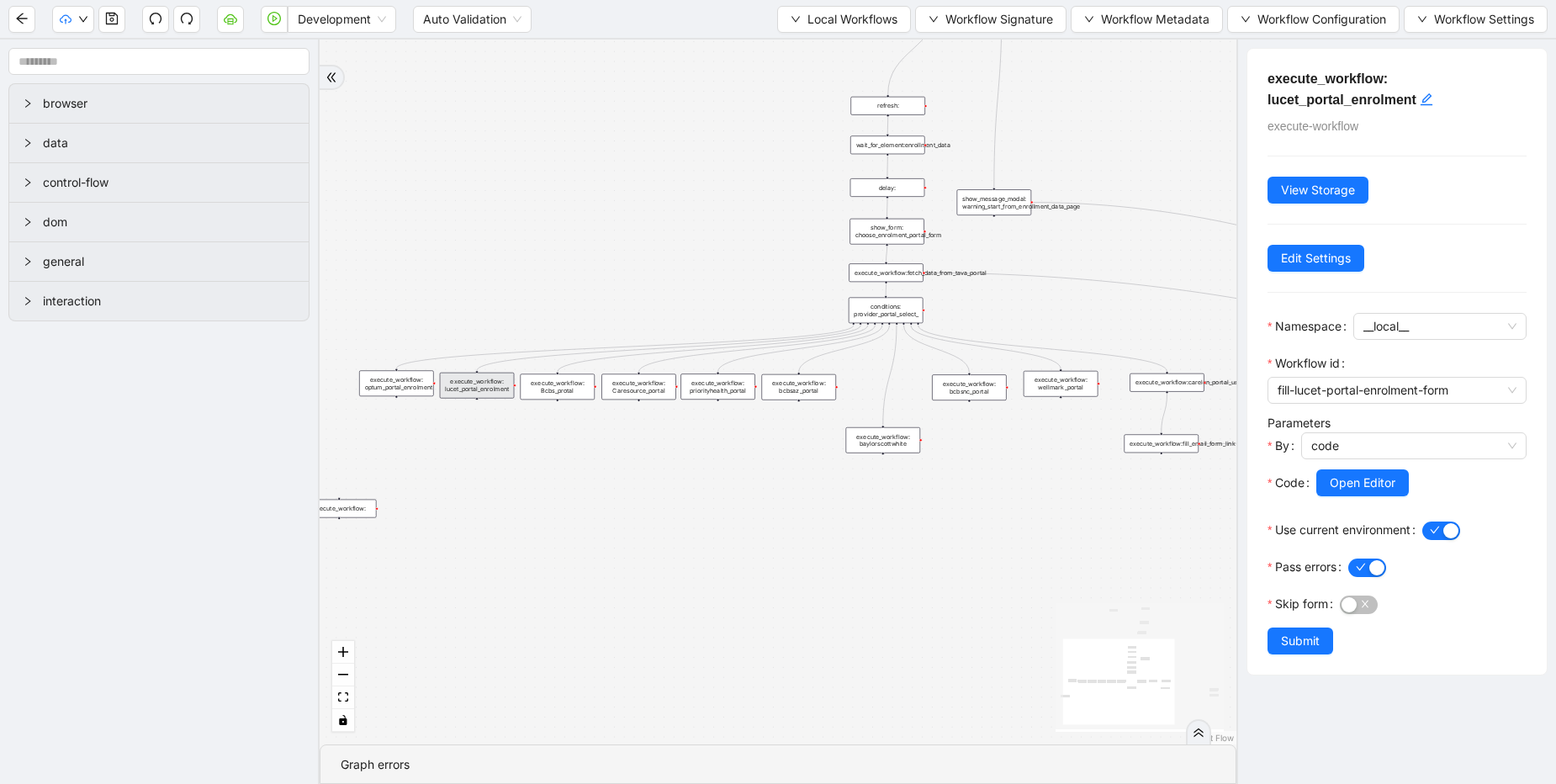
click at [545, 392] on div "execute_workflow: Bcbs_protal" at bounding box center [556, 386] width 75 height 26
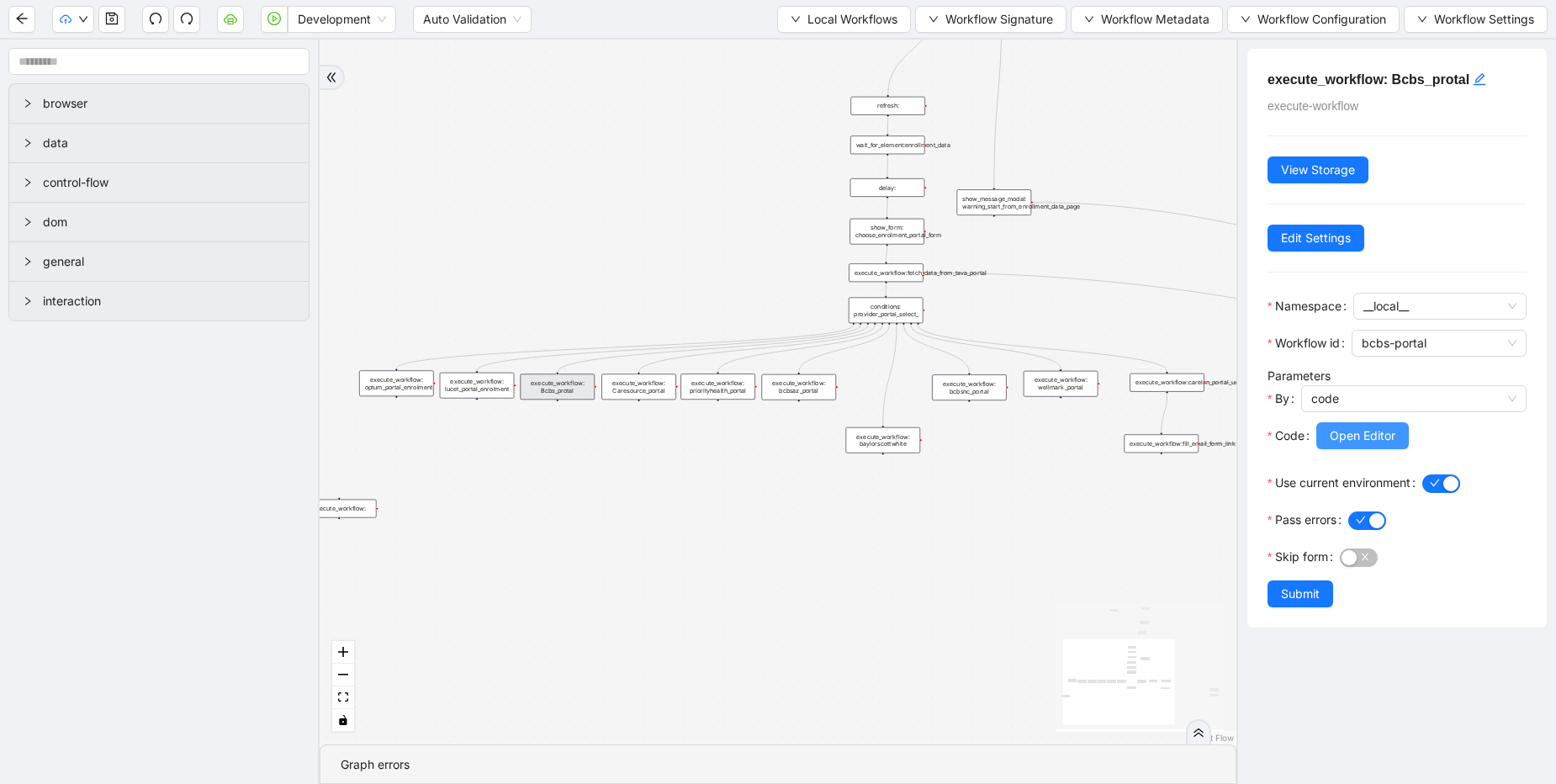
click at [1373, 442] on span "Open Editor" at bounding box center [1362, 435] width 66 height 19
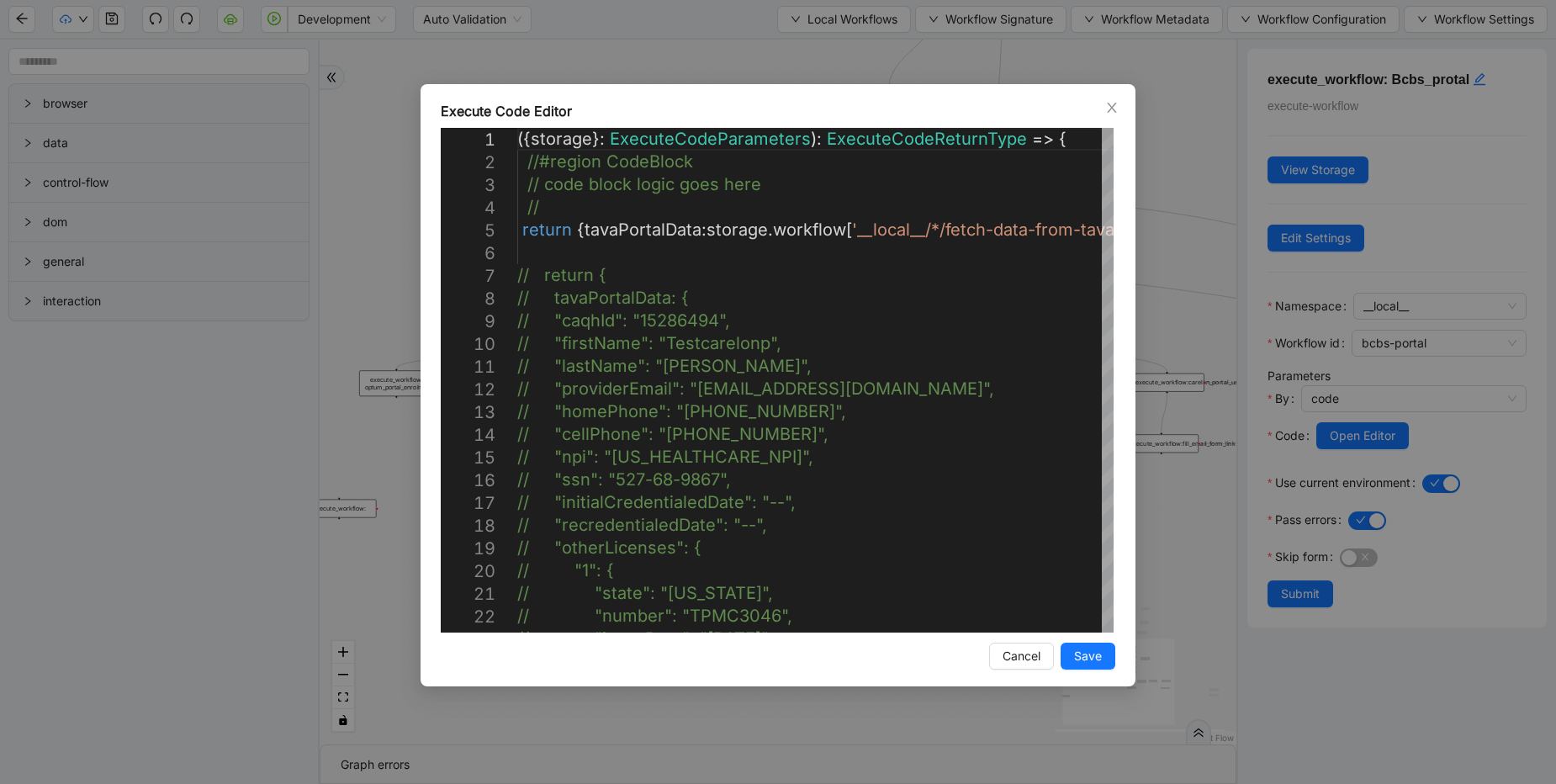
click at [1167, 492] on div "Execute Code Editor 1 2 3 4 5 6 7 8 9 10 11 12 13 14 15 16 17 18 19 20 21 22 23…" at bounding box center [778, 392] width 1556 height 784
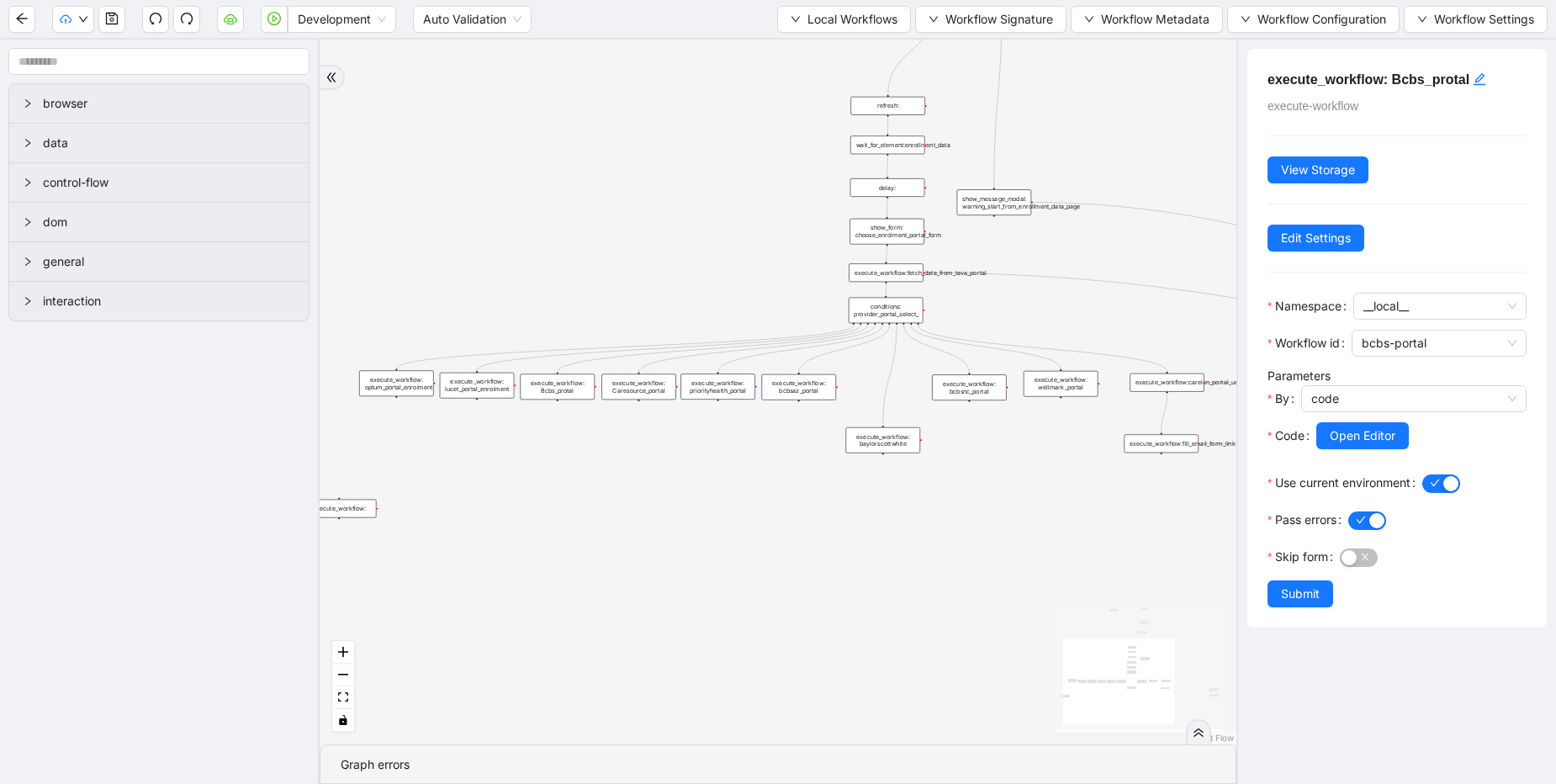
drag, startPoint x: 630, startPoint y: 384, endPoint x: 754, endPoint y: 402, distance: 125.3
click at [632, 384] on div "execute_workflow: Caresource_portal" at bounding box center [639, 386] width 75 height 26
click at [632, 378] on div "execute_workflow: Caresource_portal" at bounding box center [640, 386] width 75 height 26
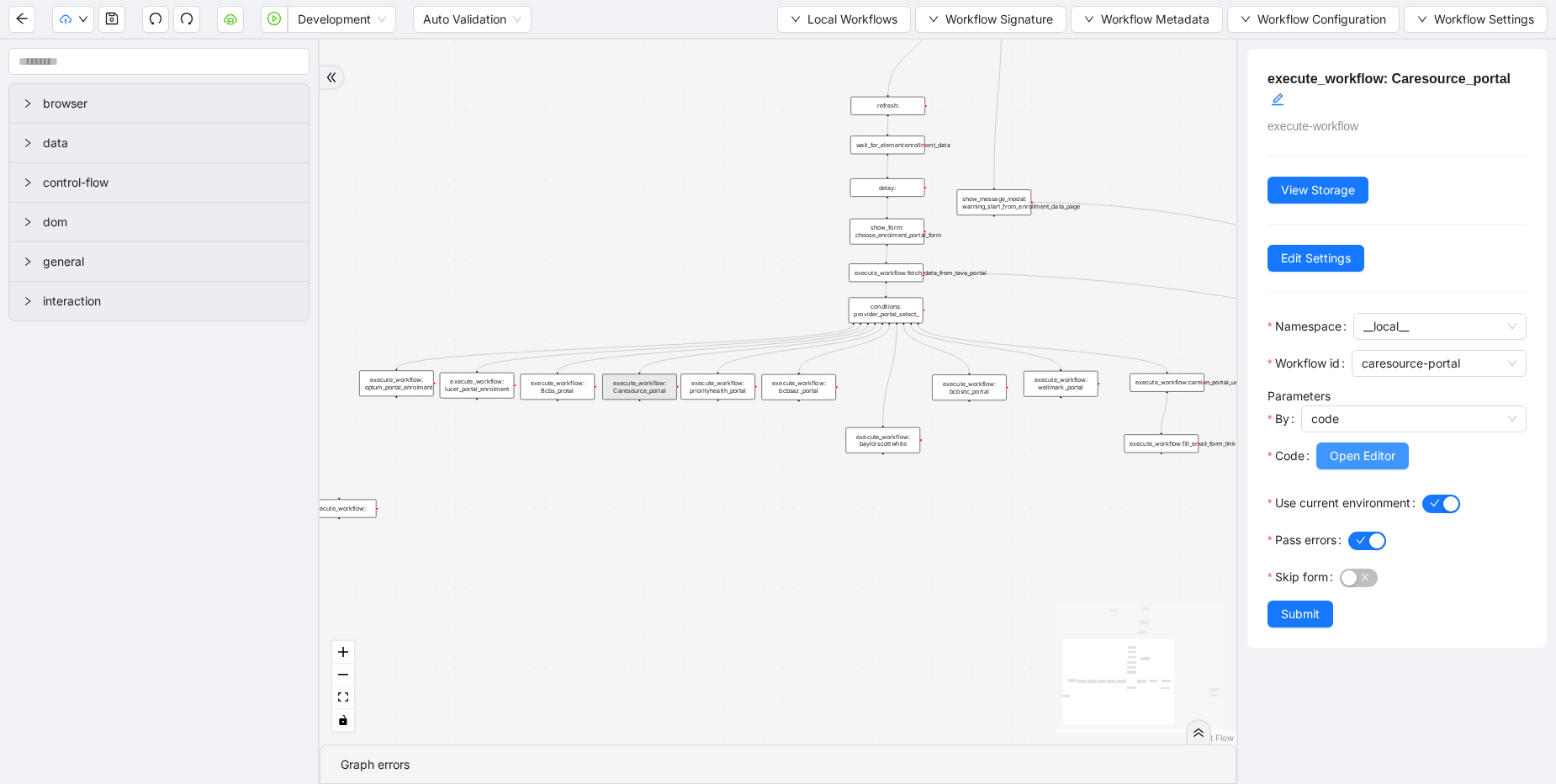
click at [1379, 457] on span "Open Editor" at bounding box center [1362, 456] width 66 height 19
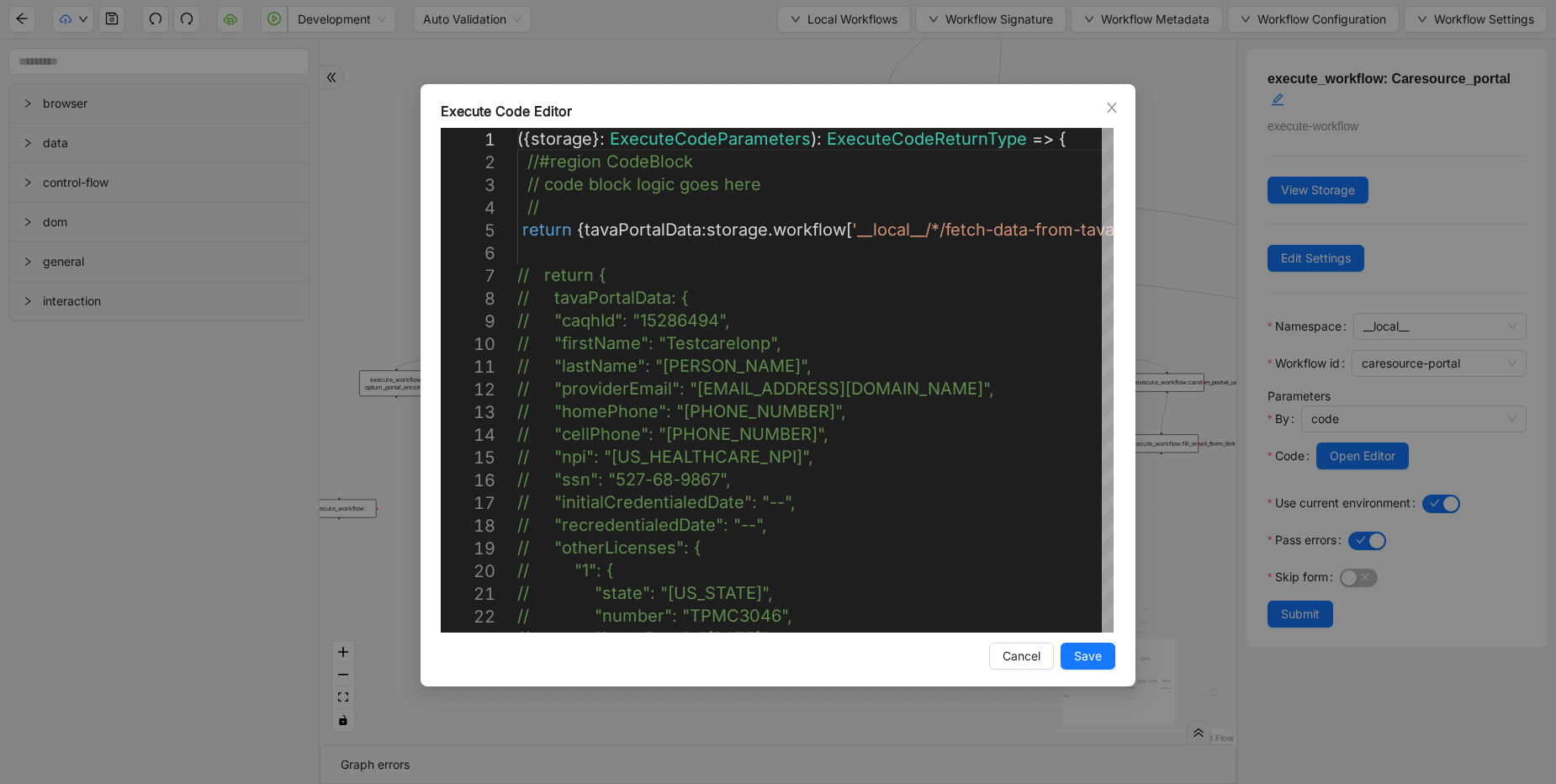
click at [1204, 466] on div "Execute Code Editor 1 2 3 4 5 6 7 8 9 10 11 12 13 14 15 16 17 18 19 20 21 22 23…" at bounding box center [778, 392] width 1556 height 784
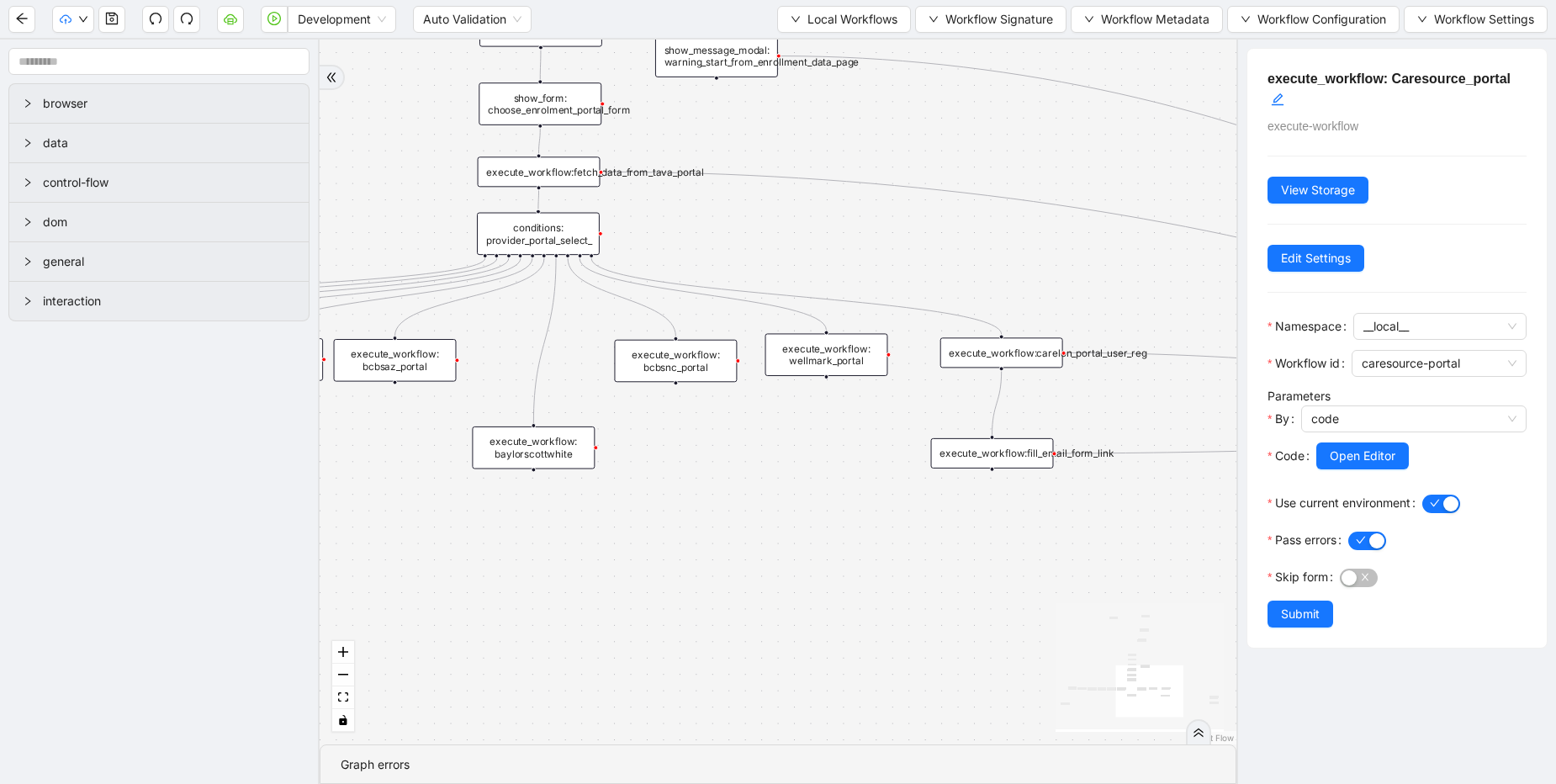
click at [1015, 352] on div "execute_workflow:carelon_portal_user_reg" at bounding box center [1001, 352] width 123 height 30
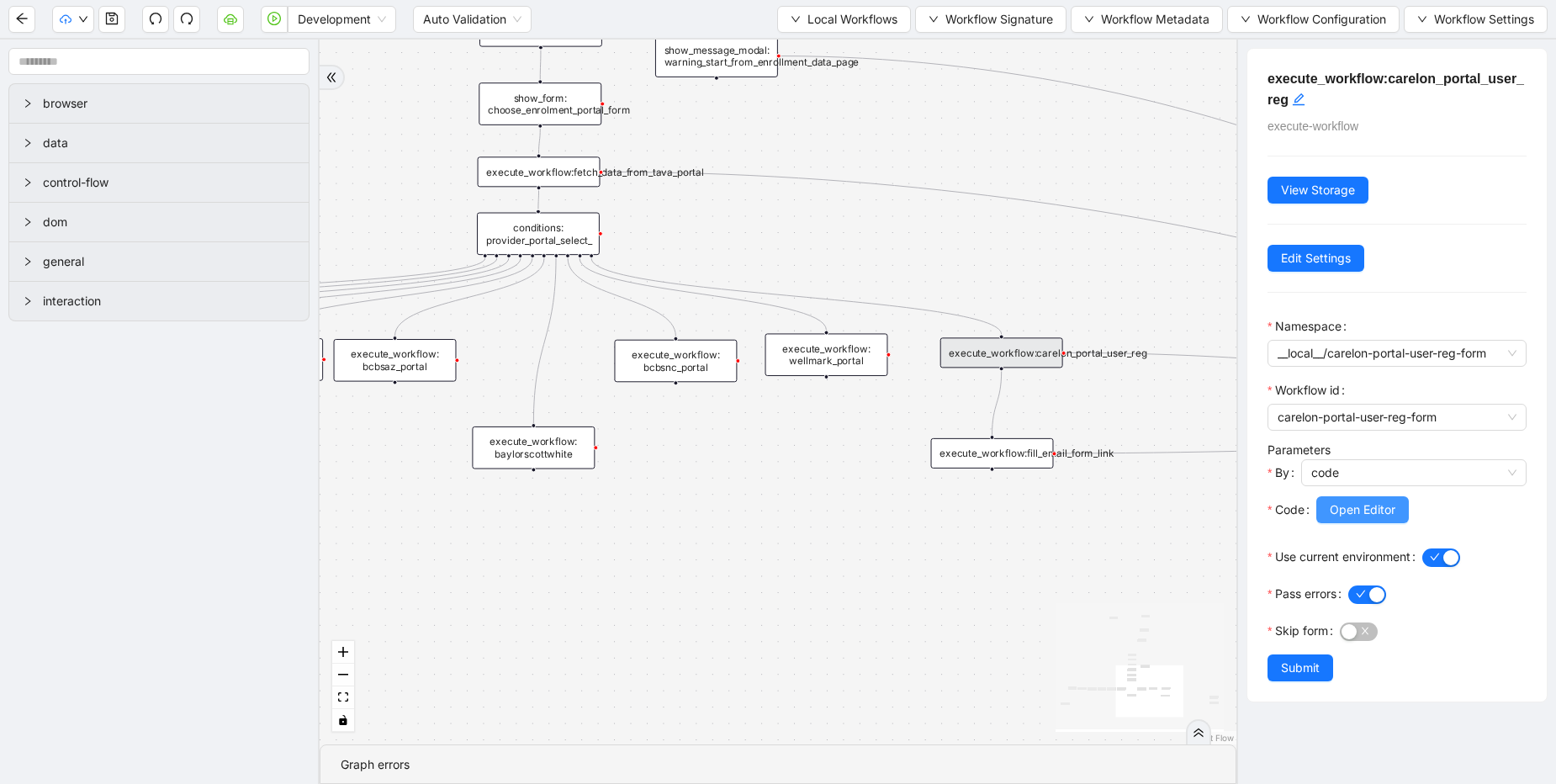
click at [1332, 499] on button "Open Editor" at bounding box center [1362, 509] width 93 height 27
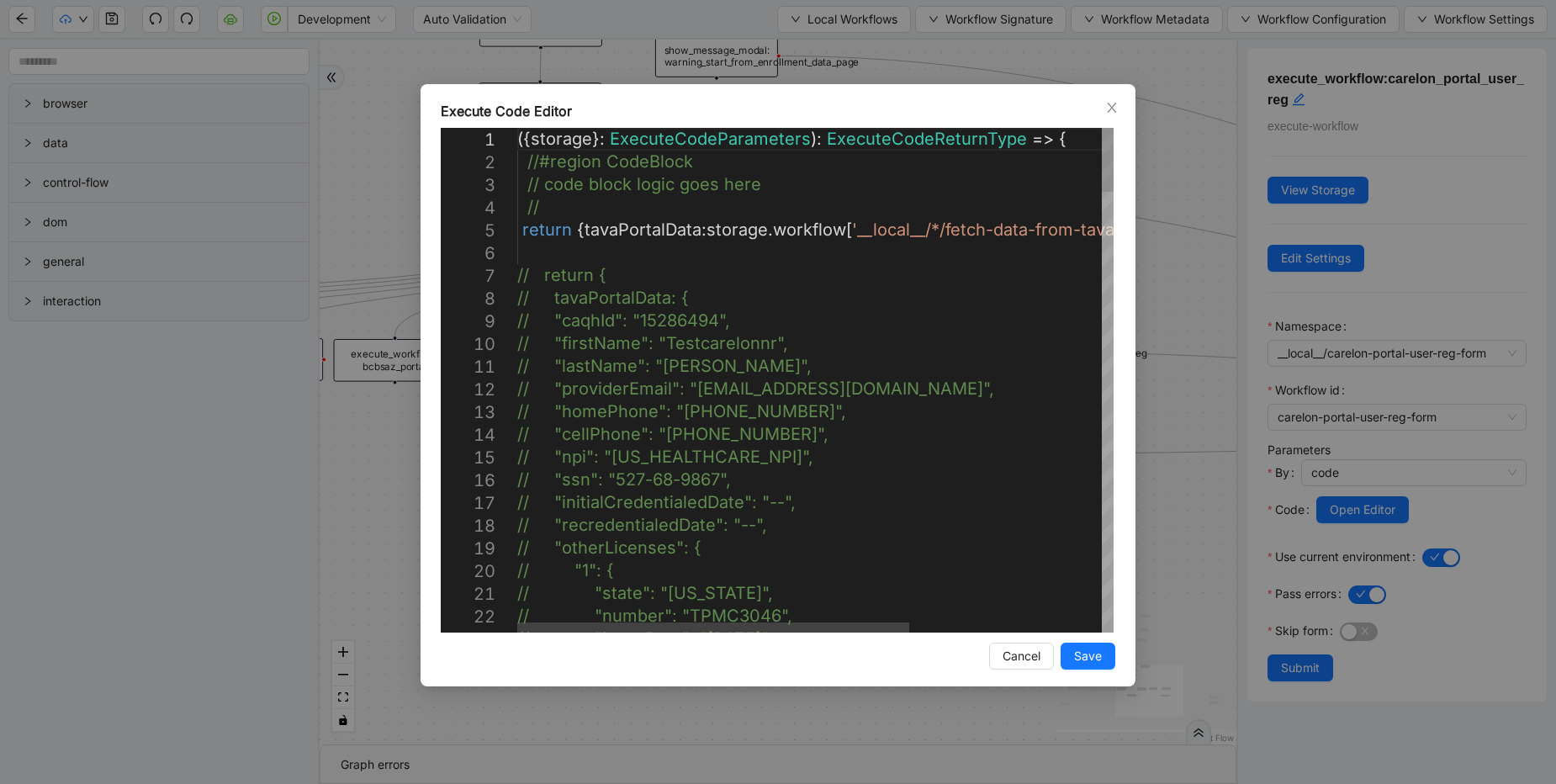
click at [1211, 495] on div "Execute Code Editor 1 2 3 4 5 6 7 8 9 10 11 12 13 14 15 16 17 18 19 20 21 22 23…" at bounding box center [778, 392] width 1556 height 784
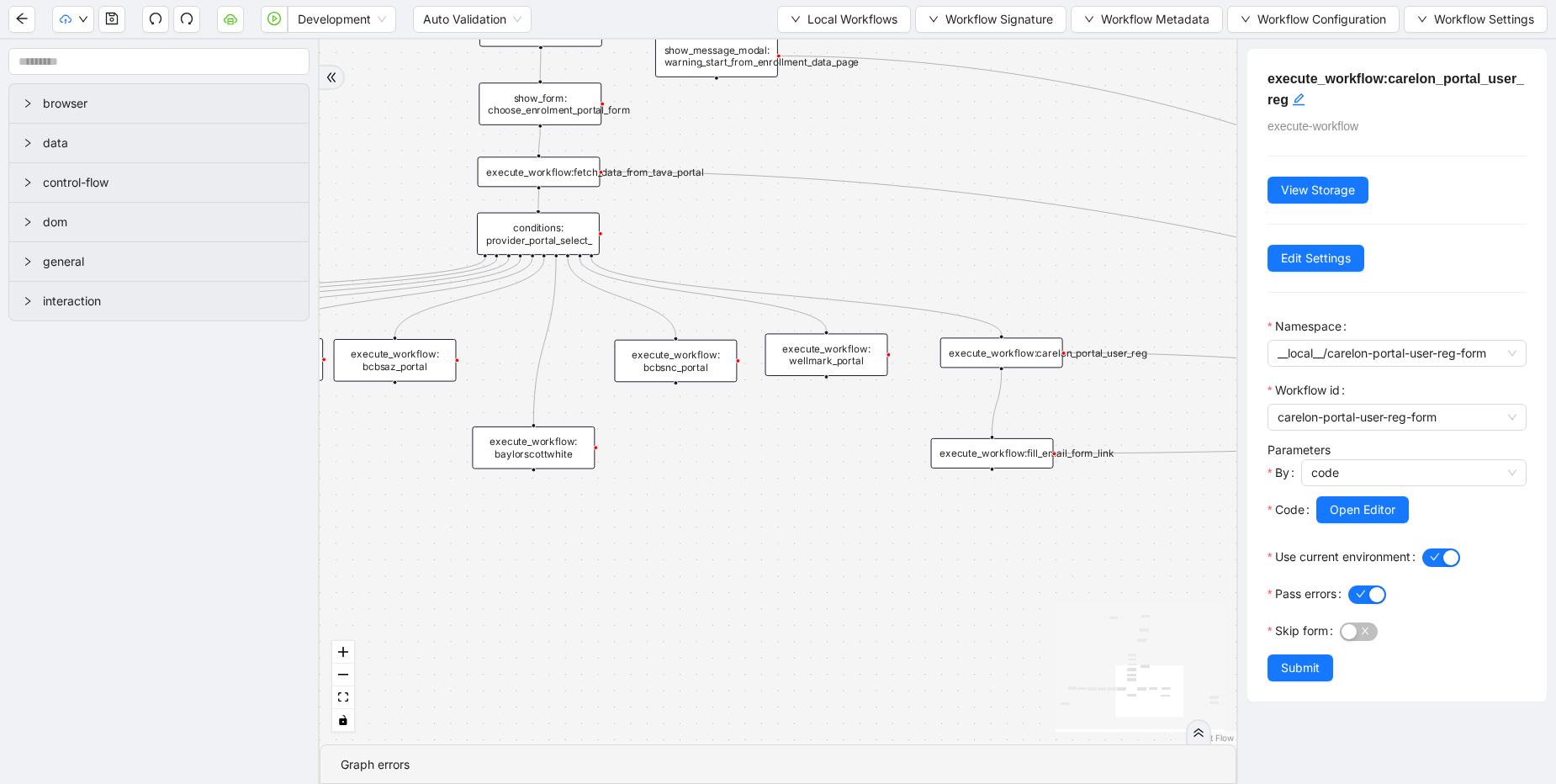
click at [1041, 461] on div "execute_workflow:fill_email_form_link" at bounding box center [993, 453] width 123 height 30
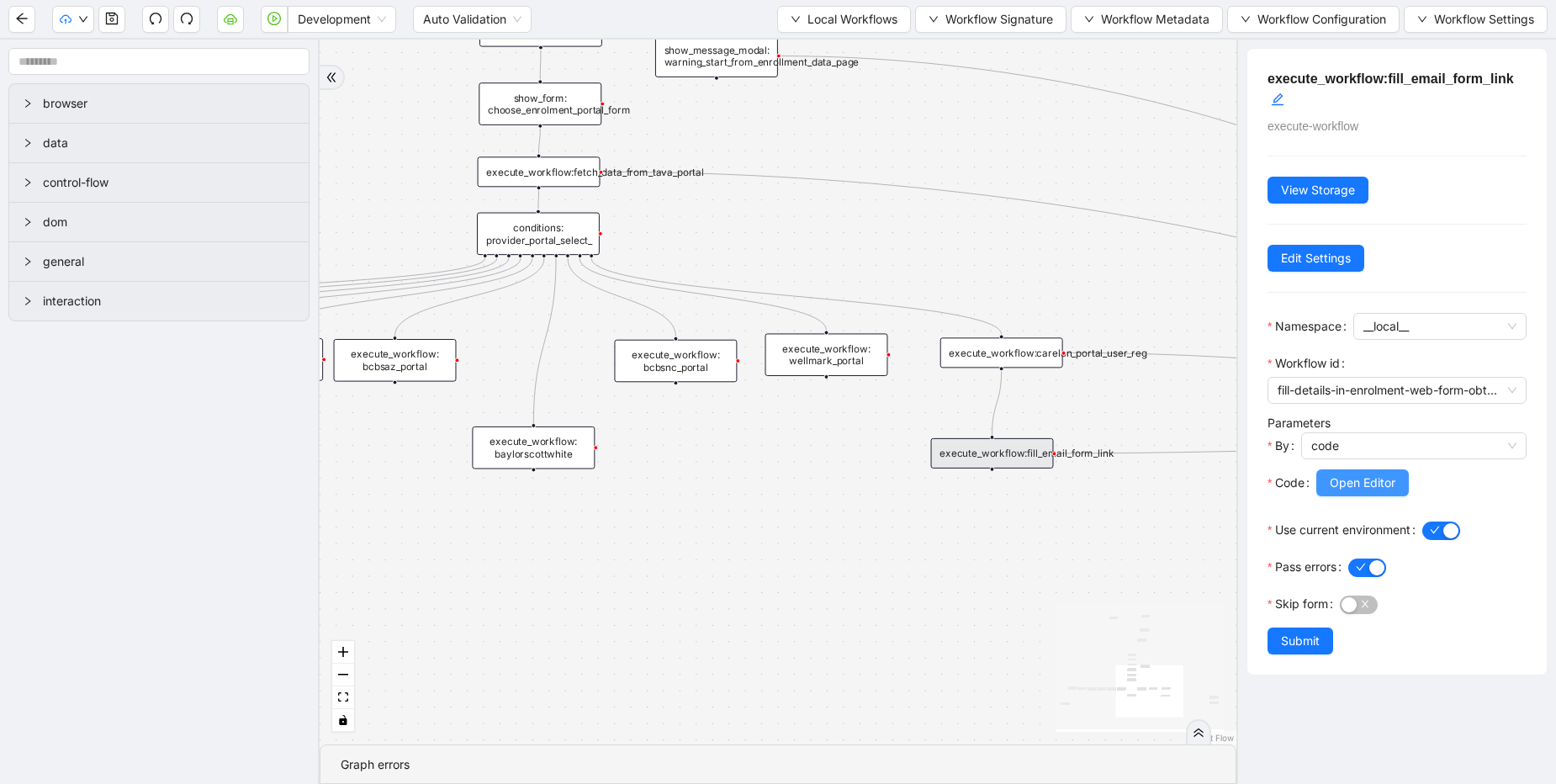
click at [1379, 495] on button "Open Editor" at bounding box center [1362, 483] width 93 height 27
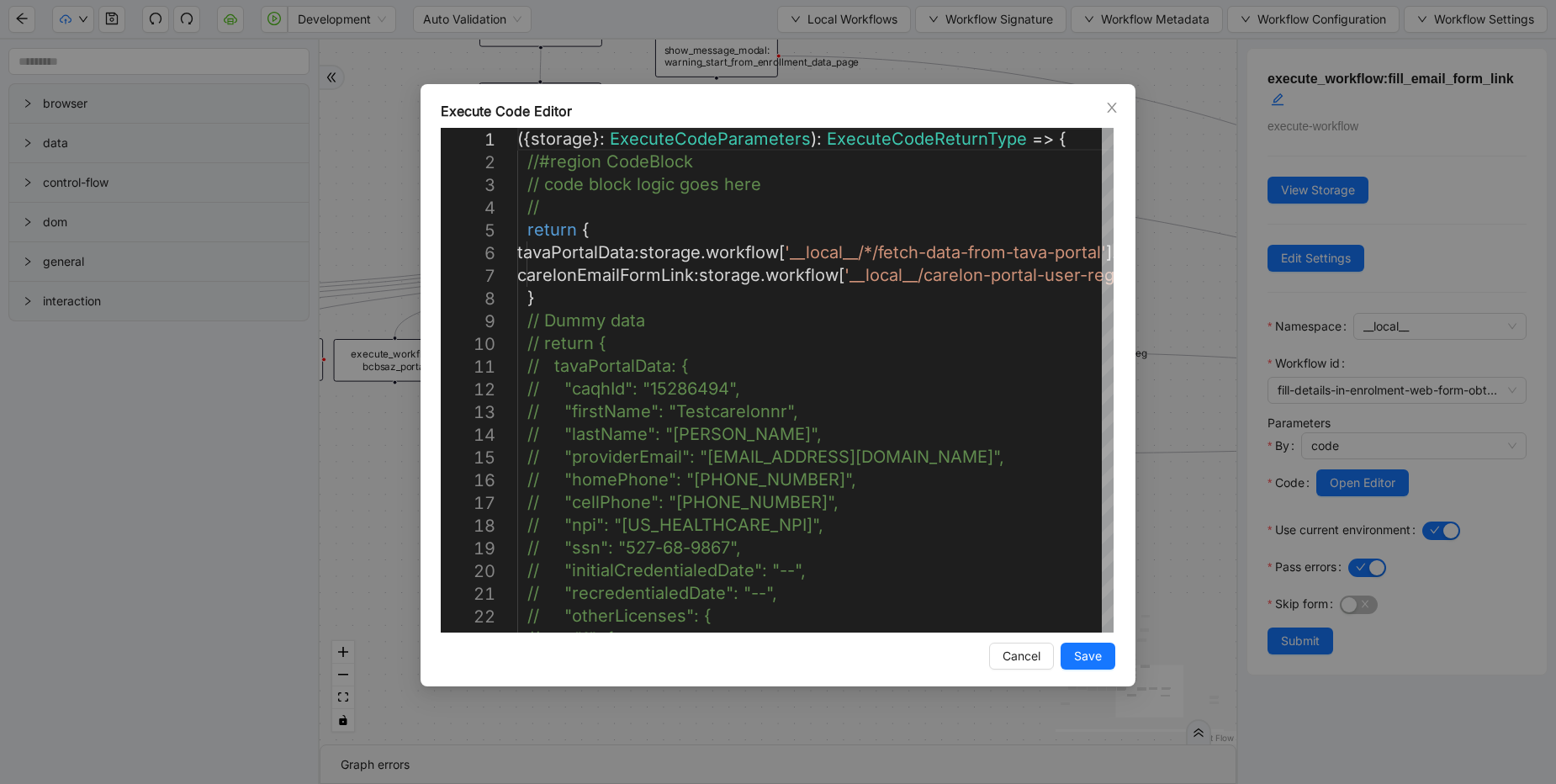
click at [1214, 500] on div "Execute Code Editor 1 2 3 4 5 6 7 8 9 10 11 12 13 14 15 16 17 18 19 20 21 22 23…" at bounding box center [778, 392] width 1556 height 784
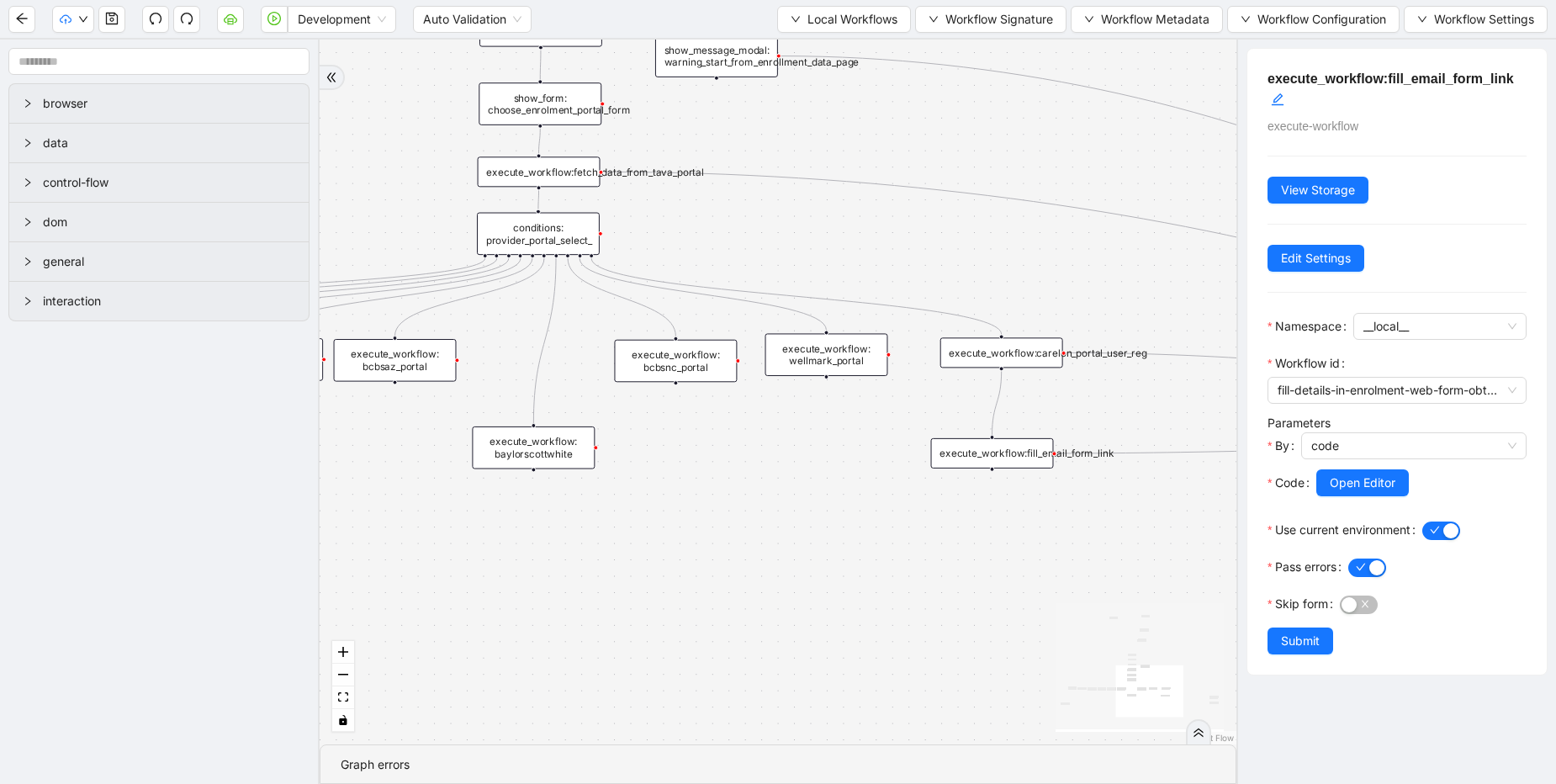
click at [828, 370] on div "execute_workflow: wellmark_portal" at bounding box center [827, 355] width 123 height 43
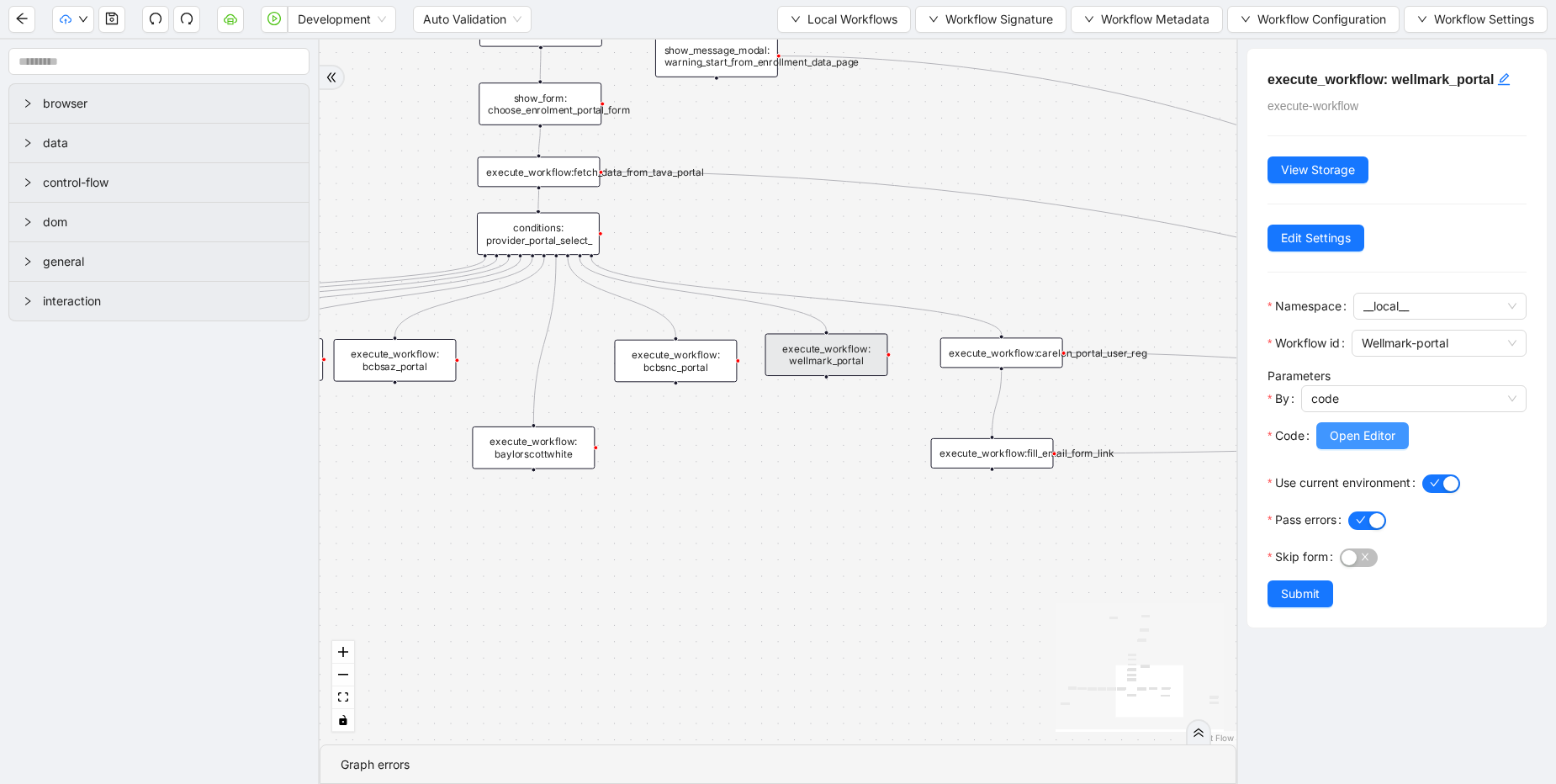
click at [1337, 442] on span "Open Editor" at bounding box center [1362, 435] width 66 height 19
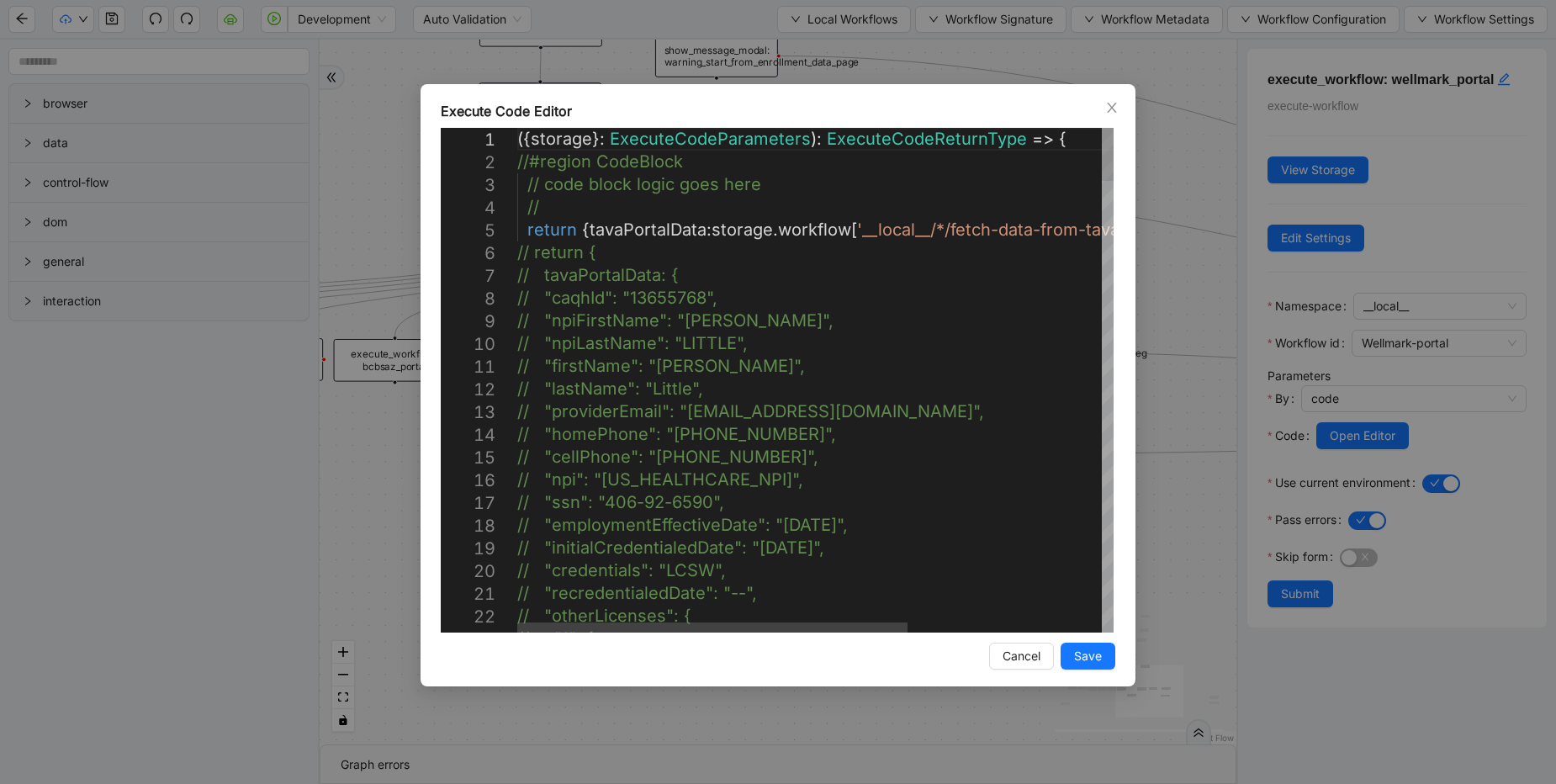
click at [1193, 477] on div "Execute Code Editor 1 2 3 4 5 6 7 8 9 10 11 12 13 14 15 16 17 18 19 20 21 22 23…" at bounding box center [778, 392] width 1556 height 784
